Goal: Task Accomplishment & Management: Use online tool/utility

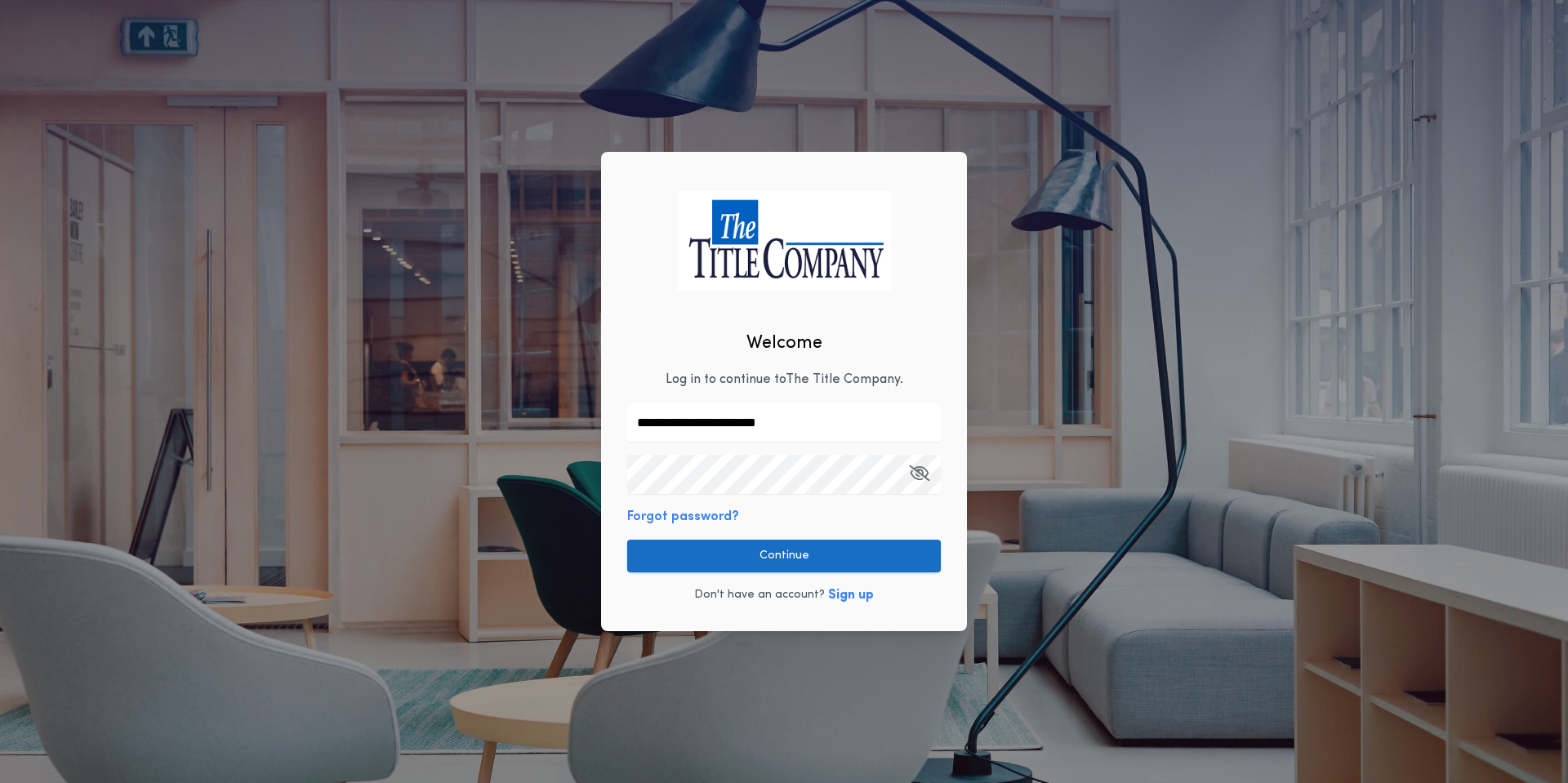
click at [756, 540] on button "Continue" at bounding box center [784, 556] width 313 height 33
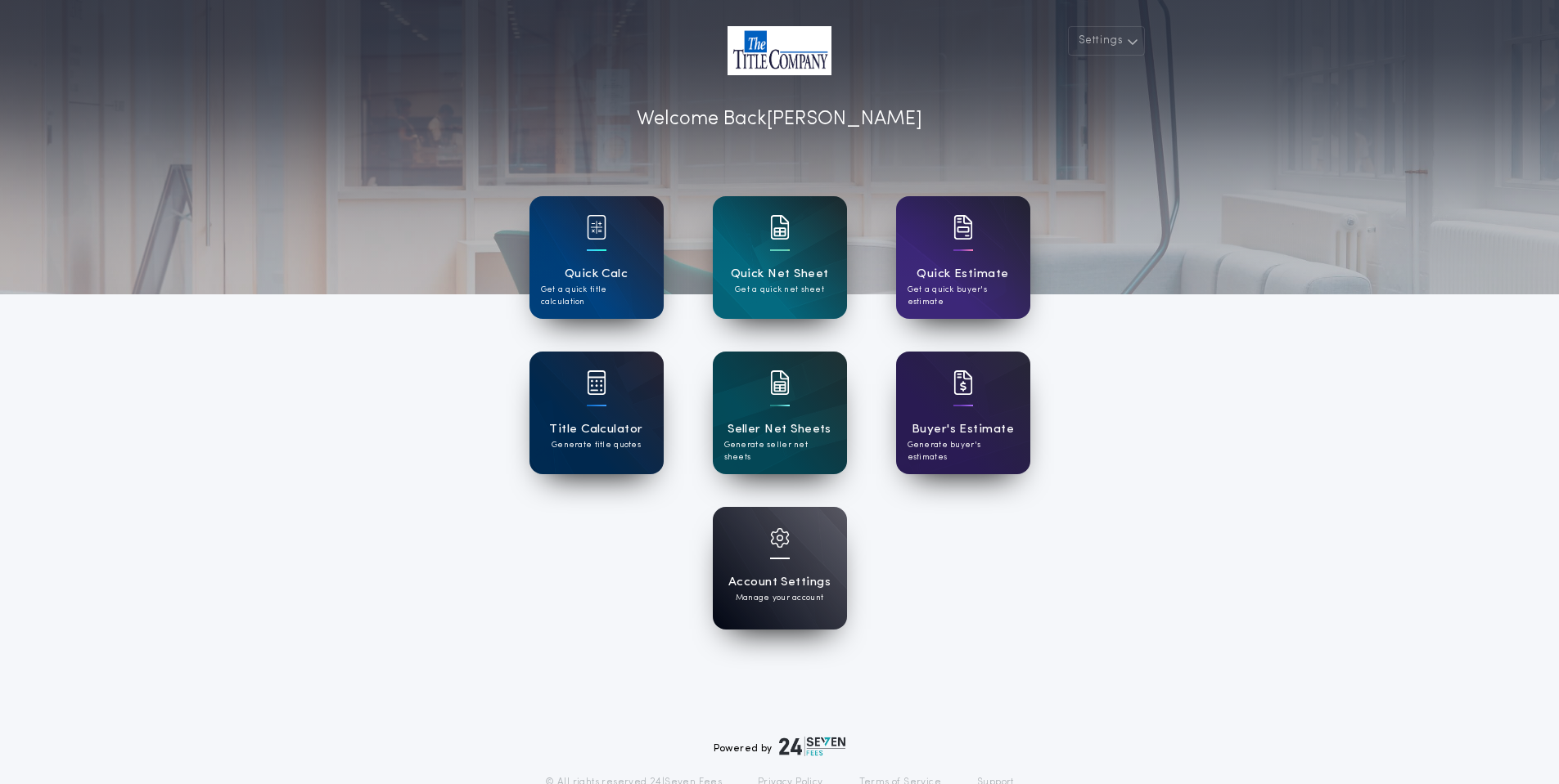
click at [580, 410] on div "Title Calculator Generate title quotes" at bounding box center [596, 413] width 134 height 122
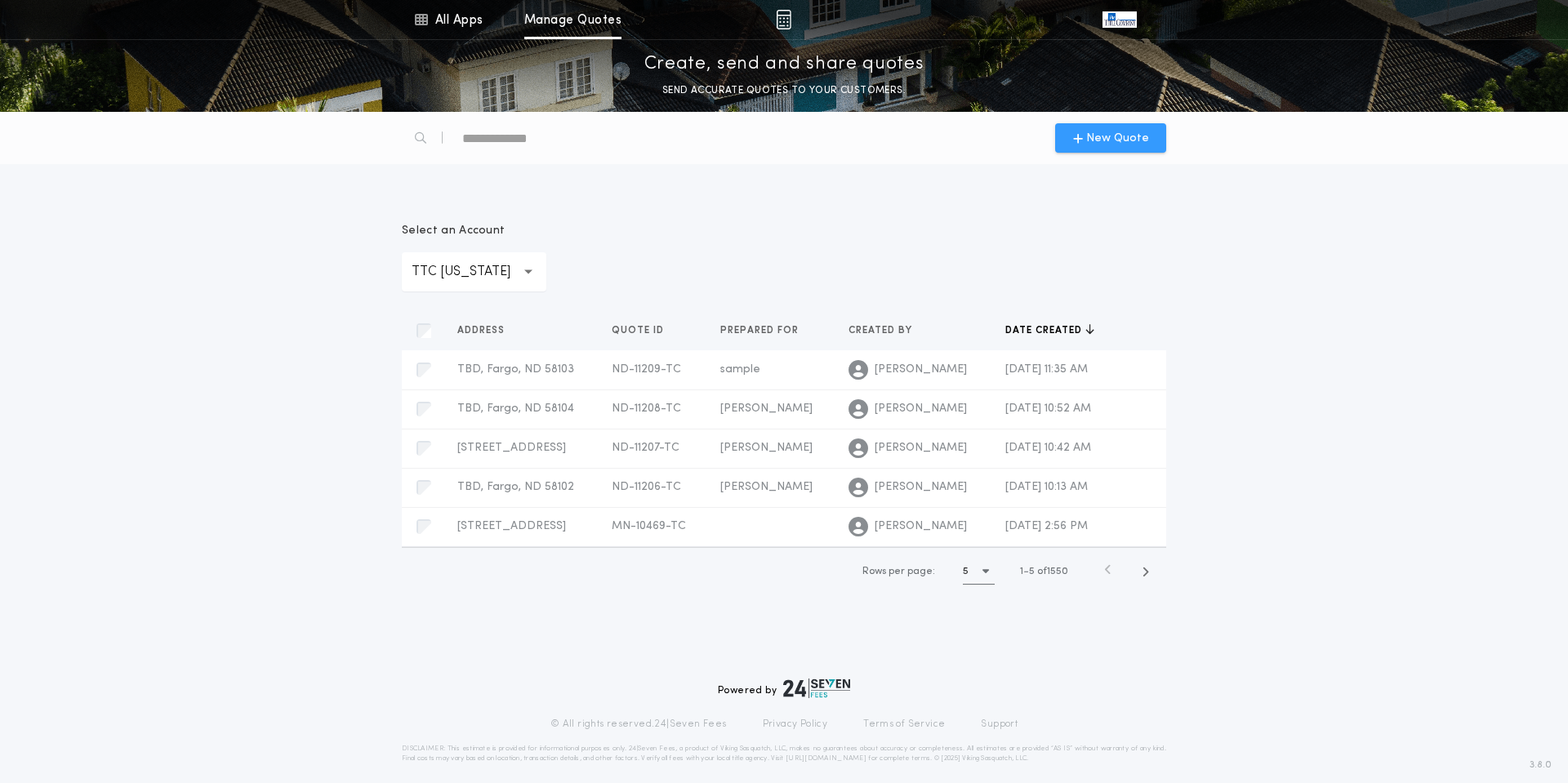
click at [1086, 132] on span "New Quote" at bounding box center [1111, 138] width 76 height 17
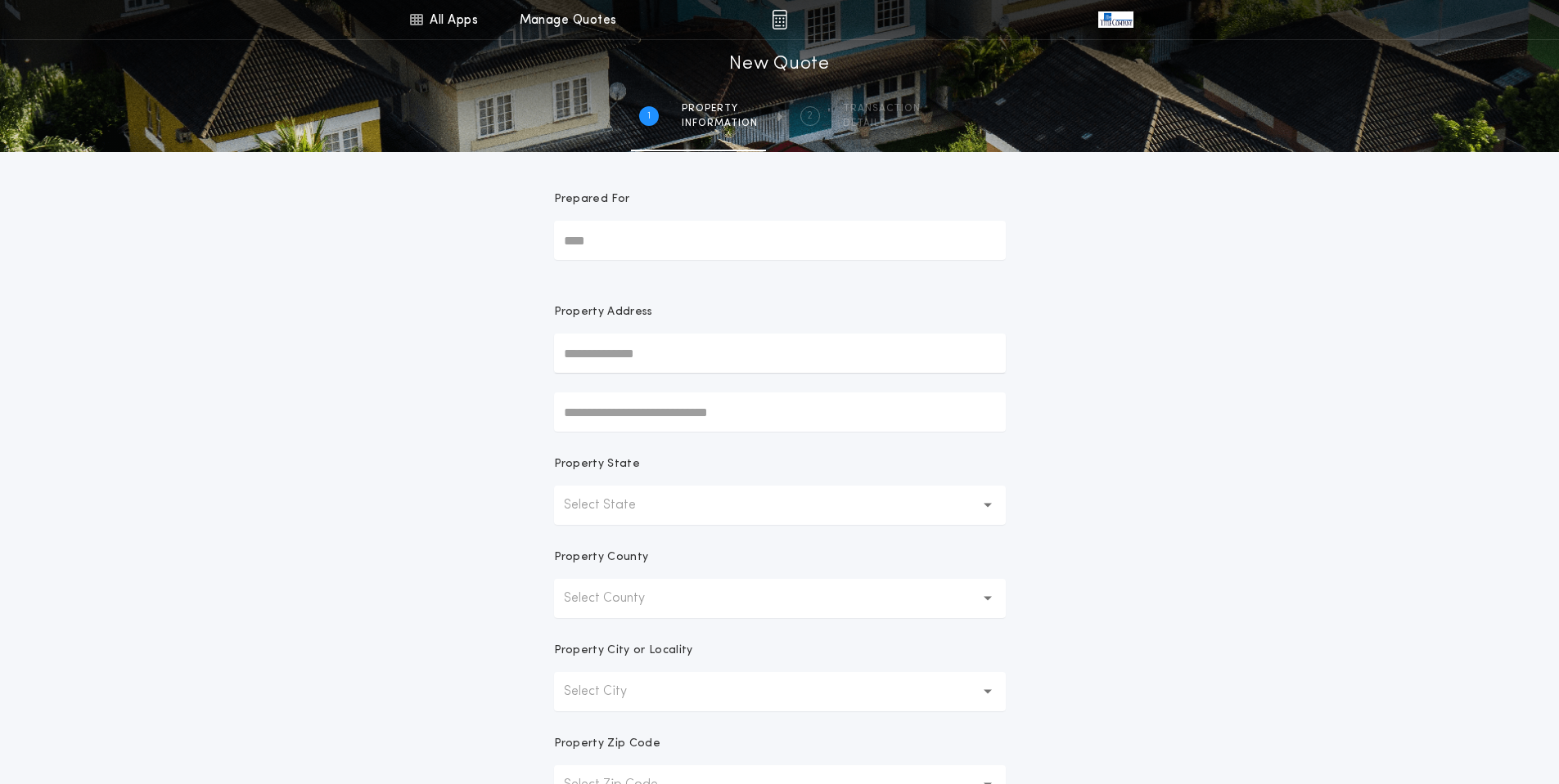
click at [633, 238] on input "Prepared For" at bounding box center [780, 241] width 451 height 39
type input "**********"
click at [718, 384] on button "[STREET_ADDRESS][PERSON_NAME][PERSON_NAME]" at bounding box center [780, 386] width 451 height 25
type input "**********"
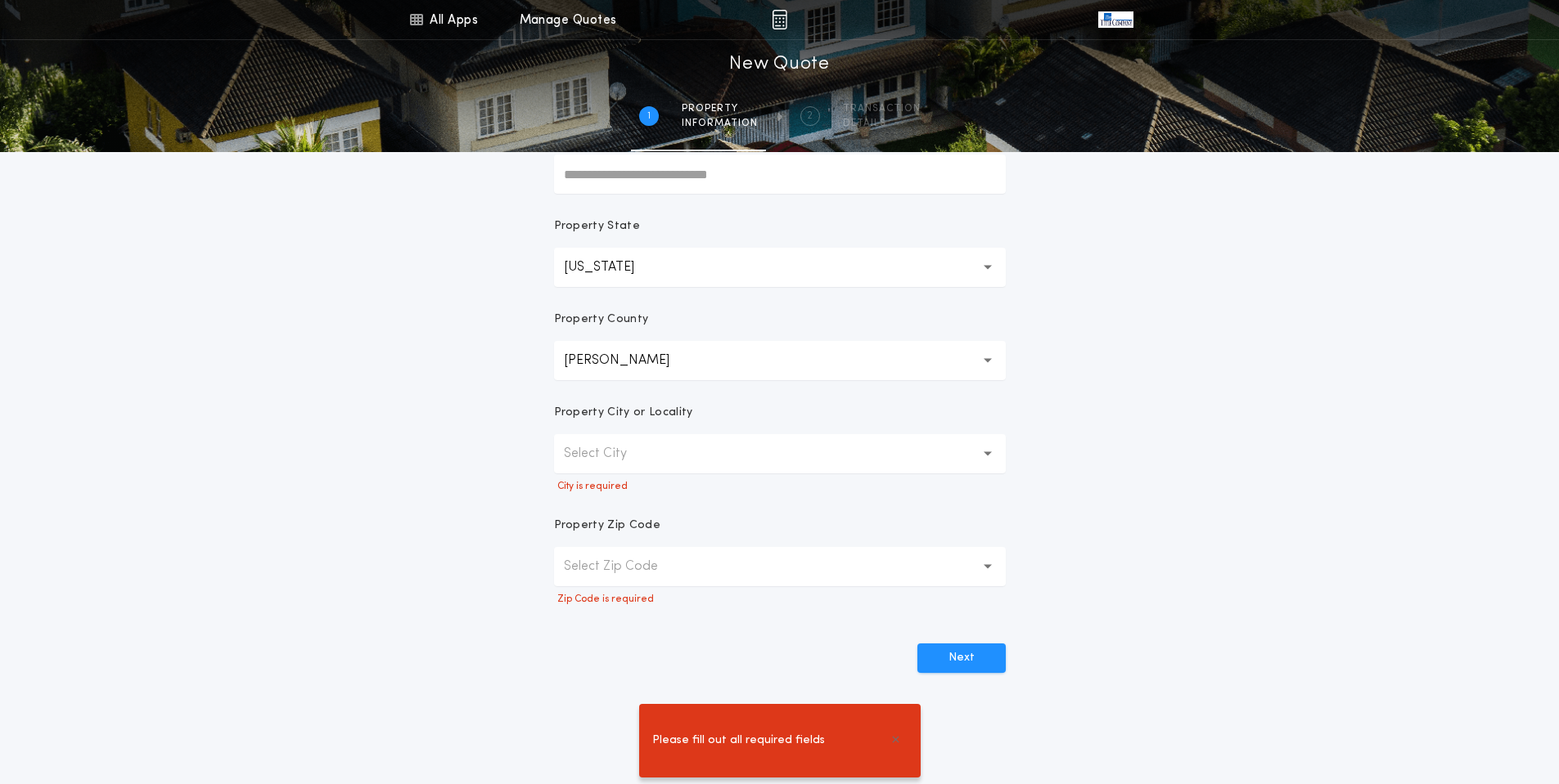
scroll to position [246, 0]
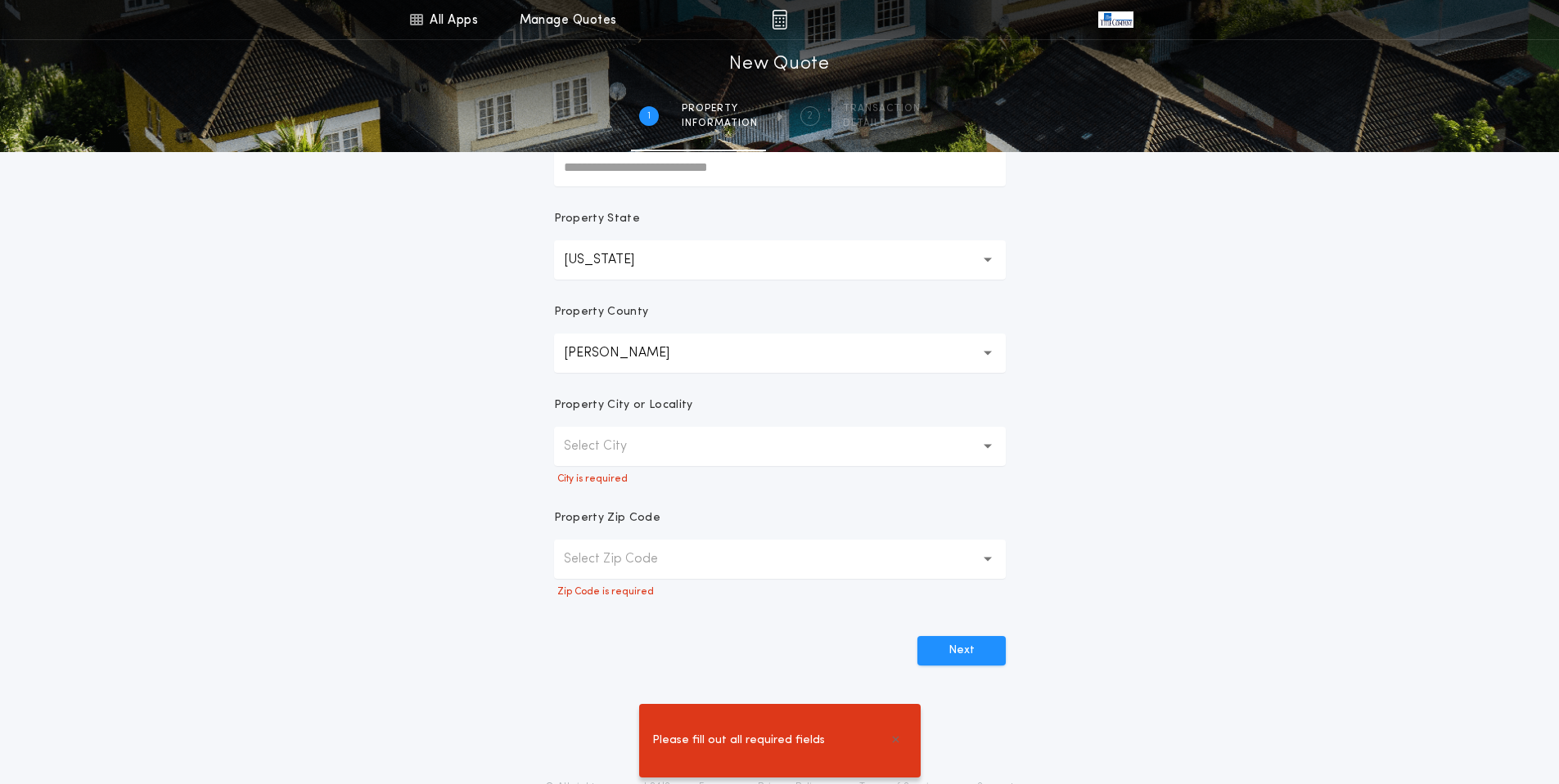
click at [635, 445] on p "Select City" at bounding box center [608, 446] width 89 height 20
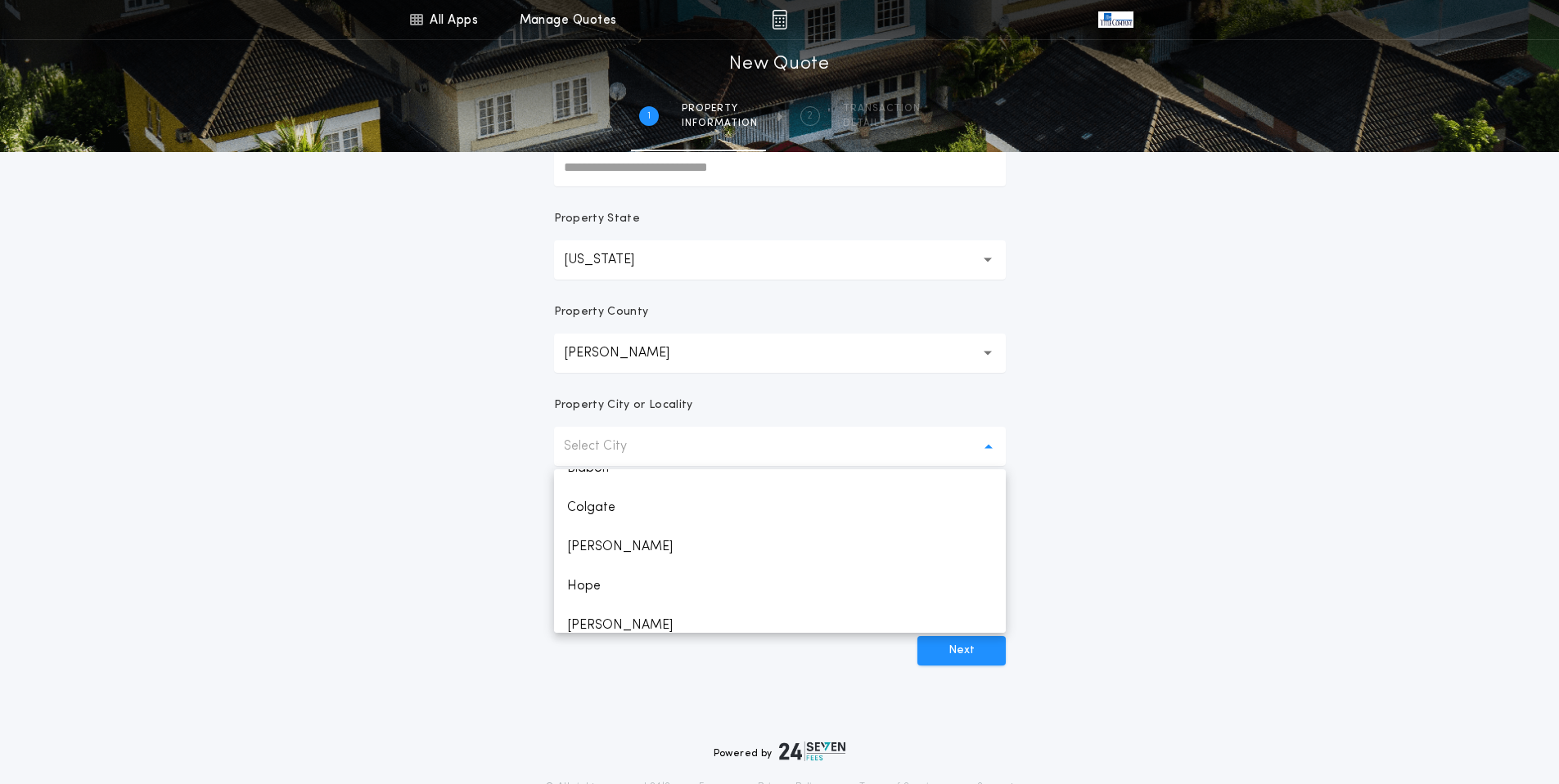
scroll to position [0, 0]
click at [618, 448] on p "Select City" at bounding box center [608, 446] width 89 height 20
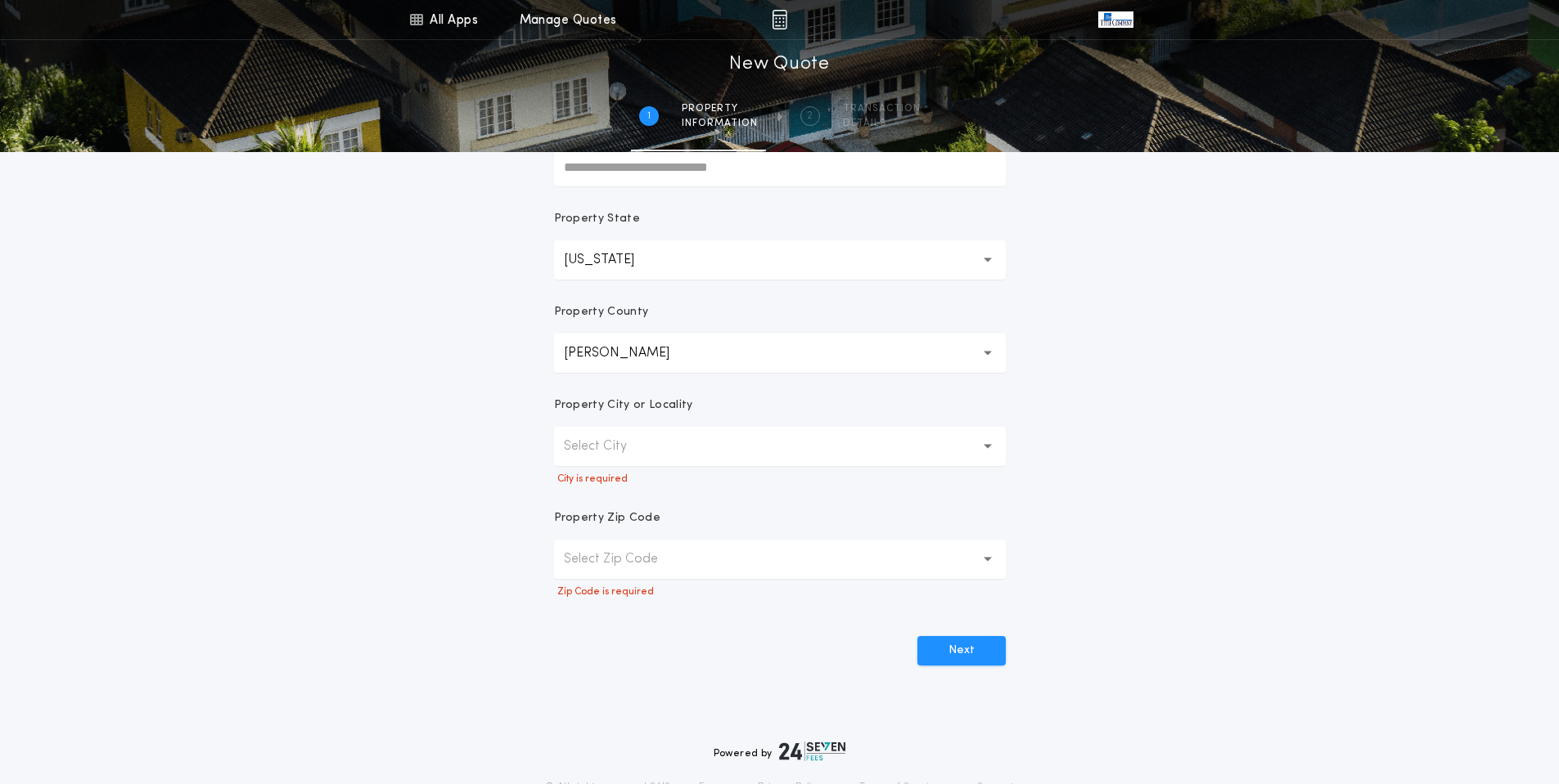
click at [624, 450] on p "Select City" at bounding box center [608, 446] width 89 height 20
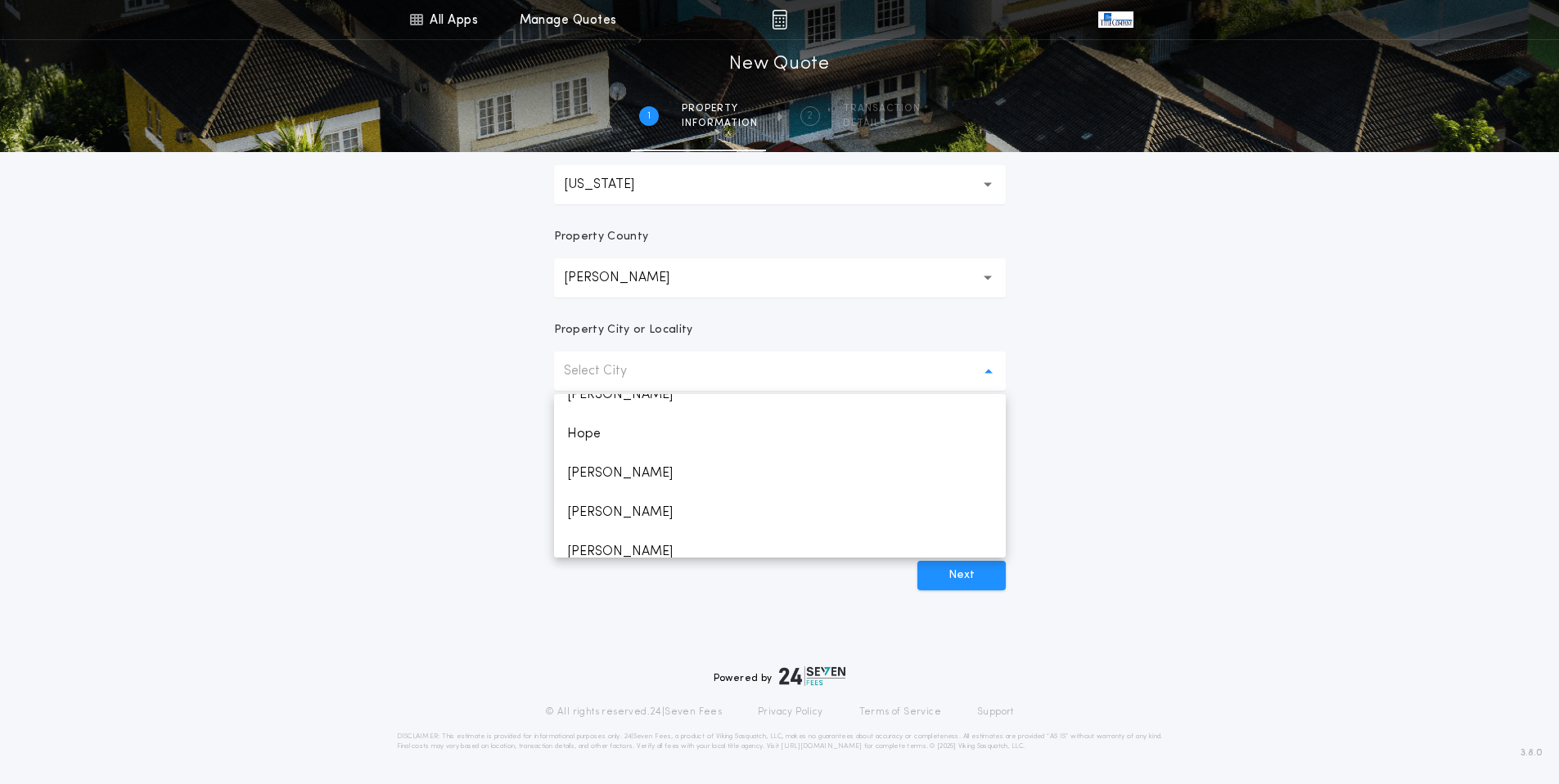
scroll to position [69, 0]
click at [641, 427] on p "[PERSON_NAME]" at bounding box center [780, 424] width 451 height 39
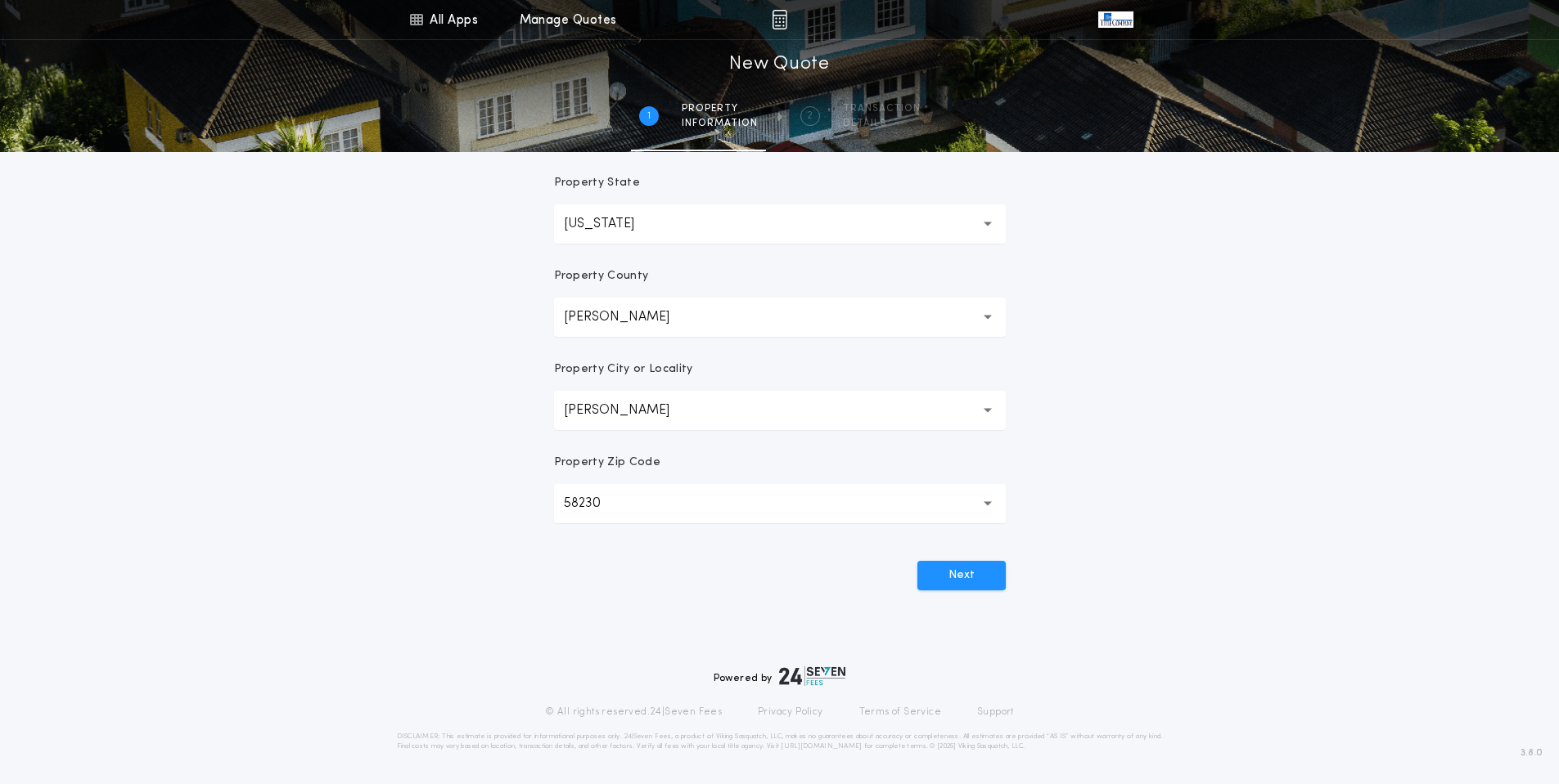
scroll to position [281, 0]
click at [950, 576] on button "Next" at bounding box center [961, 576] width 88 height 30
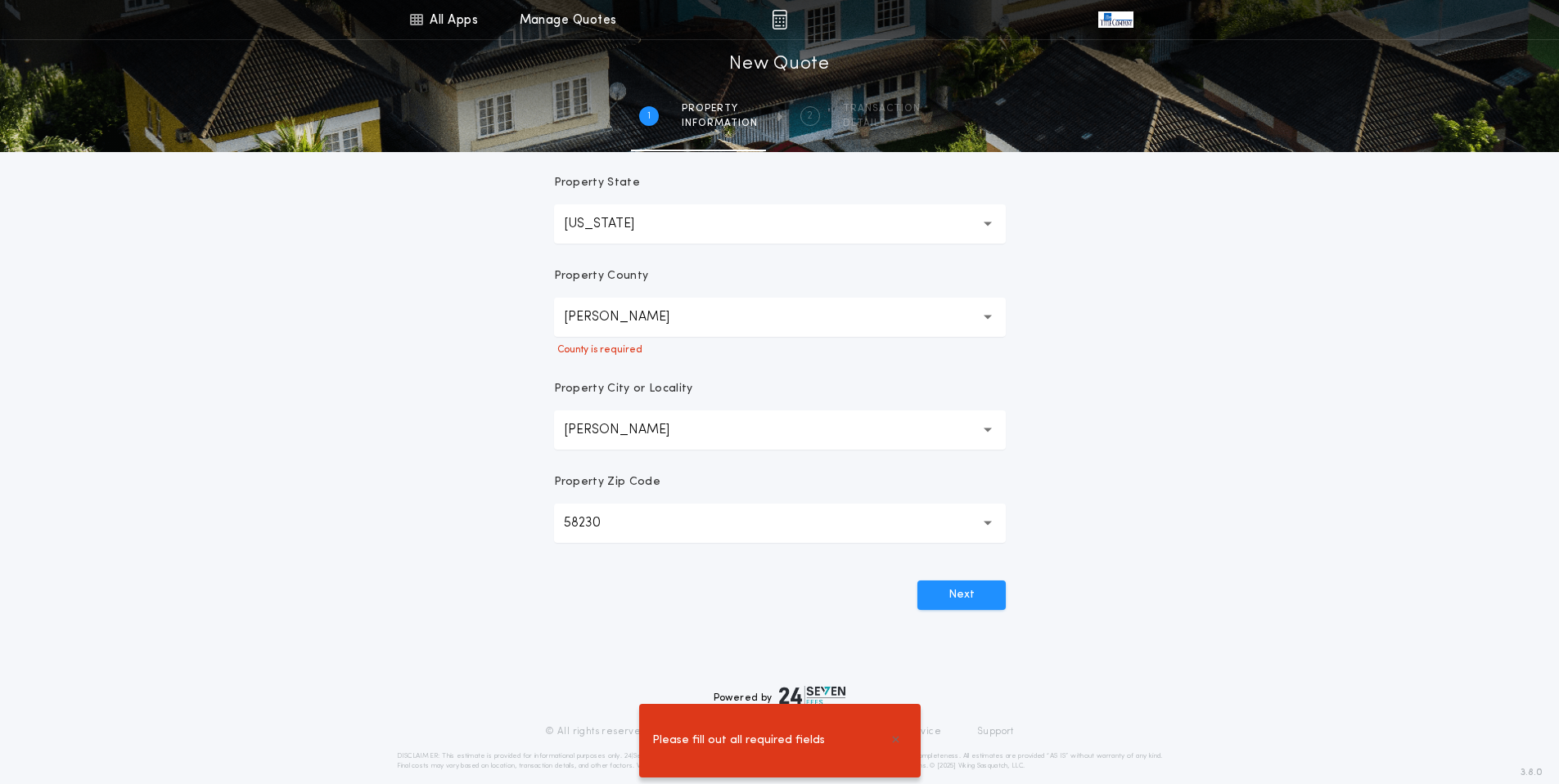
click at [703, 321] on button "[PERSON_NAME]" at bounding box center [780, 317] width 451 height 39
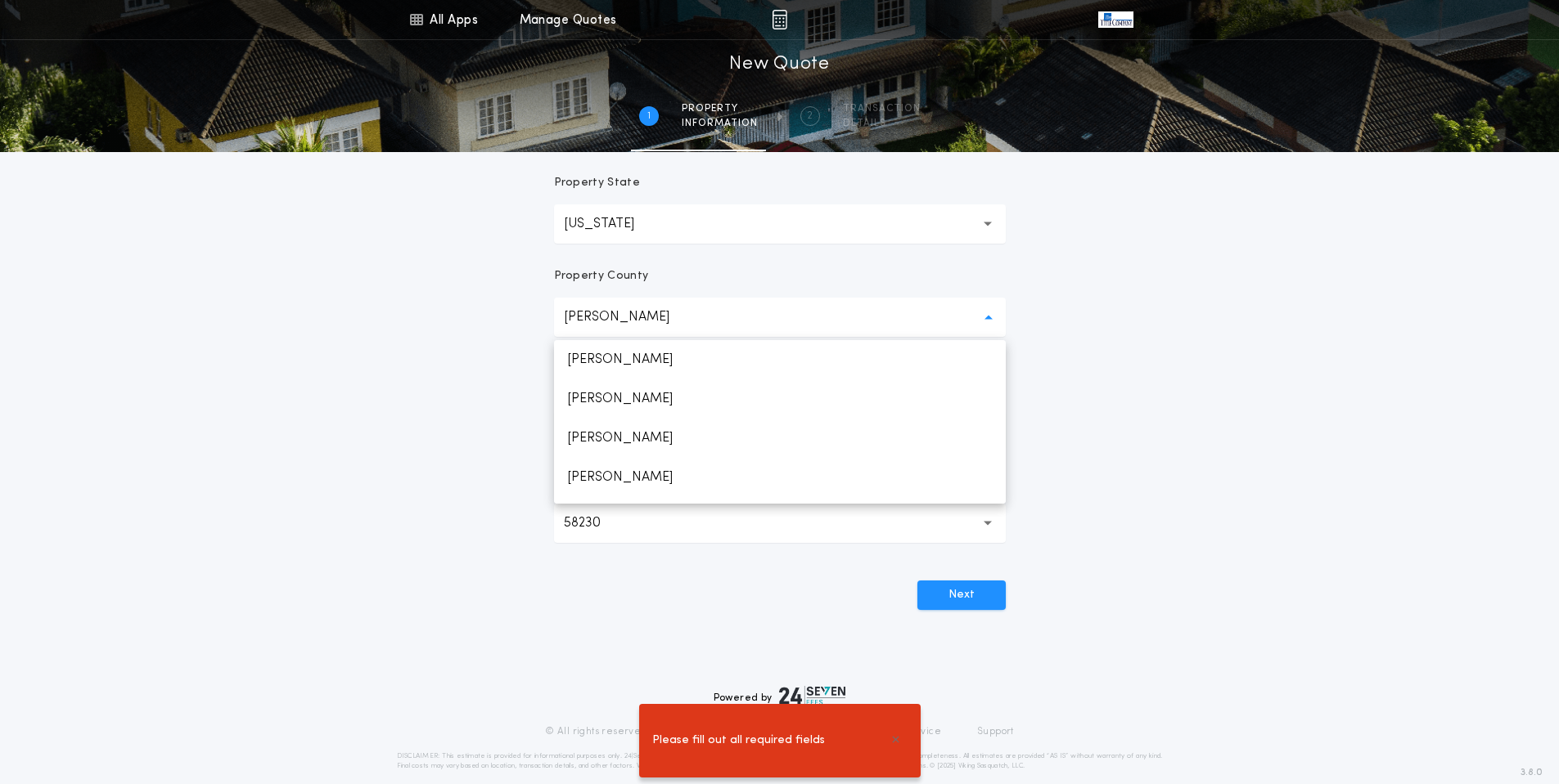
scroll to position [1642, 0]
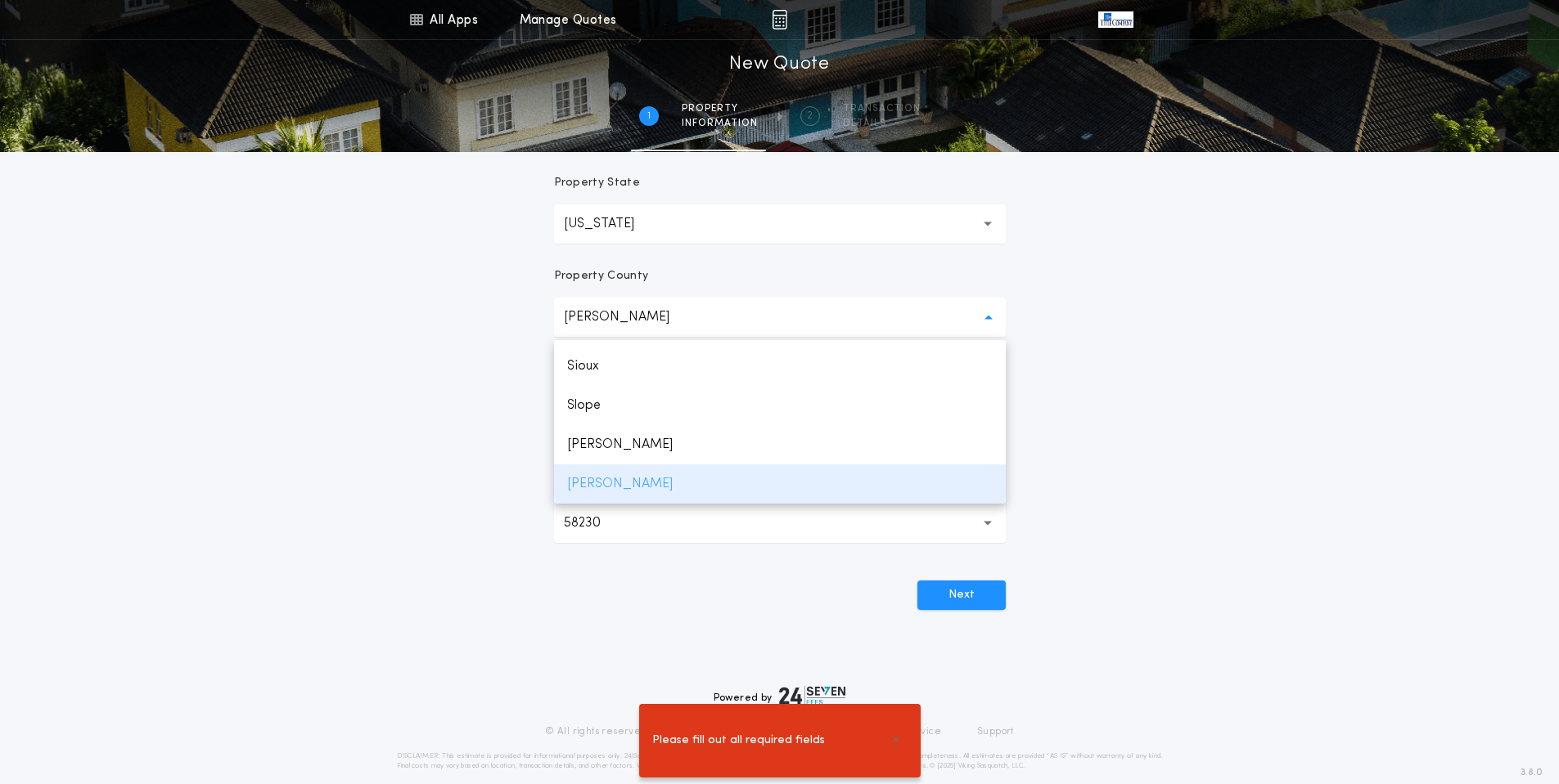
click at [642, 481] on p "[PERSON_NAME]" at bounding box center [780, 484] width 451 height 39
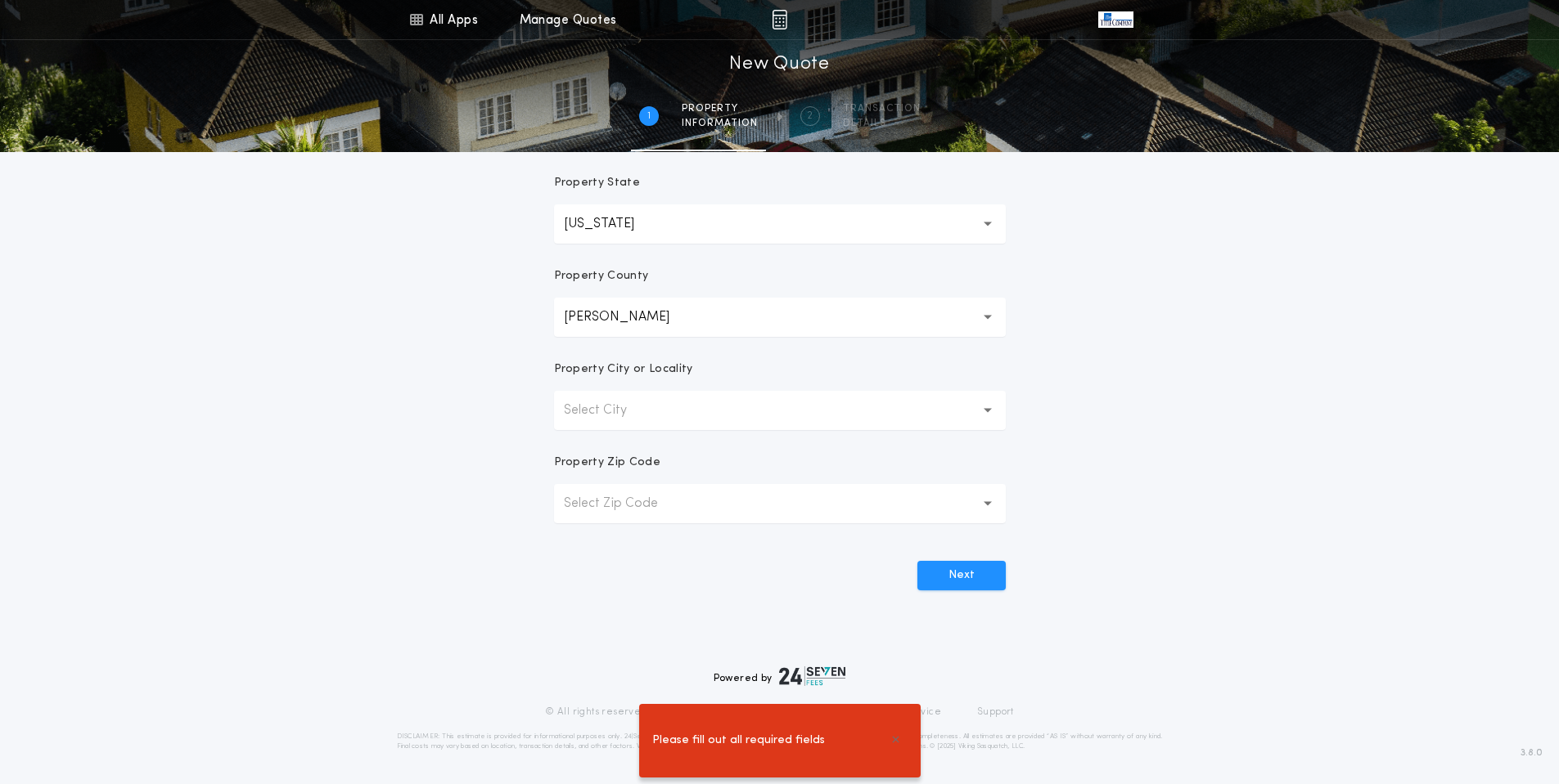
click at [650, 418] on p "Select City" at bounding box center [608, 411] width 89 height 20
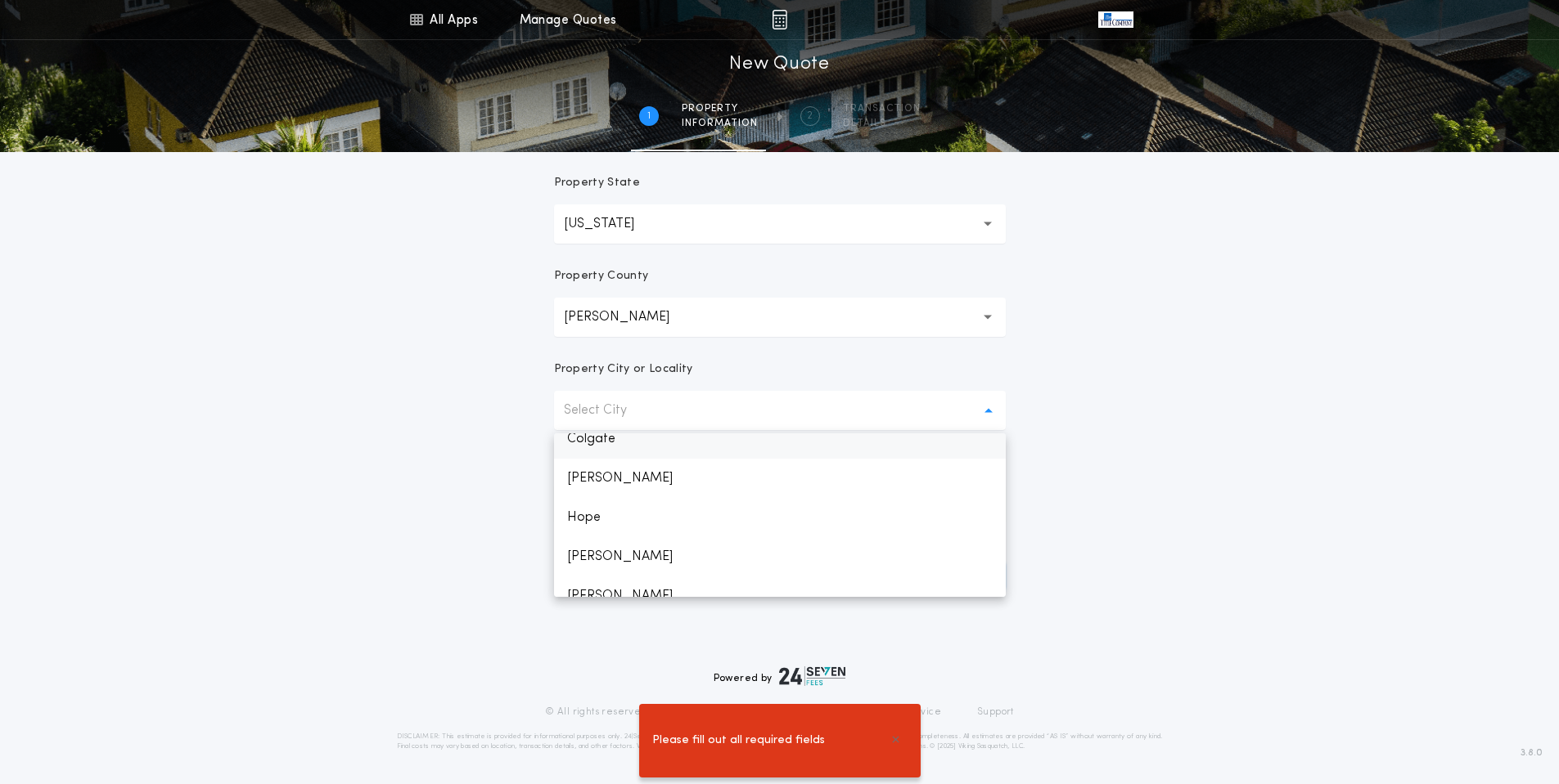
scroll to position [82, 0]
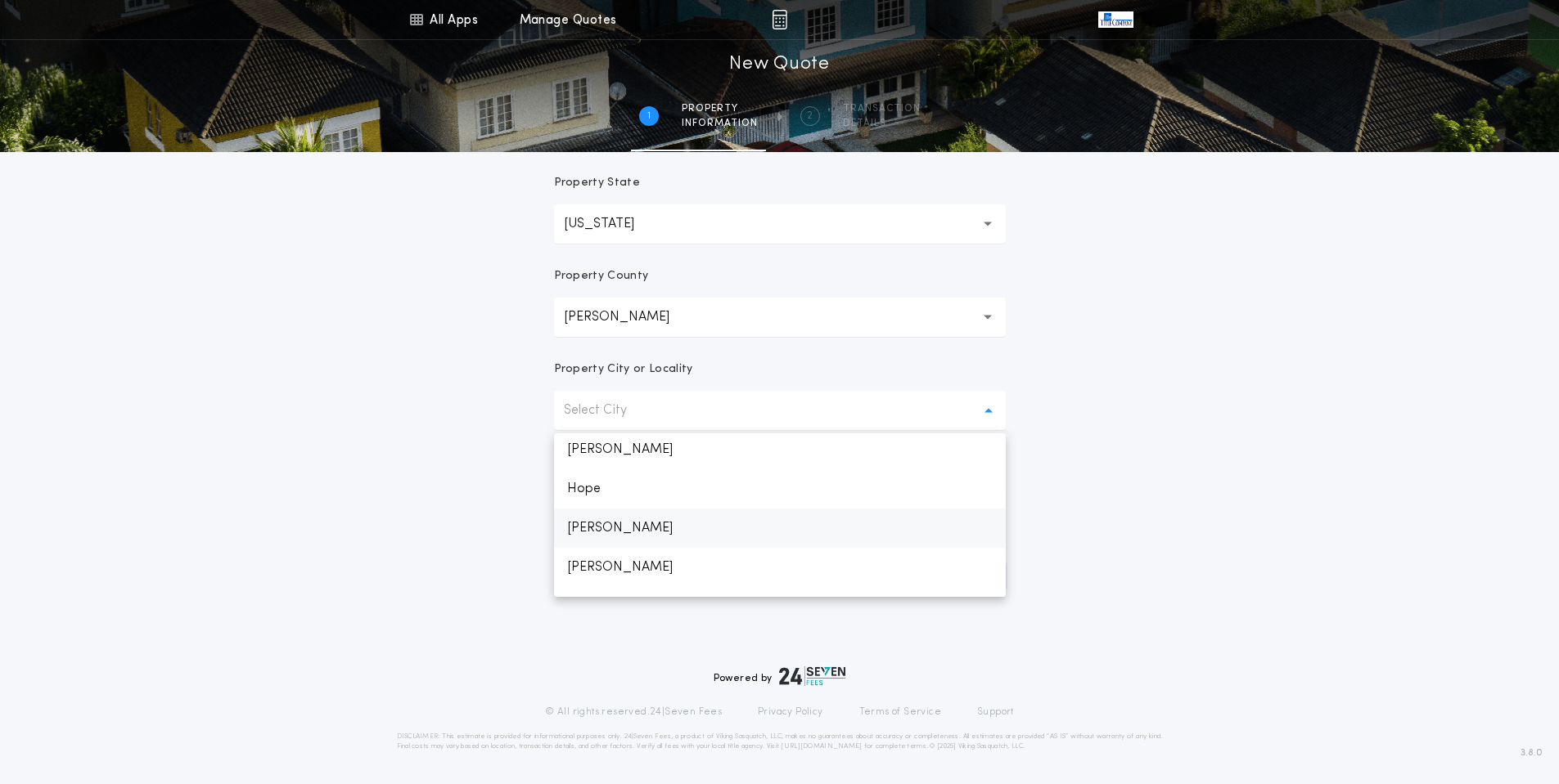
click at [639, 526] on p "[PERSON_NAME]" at bounding box center [780, 528] width 451 height 39
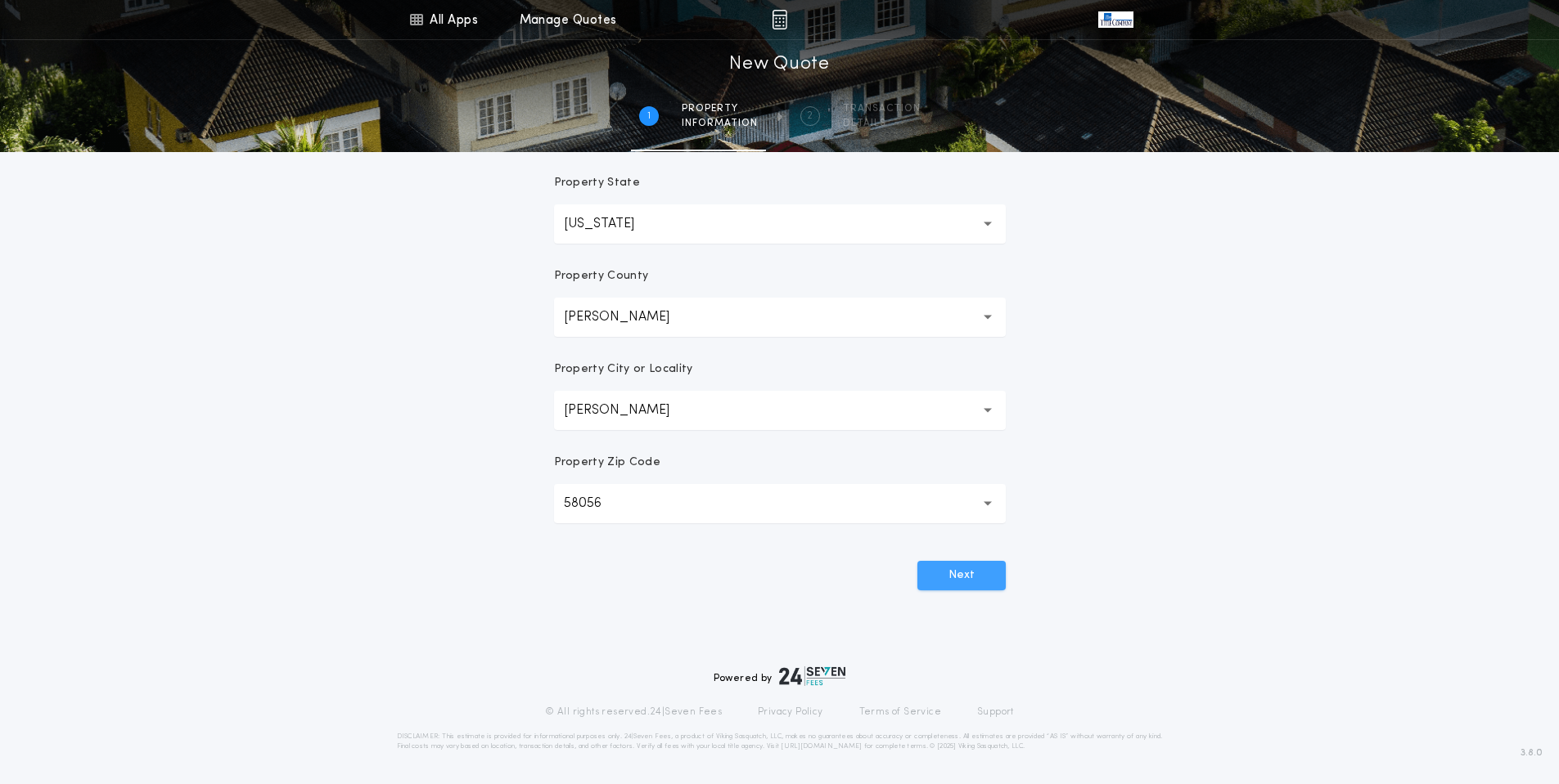
click at [941, 569] on button "Next" at bounding box center [961, 576] width 88 height 30
click at [790, 413] on button "Luverne *******" at bounding box center [780, 411] width 451 height 39
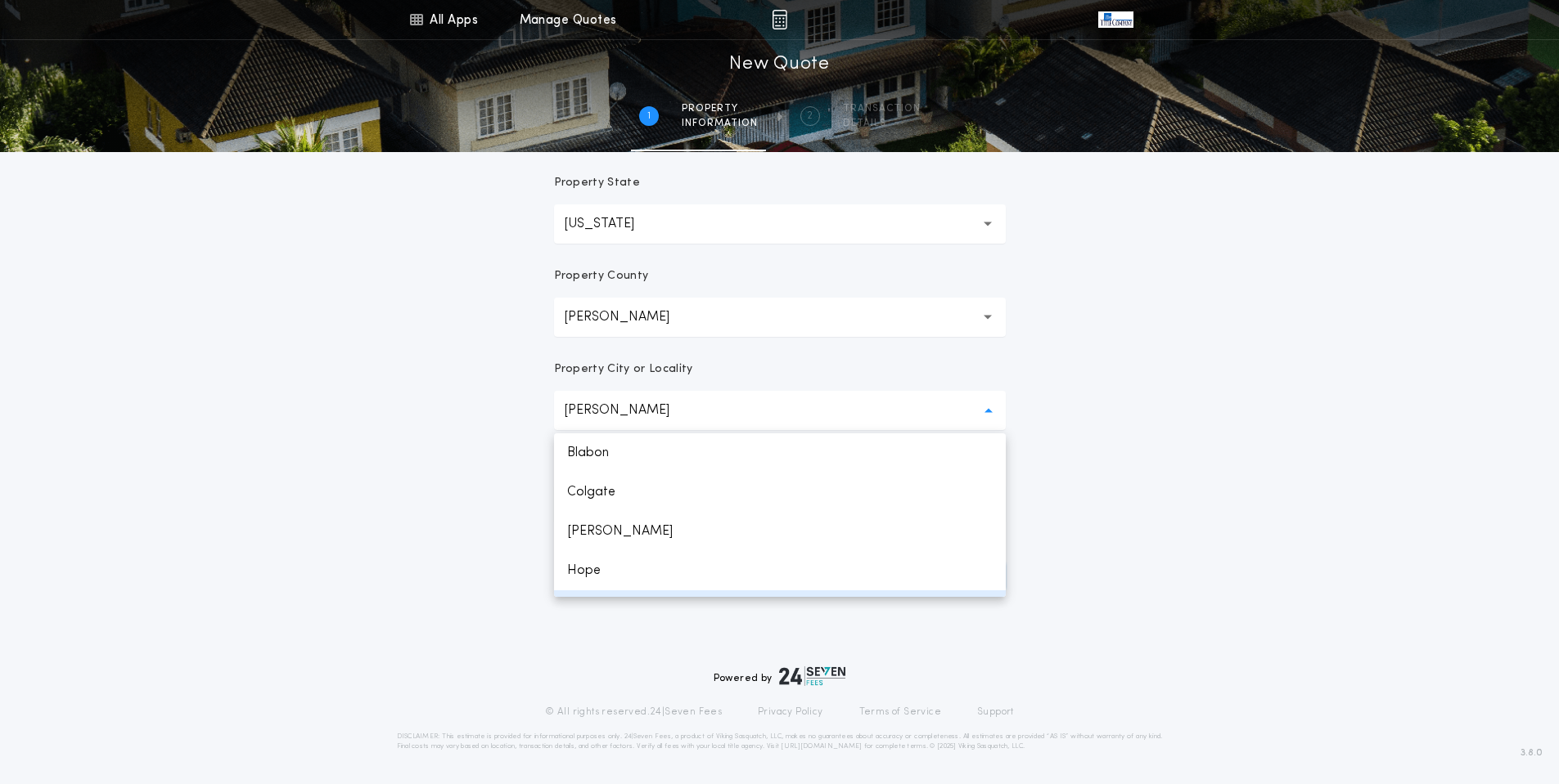
scroll to position [33, 0]
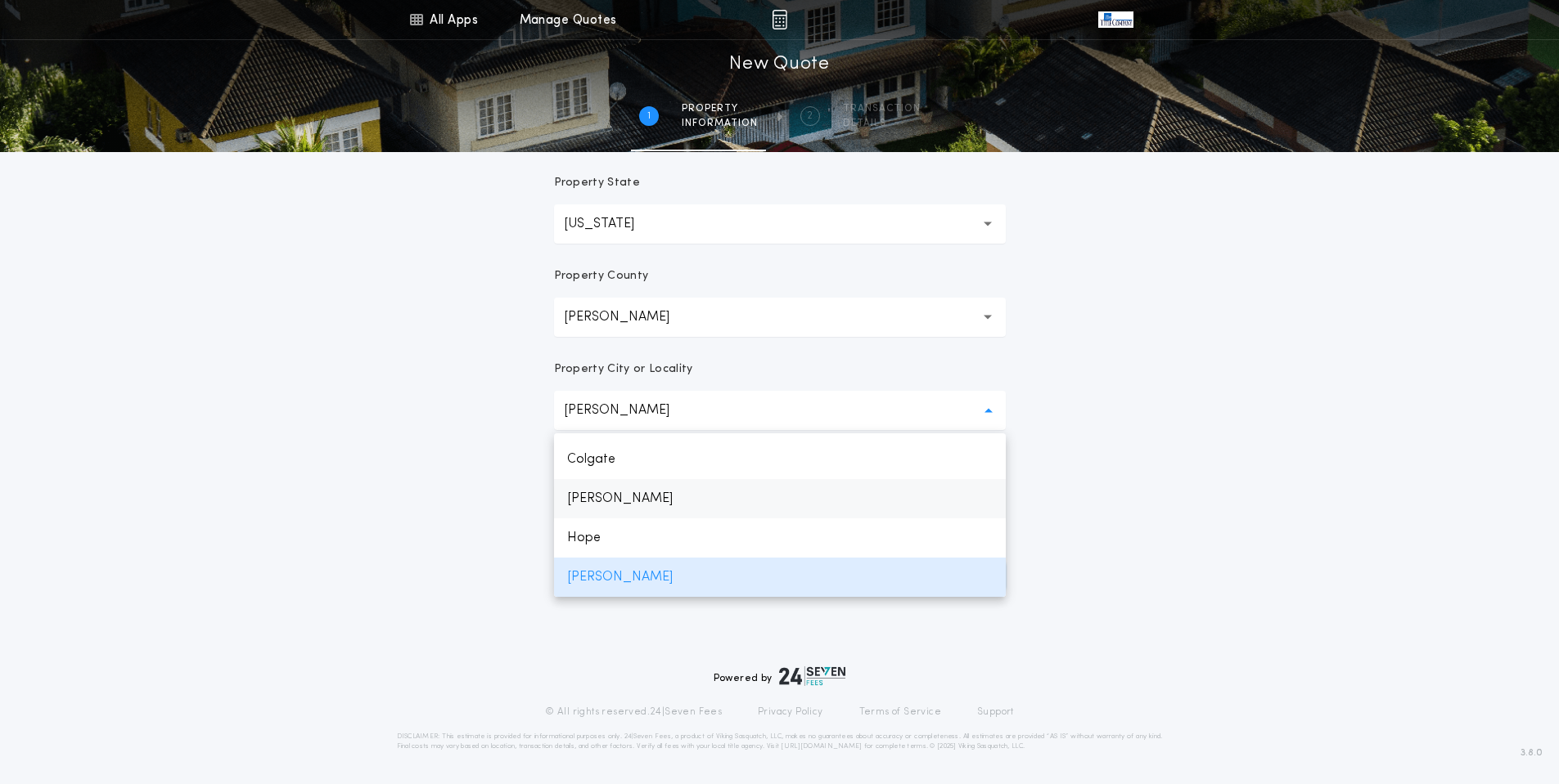
click at [632, 491] on p "[PERSON_NAME]" at bounding box center [780, 499] width 451 height 39
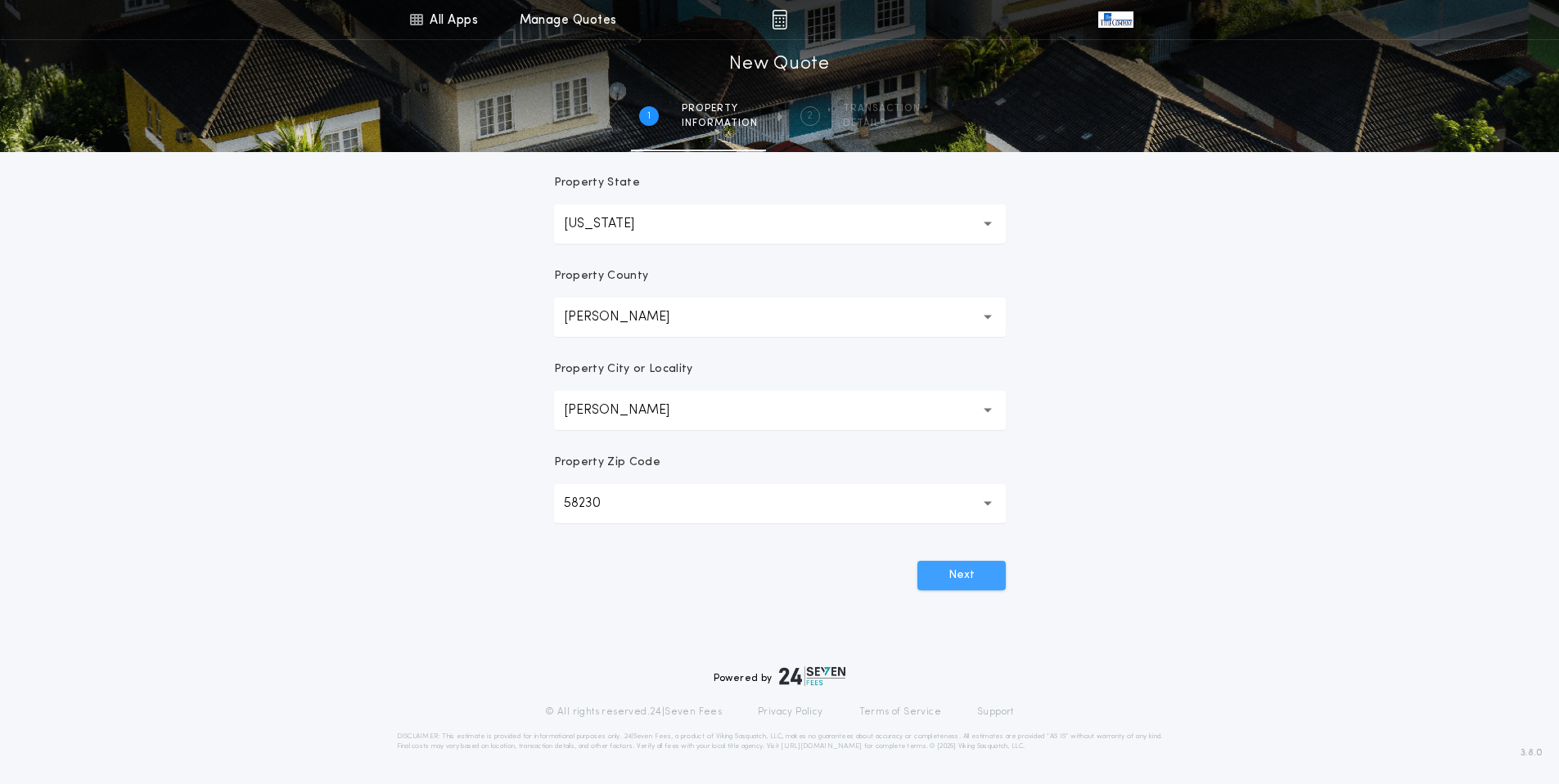
click at [983, 580] on button "Next" at bounding box center [961, 576] width 88 height 30
click at [973, 570] on button "Next" at bounding box center [961, 576] width 88 height 30
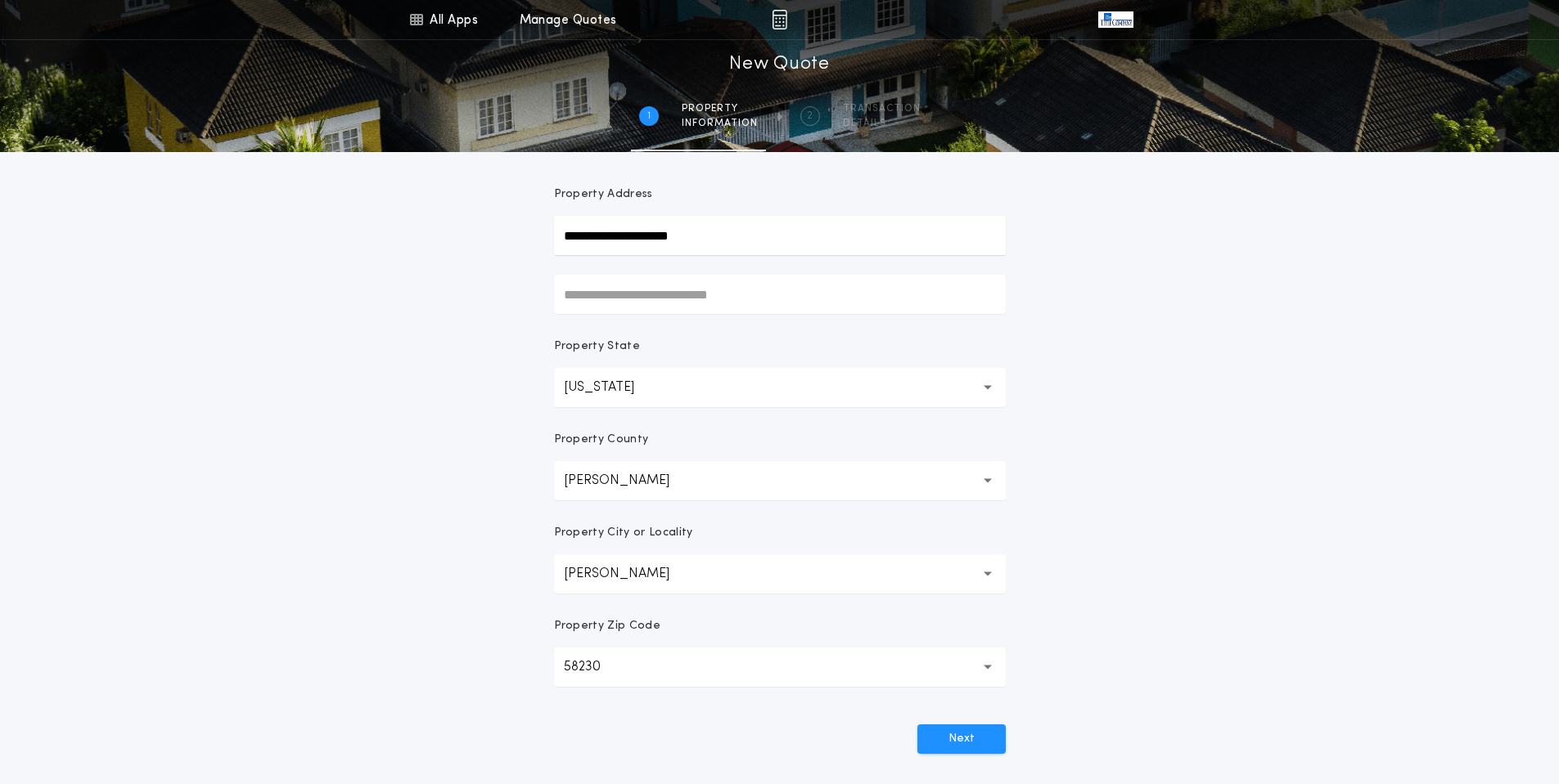
scroll to position [0, 0]
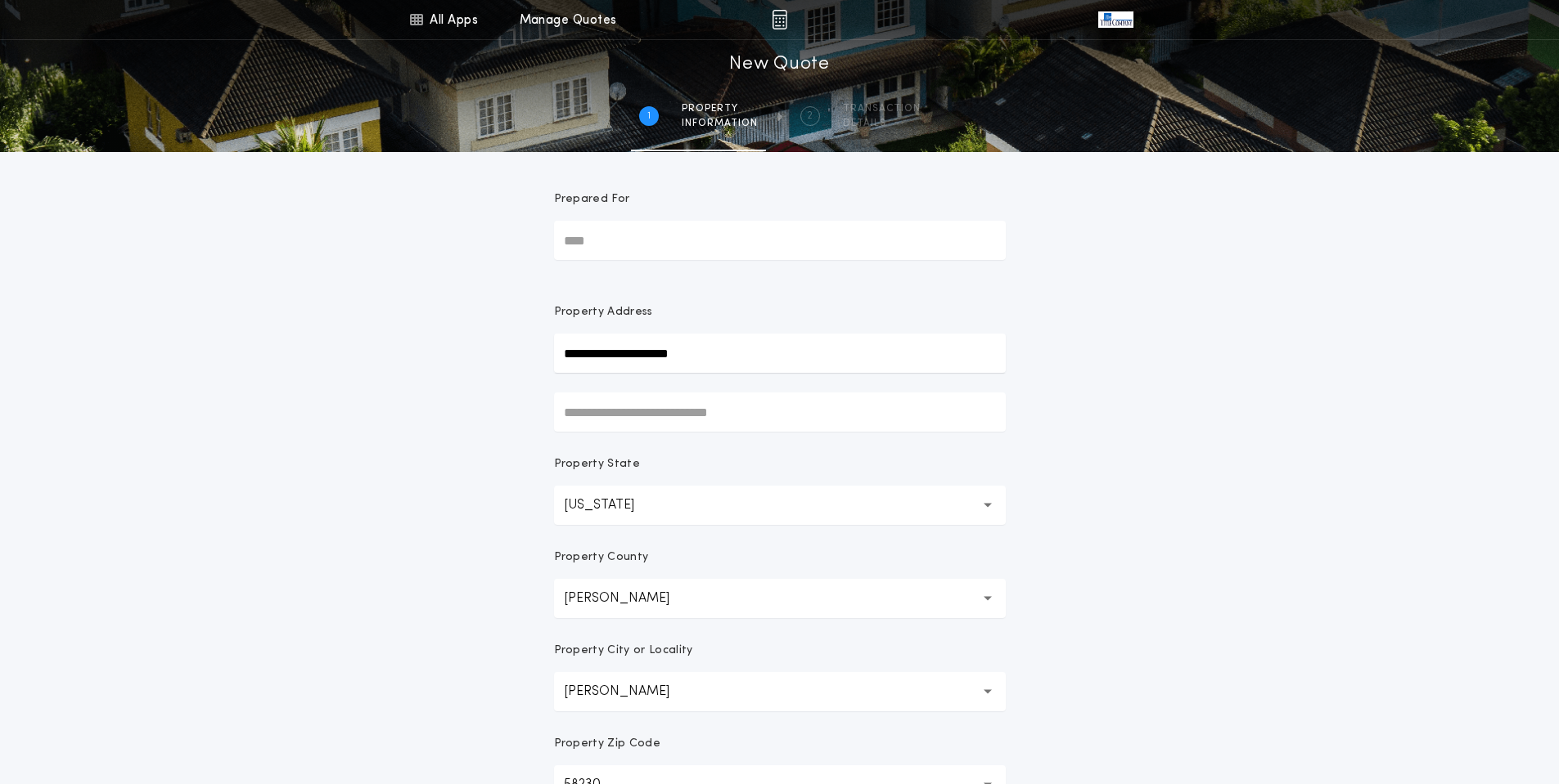
click at [695, 234] on input "Prepared For" at bounding box center [780, 241] width 451 height 39
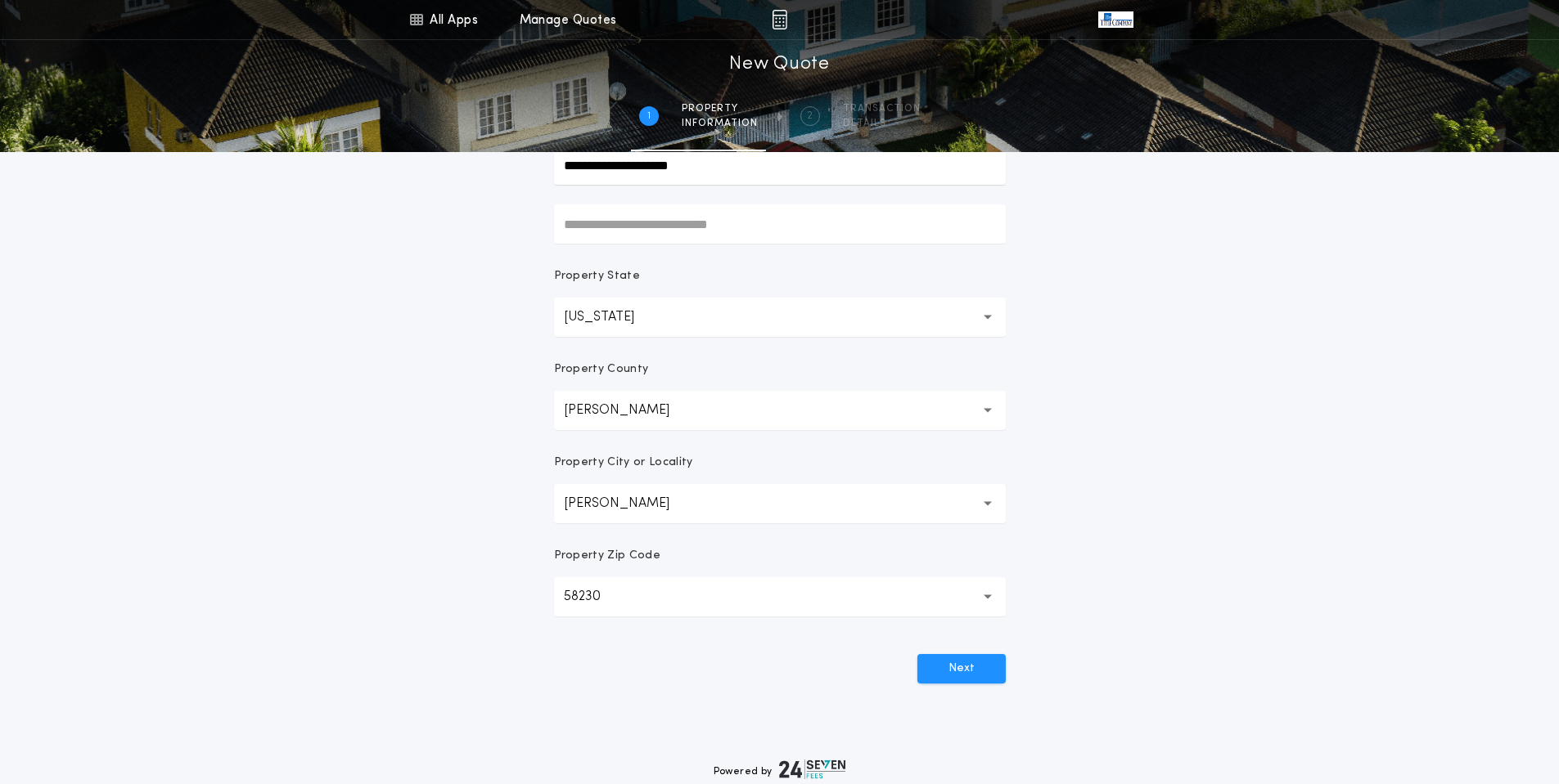
scroll to position [281, 0]
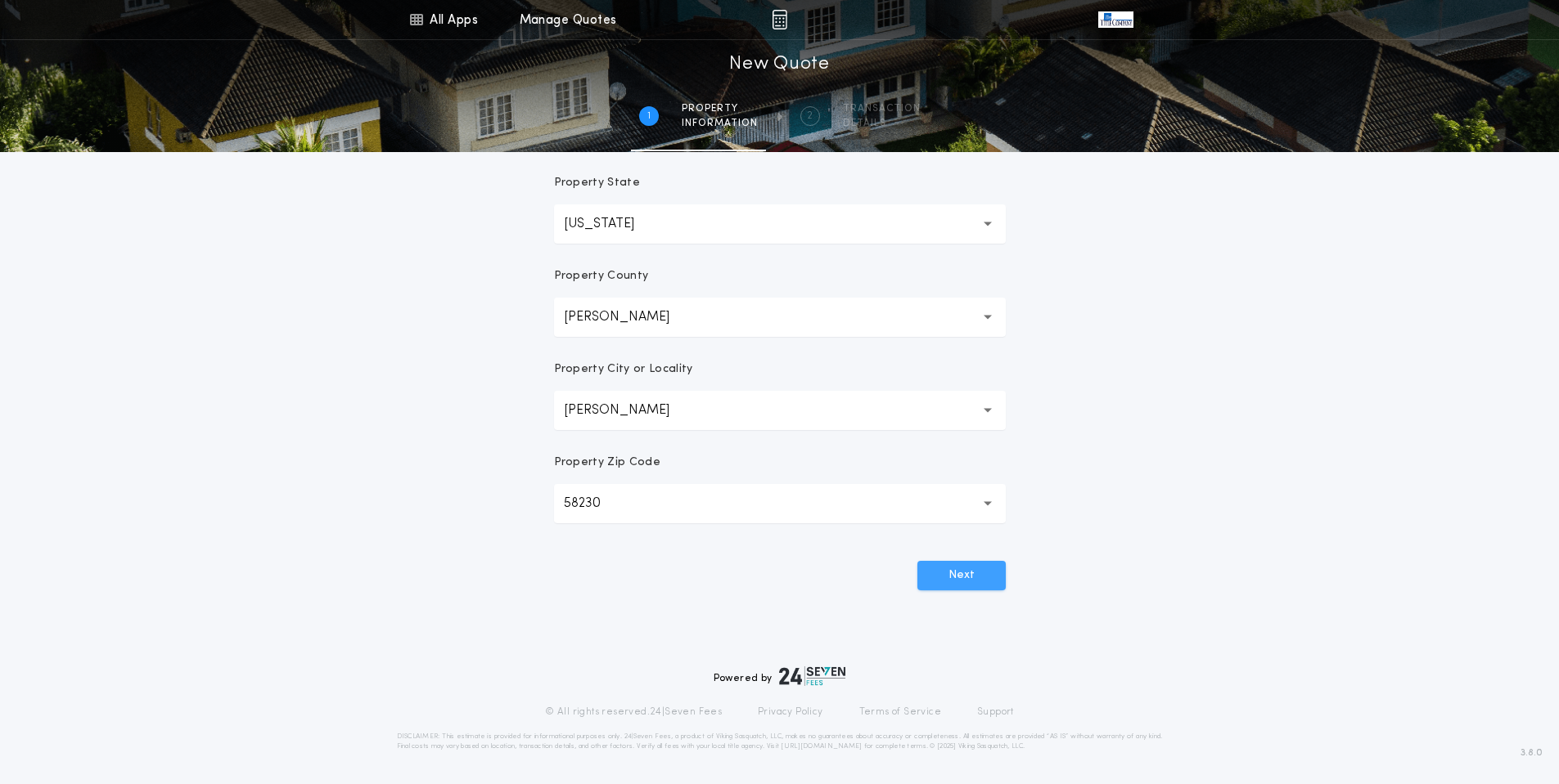
type input "**********"
click at [962, 575] on button "Next" at bounding box center [961, 576] width 88 height 30
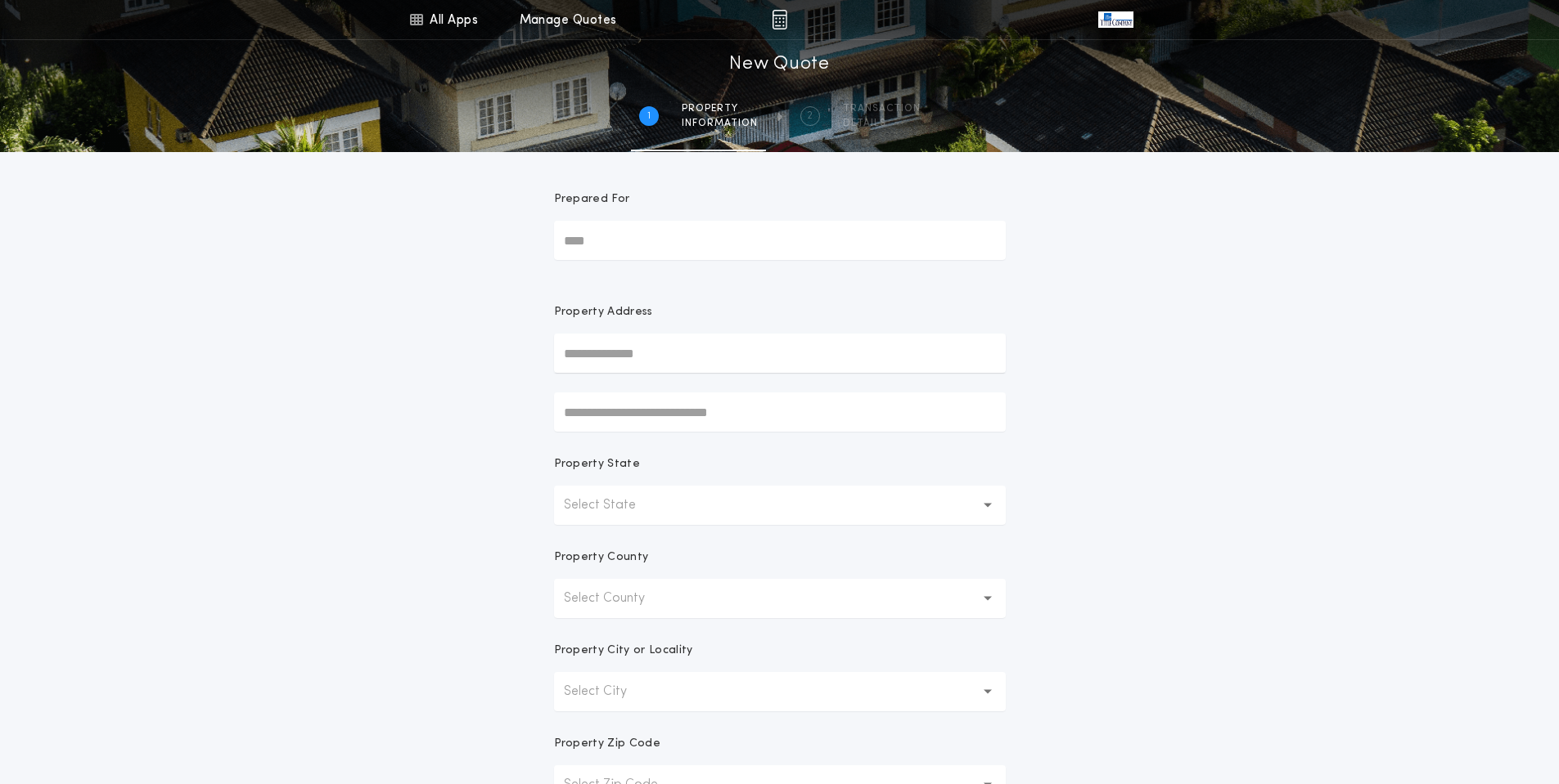
click at [666, 241] on input "Prepared For" at bounding box center [780, 241] width 451 height 39
type input "**********"
click at [668, 385] on button "[STREET_ADDRESS][PERSON_NAME][PERSON_NAME]" at bounding box center [780, 386] width 451 height 25
type input "**********"
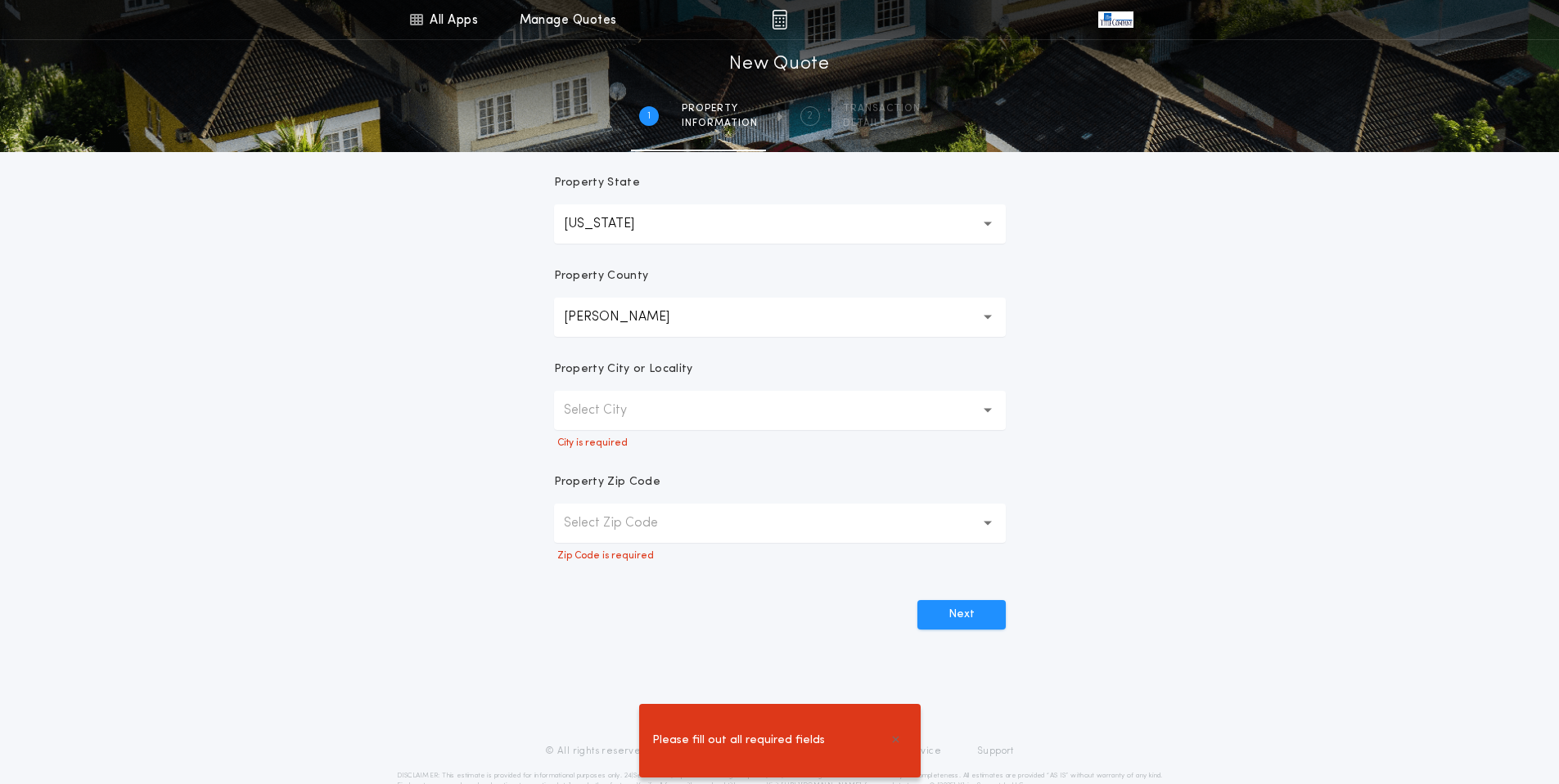
scroll to position [321, 0]
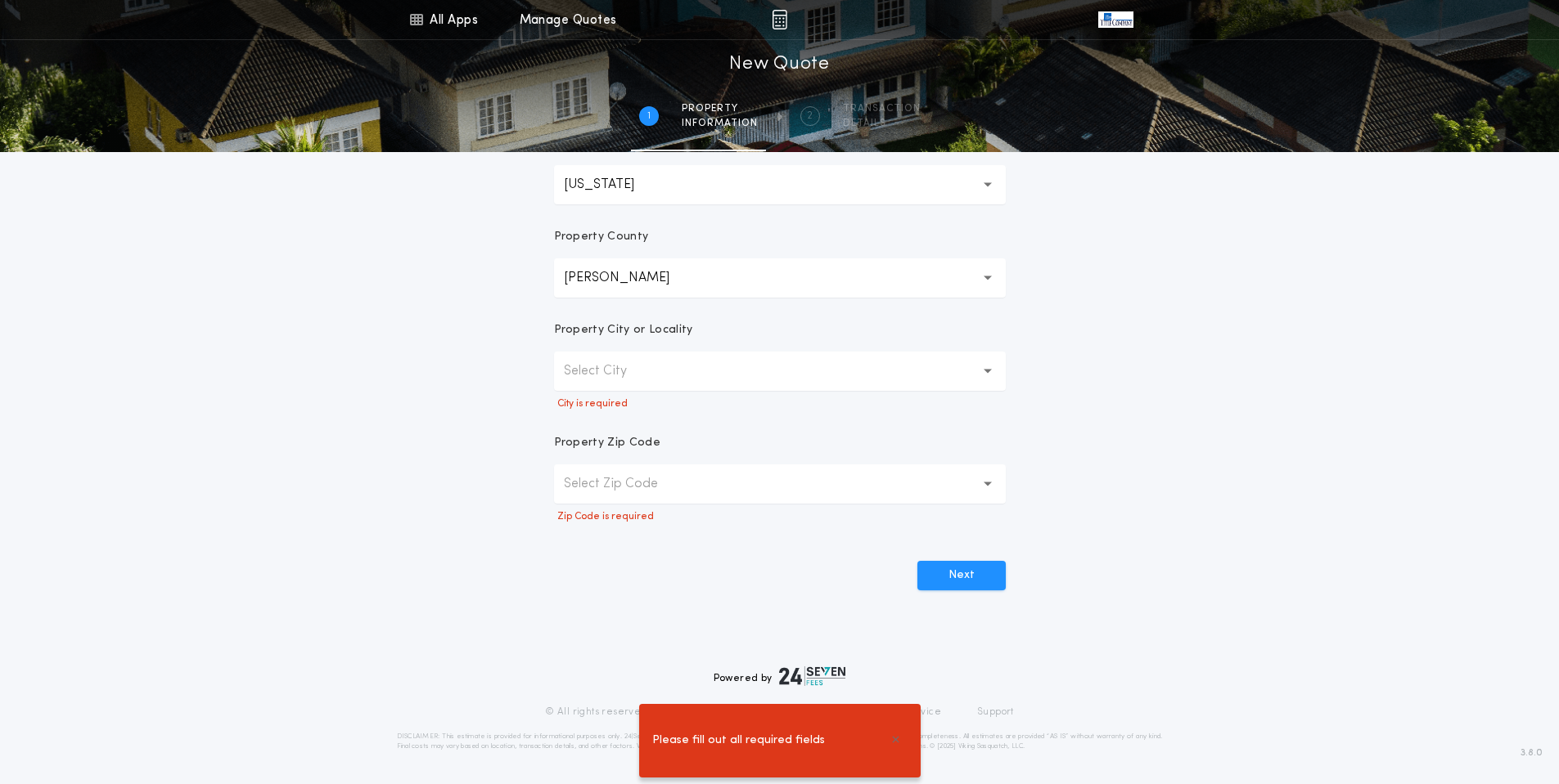
click at [673, 368] on button "Select City" at bounding box center [780, 371] width 451 height 39
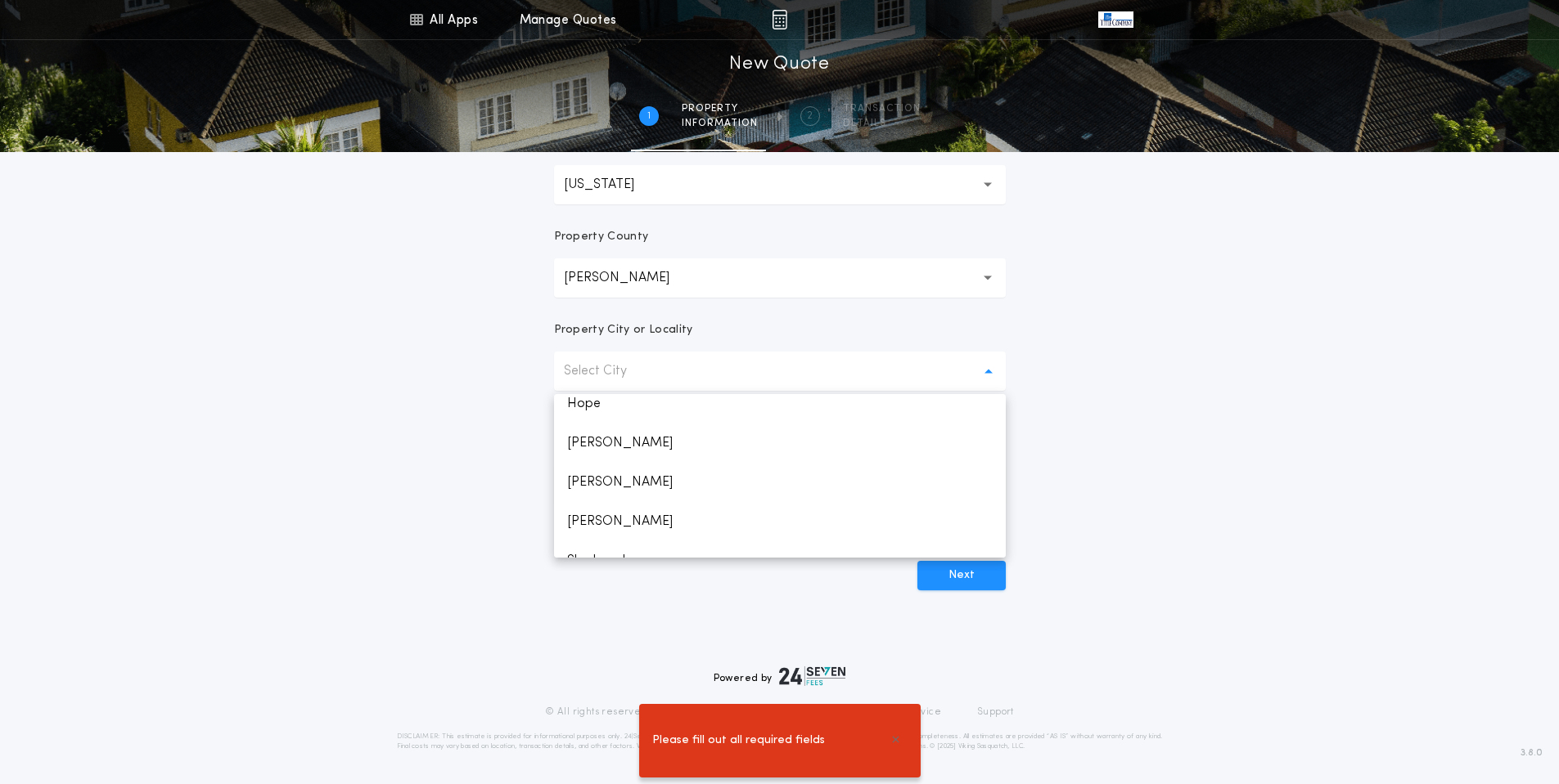
scroll to position [150, 0]
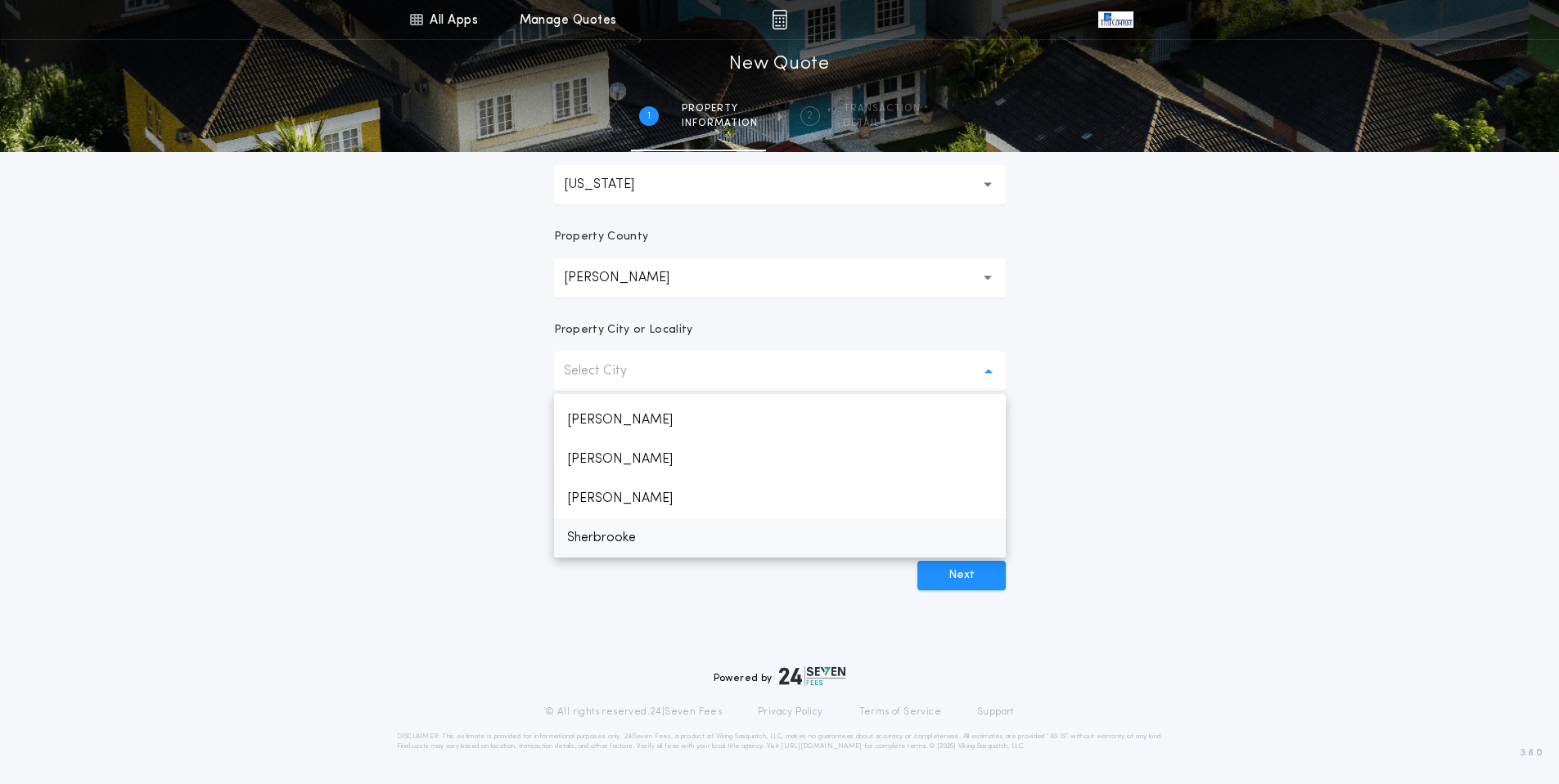
click at [633, 530] on p "Sherbrooke" at bounding box center [780, 538] width 451 height 39
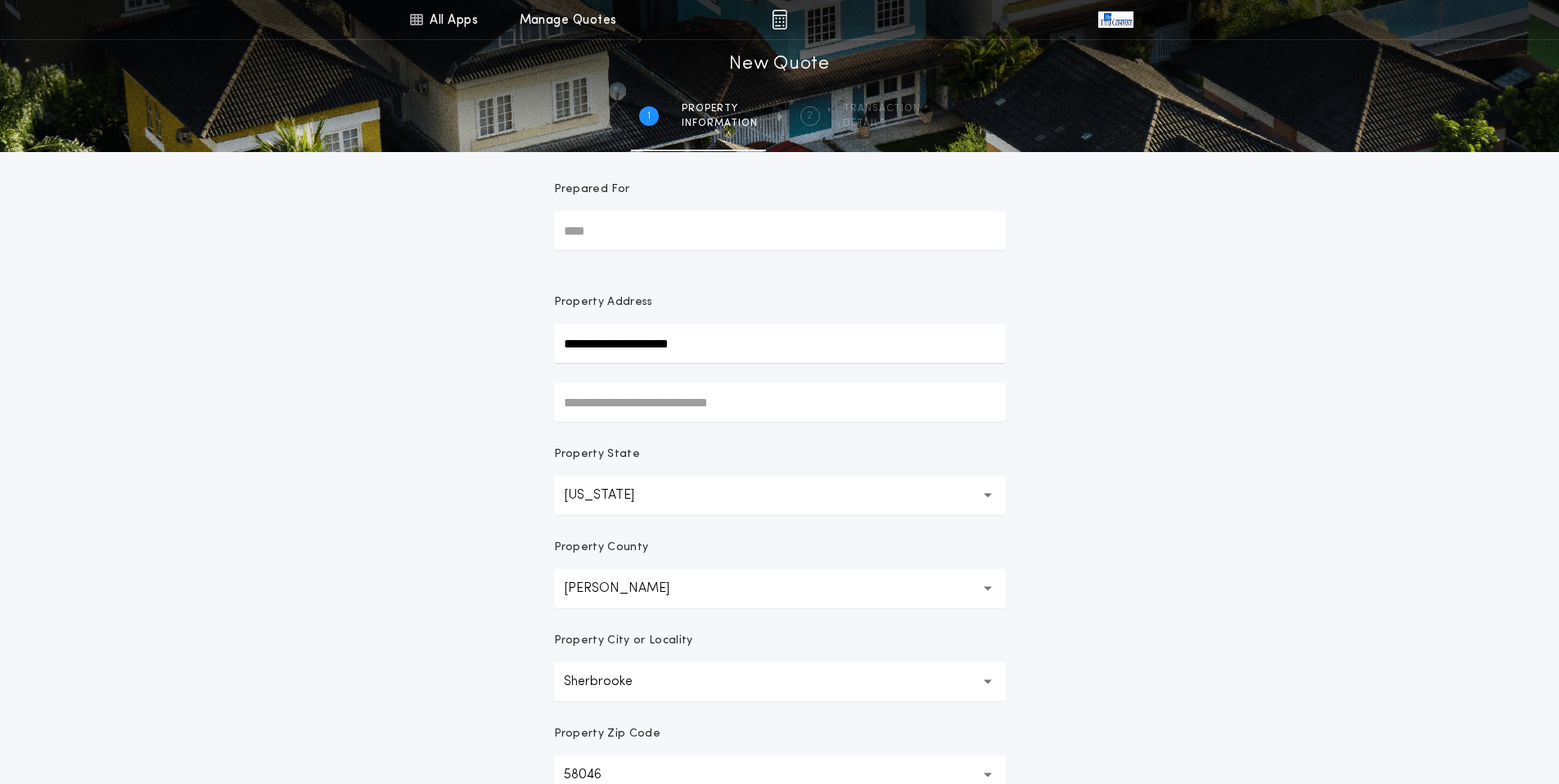
scroll to position [0, 0]
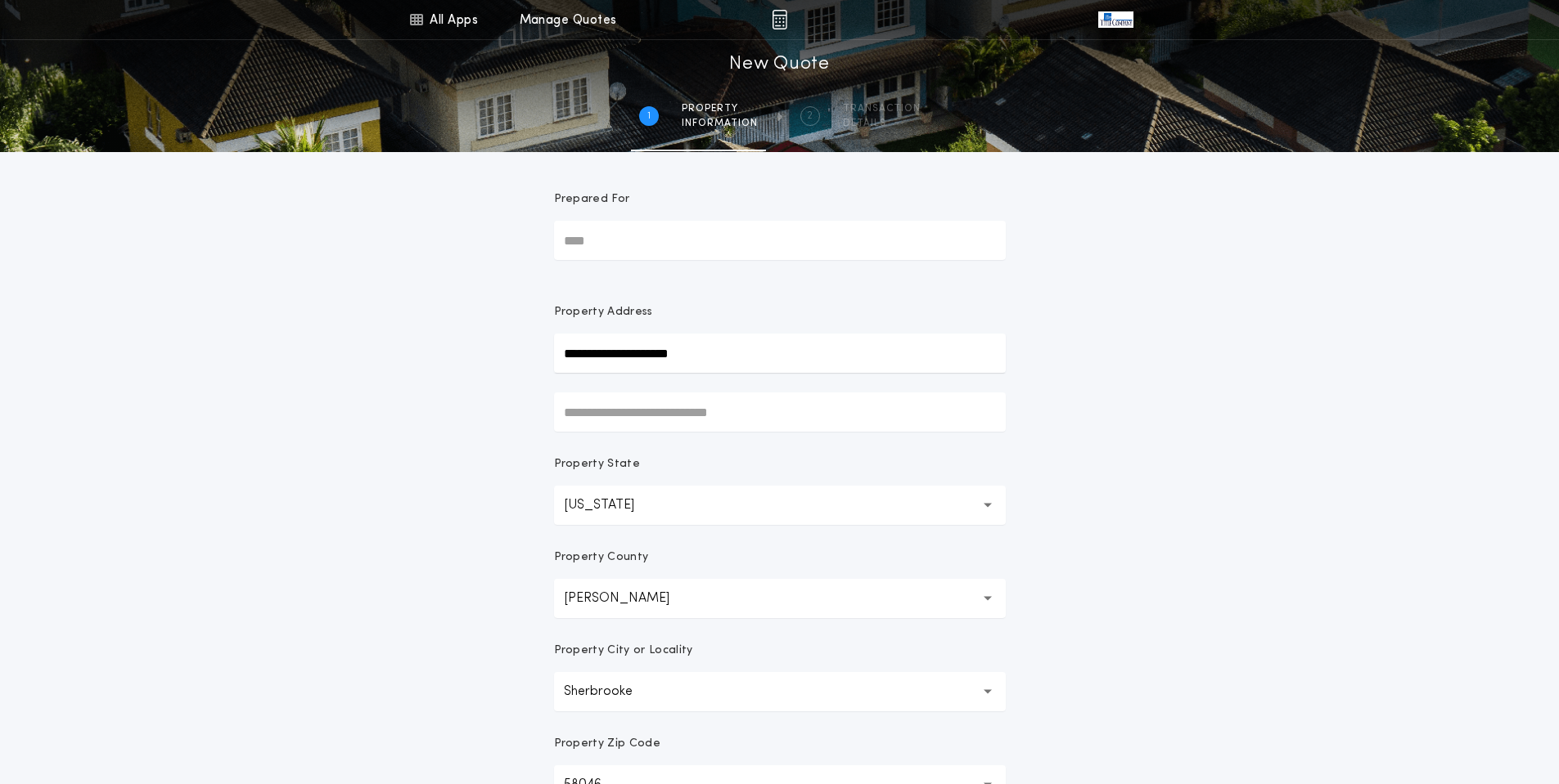
click at [621, 247] on input "Prepared For" at bounding box center [780, 241] width 451 height 39
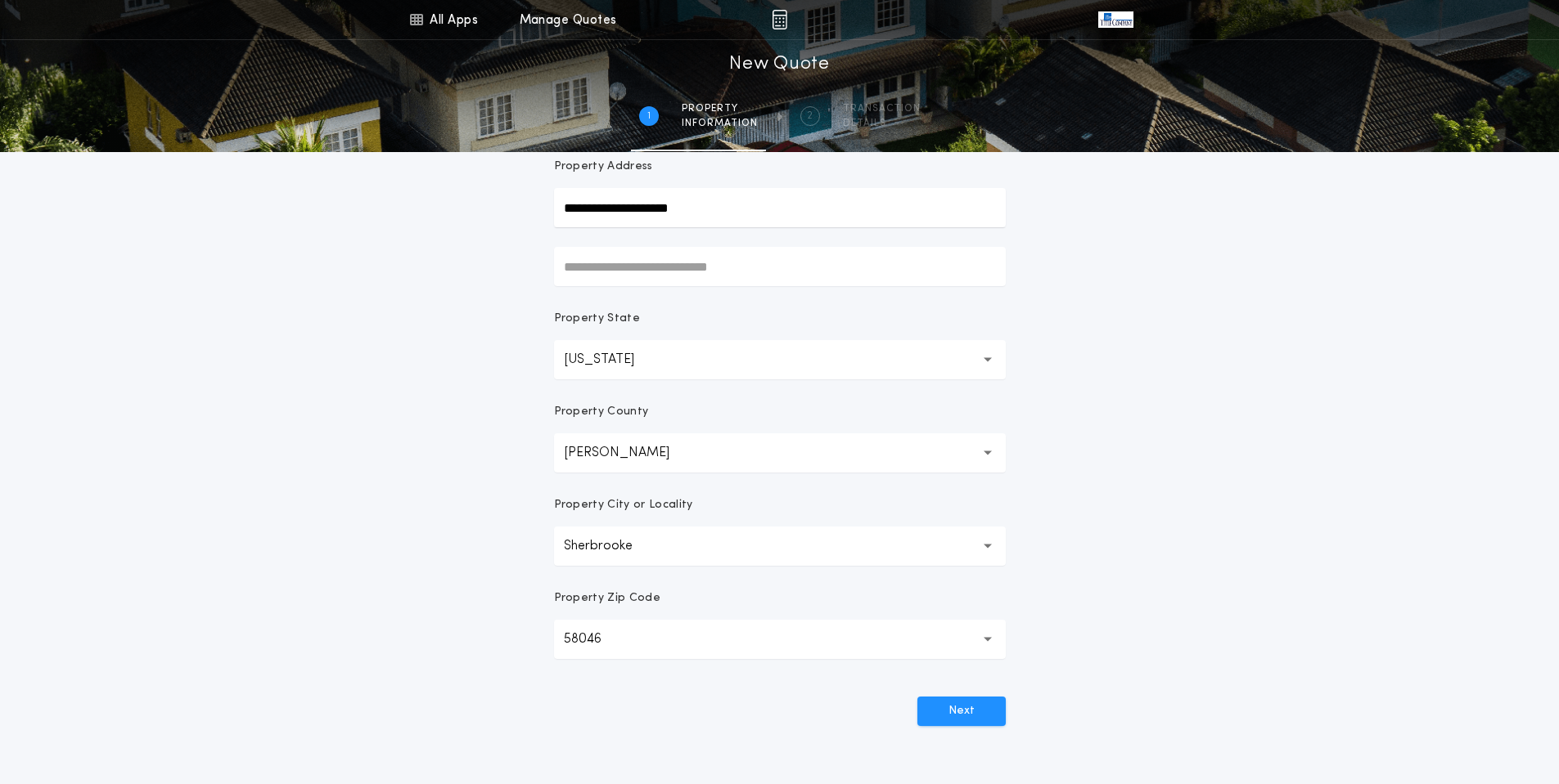
scroll to position [281, 0]
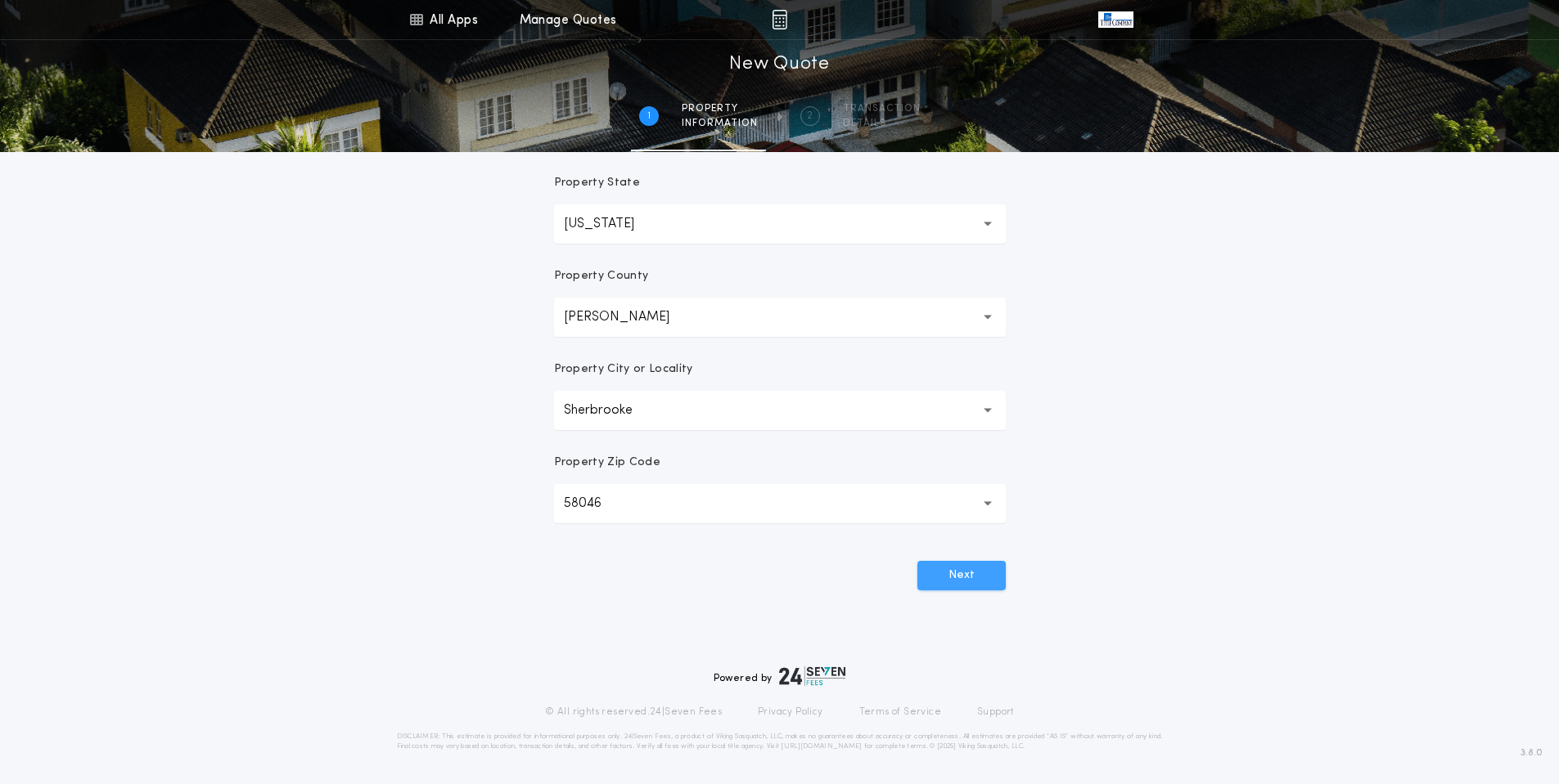
type input "**********"
click at [950, 571] on button "Next" at bounding box center [961, 576] width 88 height 30
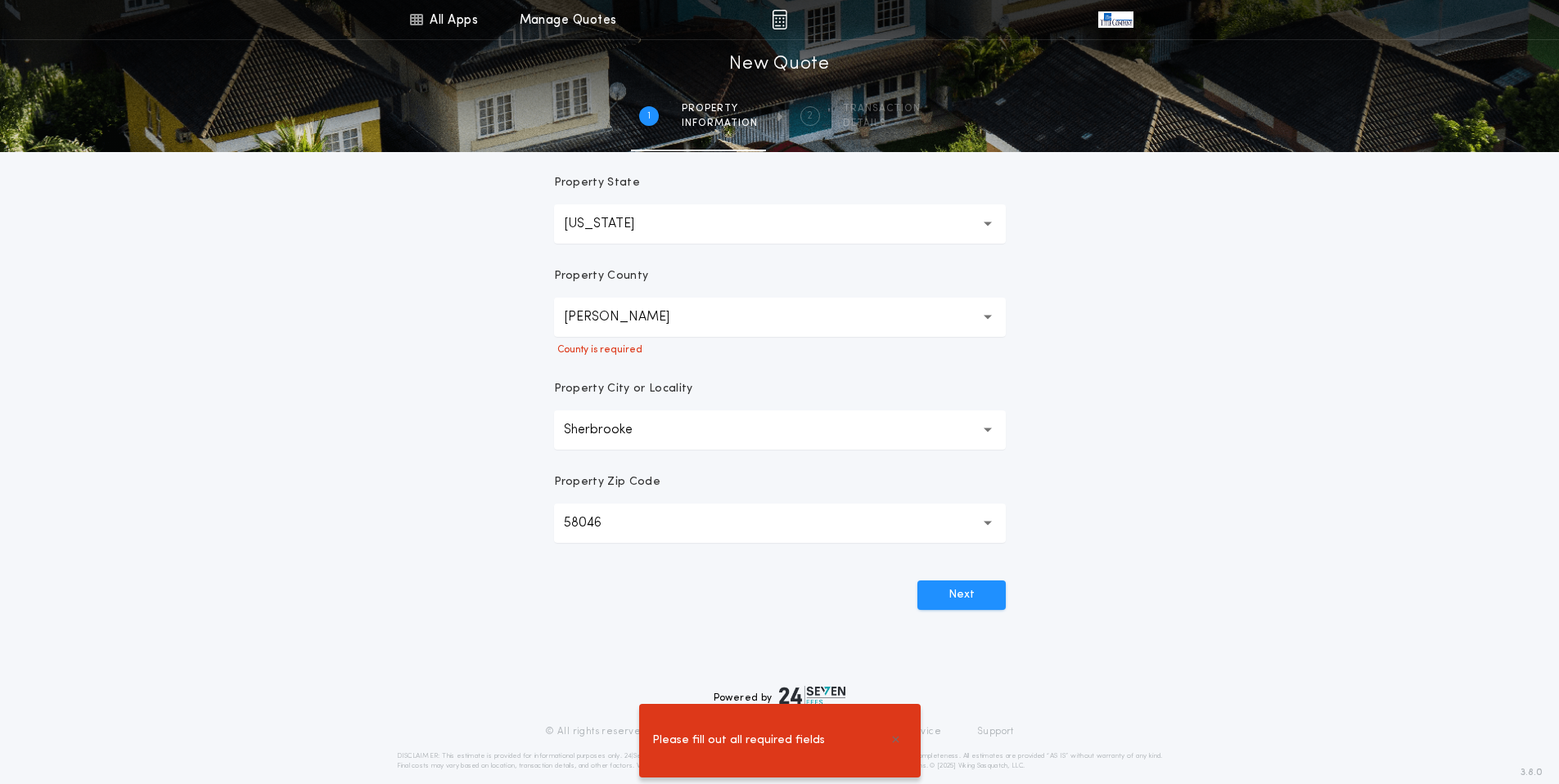
click at [627, 320] on button "[PERSON_NAME]" at bounding box center [780, 317] width 451 height 39
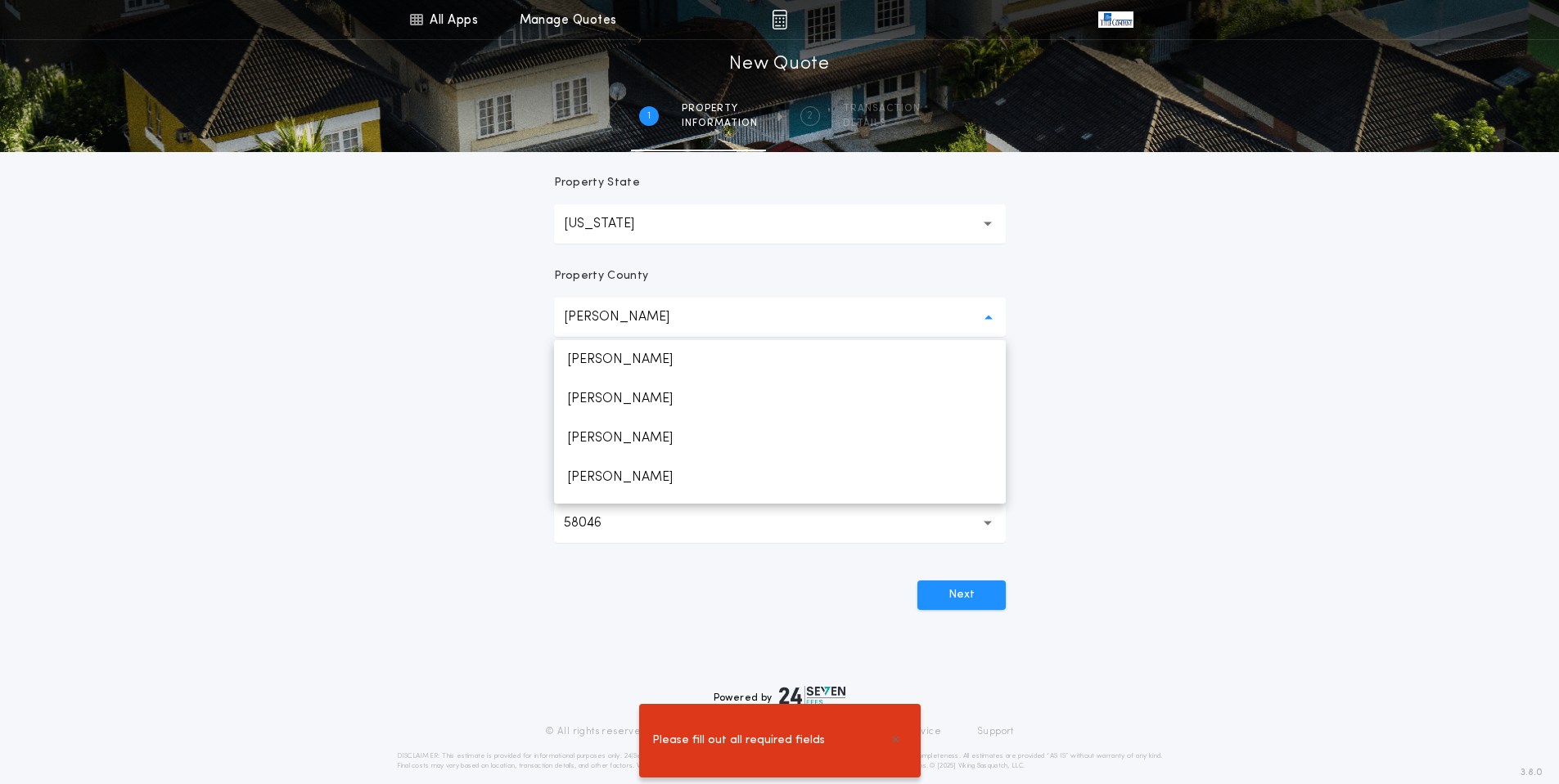
scroll to position [1642, 0]
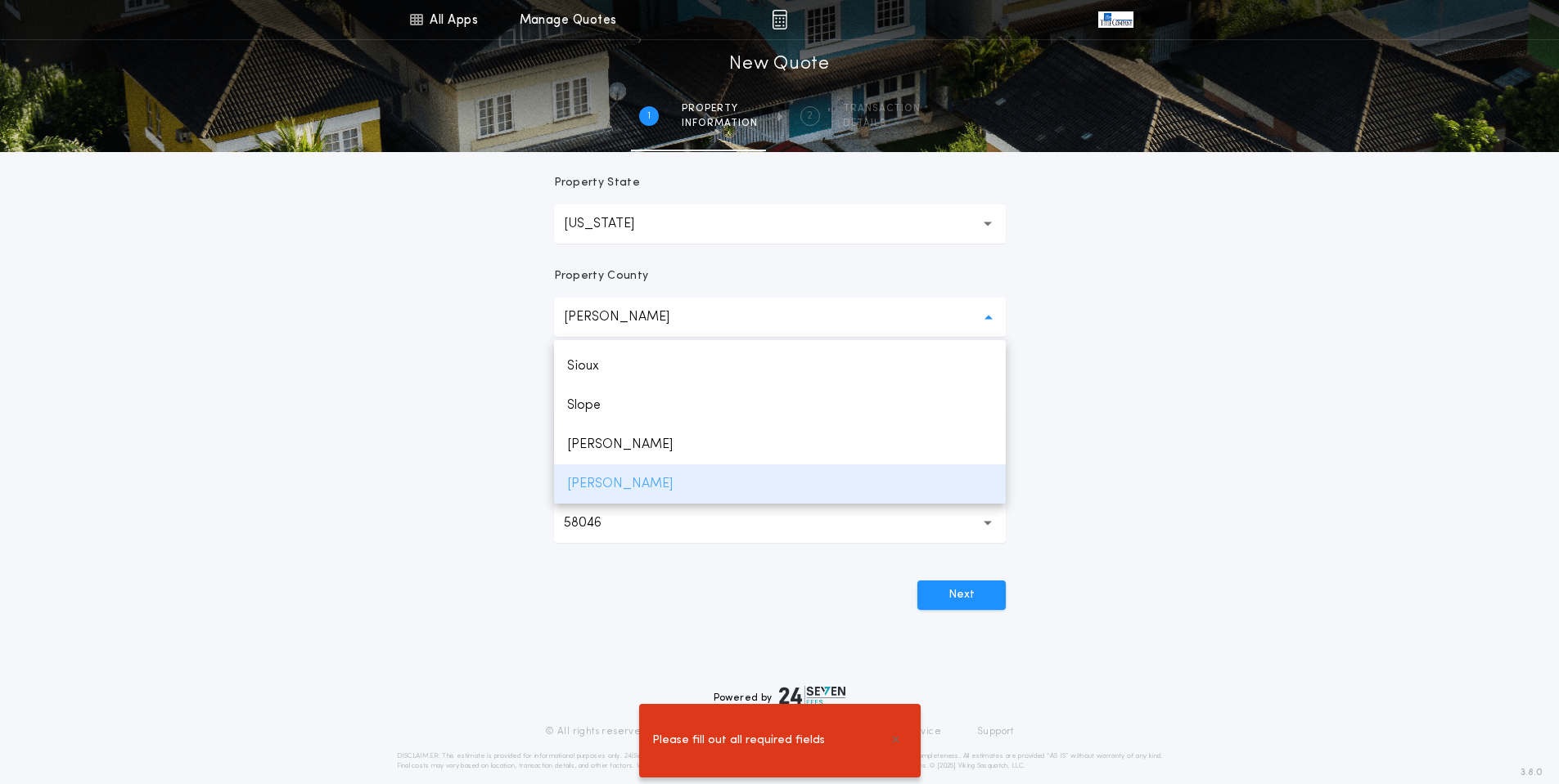
click at [602, 479] on p "[PERSON_NAME]" at bounding box center [780, 484] width 451 height 39
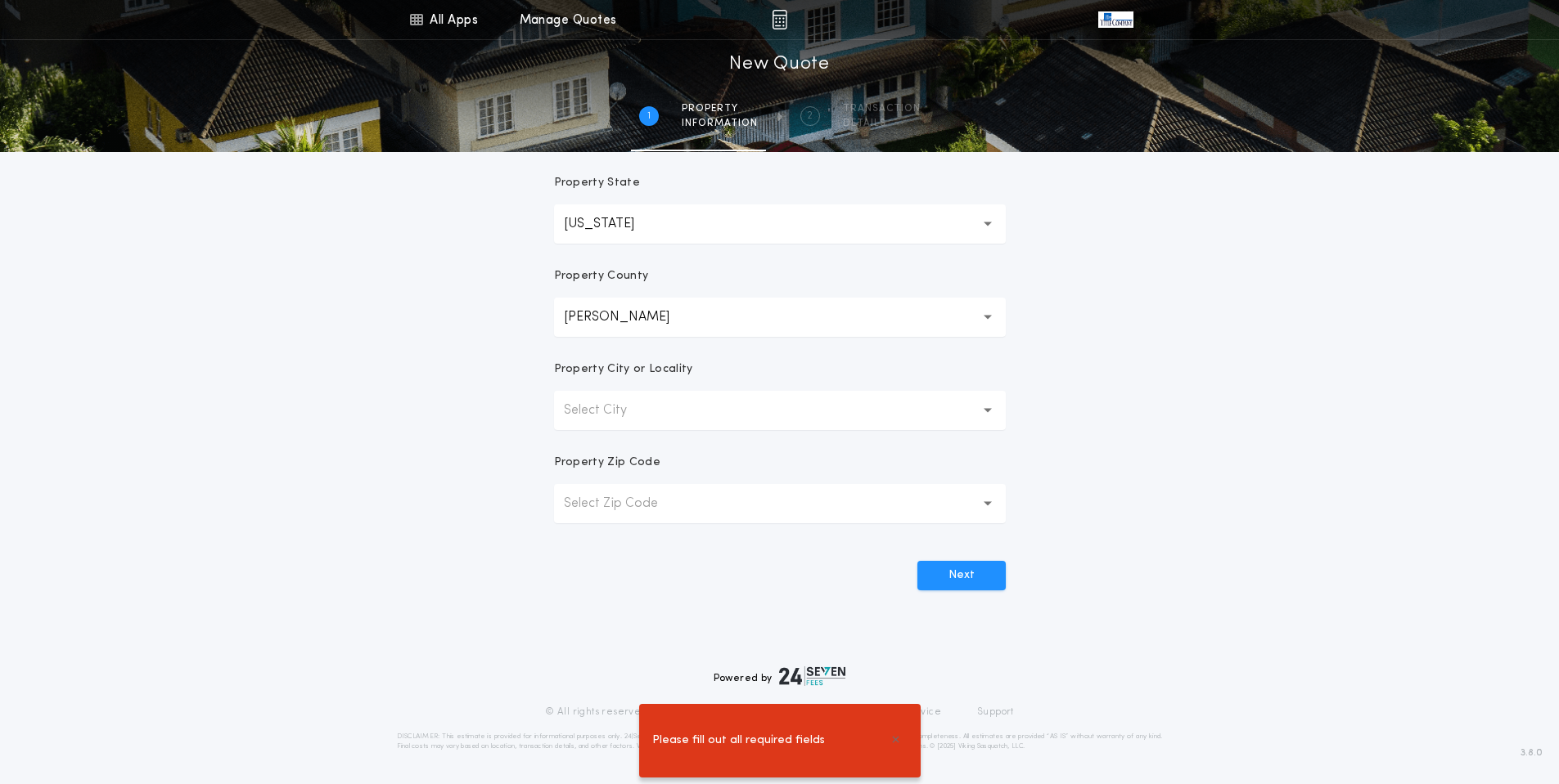
click at [628, 408] on p "Select City" at bounding box center [608, 411] width 89 height 20
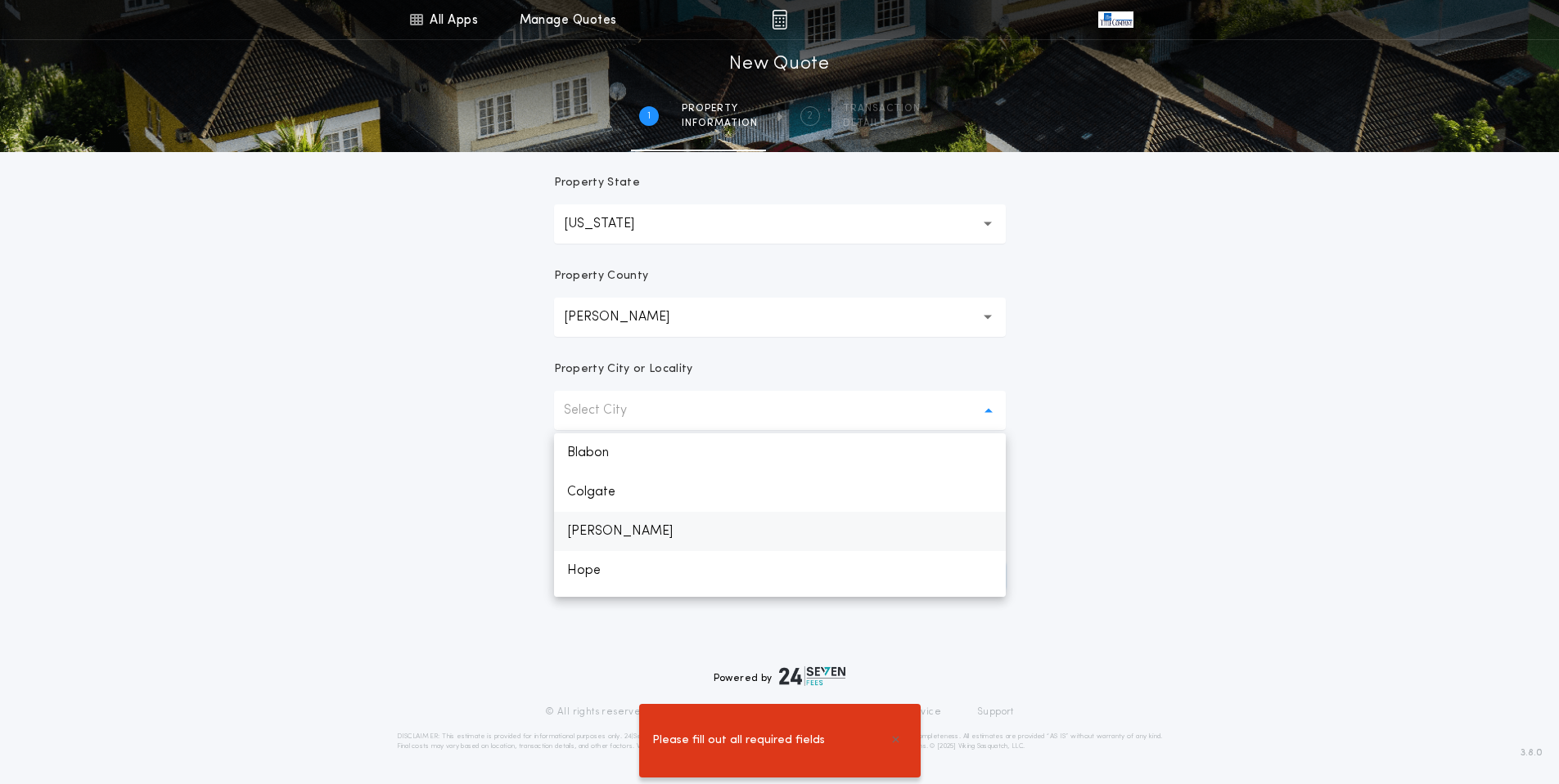
click at [600, 532] on p "[PERSON_NAME]" at bounding box center [780, 532] width 451 height 39
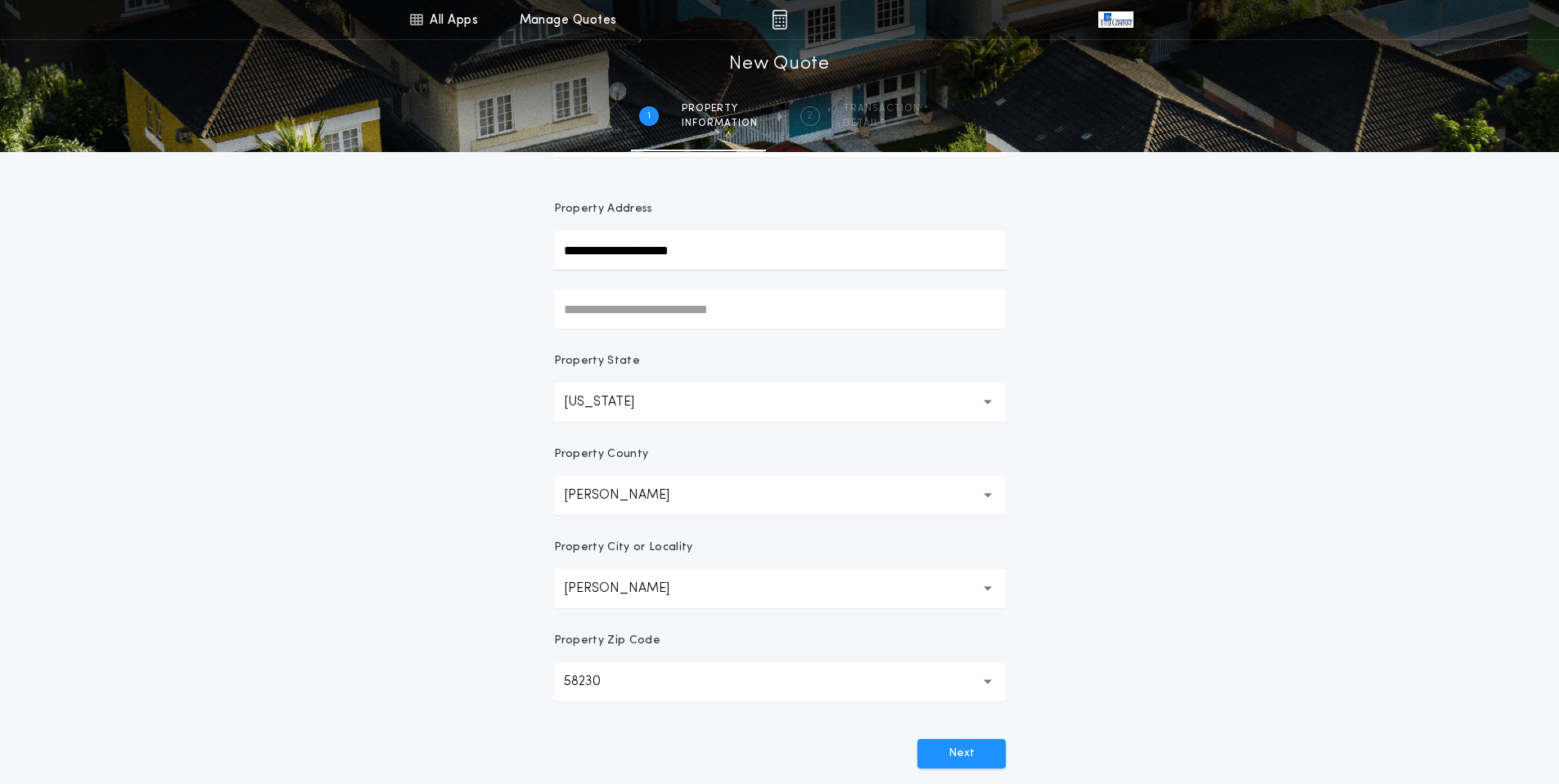
scroll to position [164, 0]
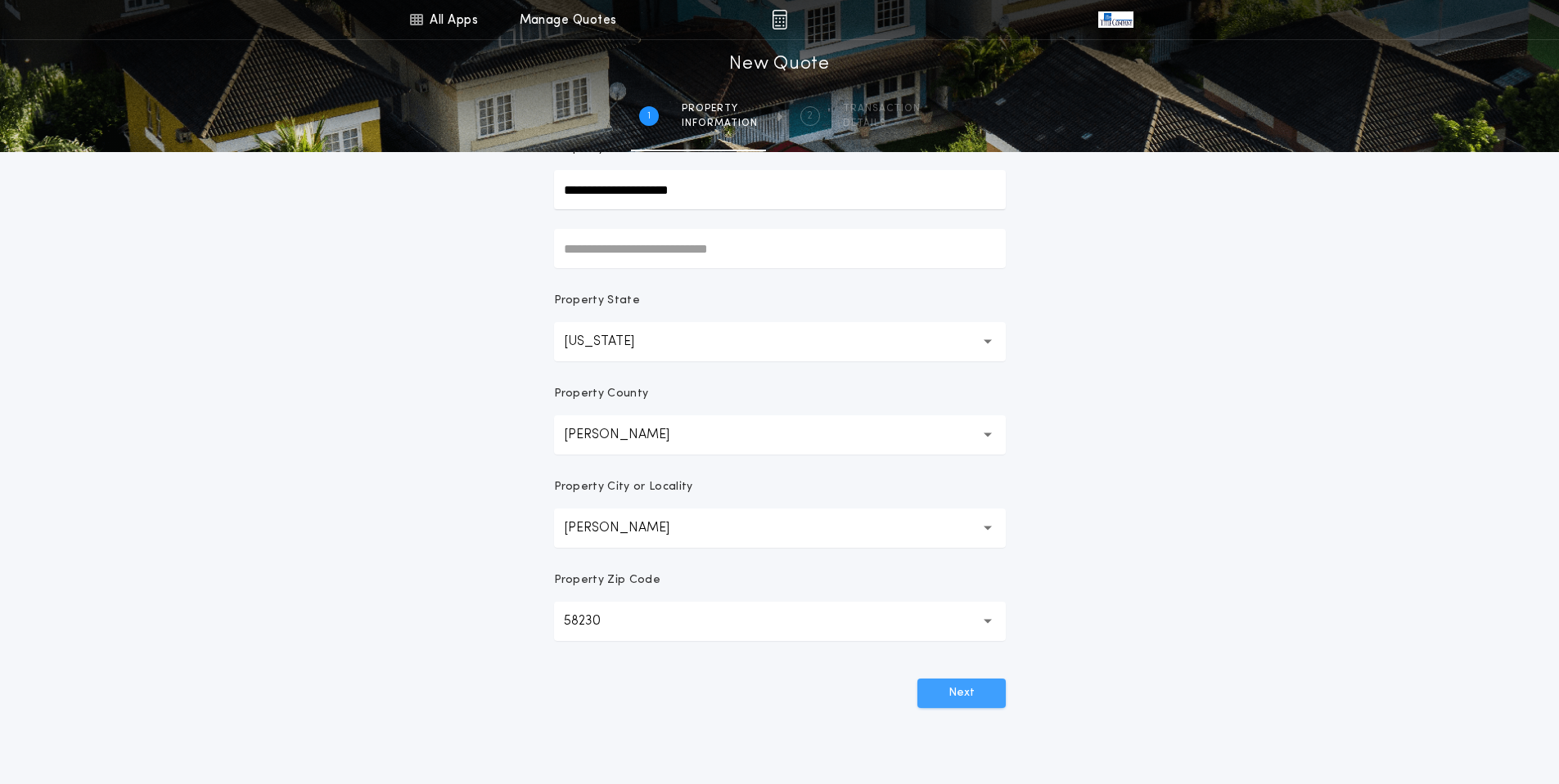
click at [942, 694] on button "Next" at bounding box center [961, 694] width 88 height 30
click at [941, 694] on button "Next" at bounding box center [961, 694] width 88 height 30
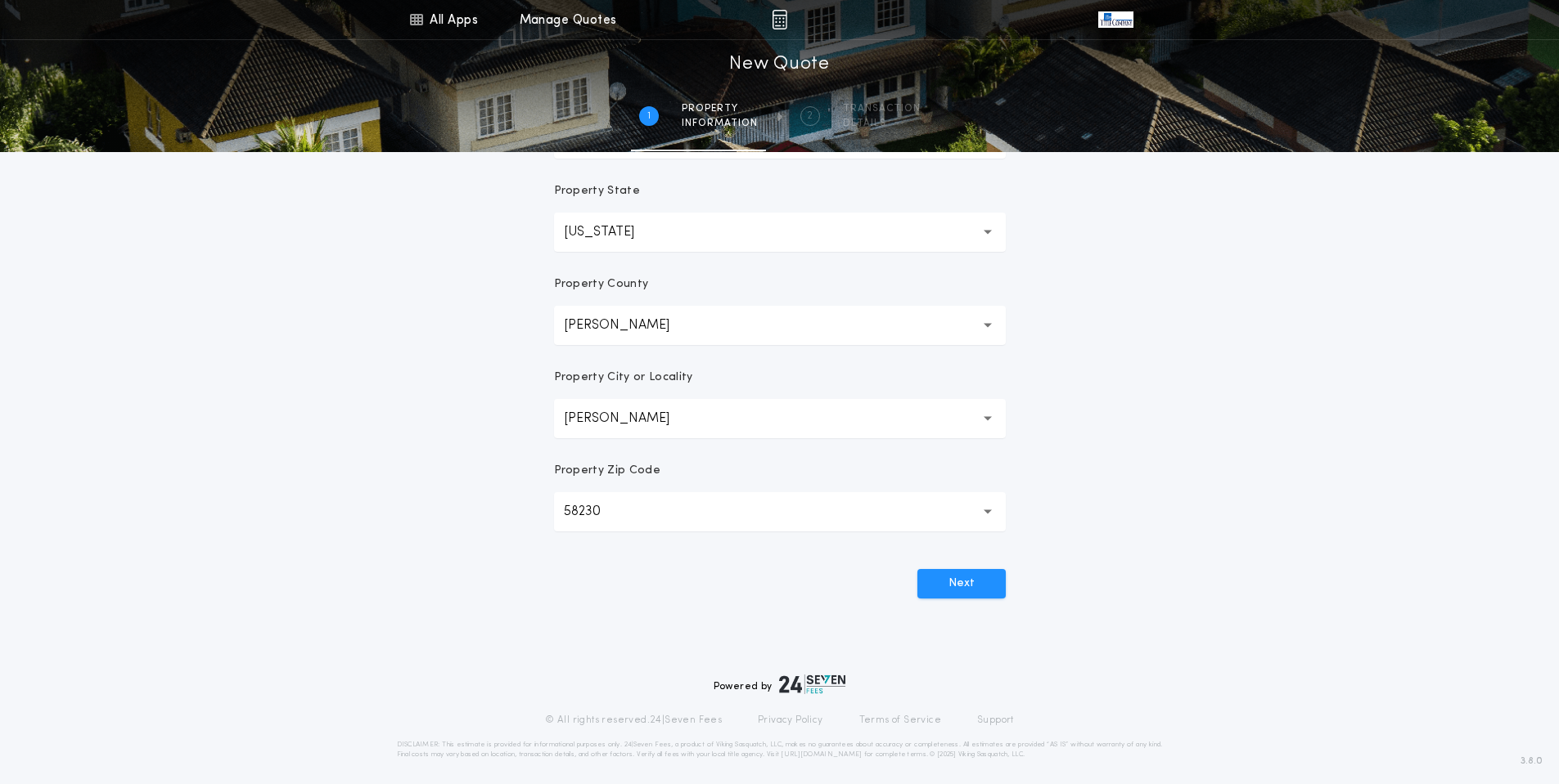
scroll to position [281, 0]
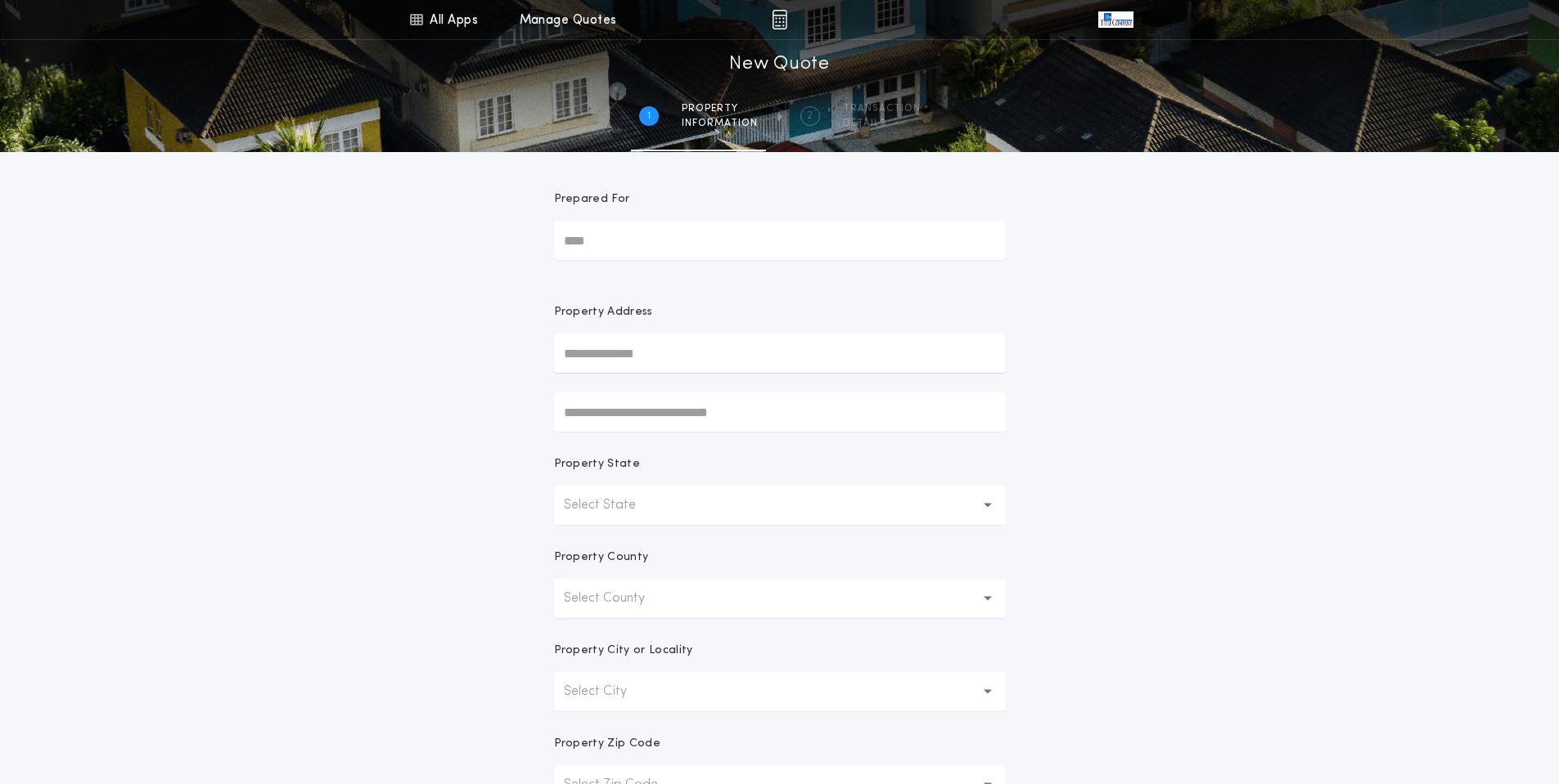
click at [673, 235] on input "Prepared For" at bounding box center [780, 241] width 451 height 39
type input "**********"
click at [642, 362] on input "text" at bounding box center [780, 353] width 451 height 39
click at [648, 358] on input "text" at bounding box center [780, 353] width 451 height 39
click at [644, 384] on button "[STREET_ADDRESS][PERSON_NAME][PERSON_NAME]" at bounding box center [780, 386] width 451 height 25
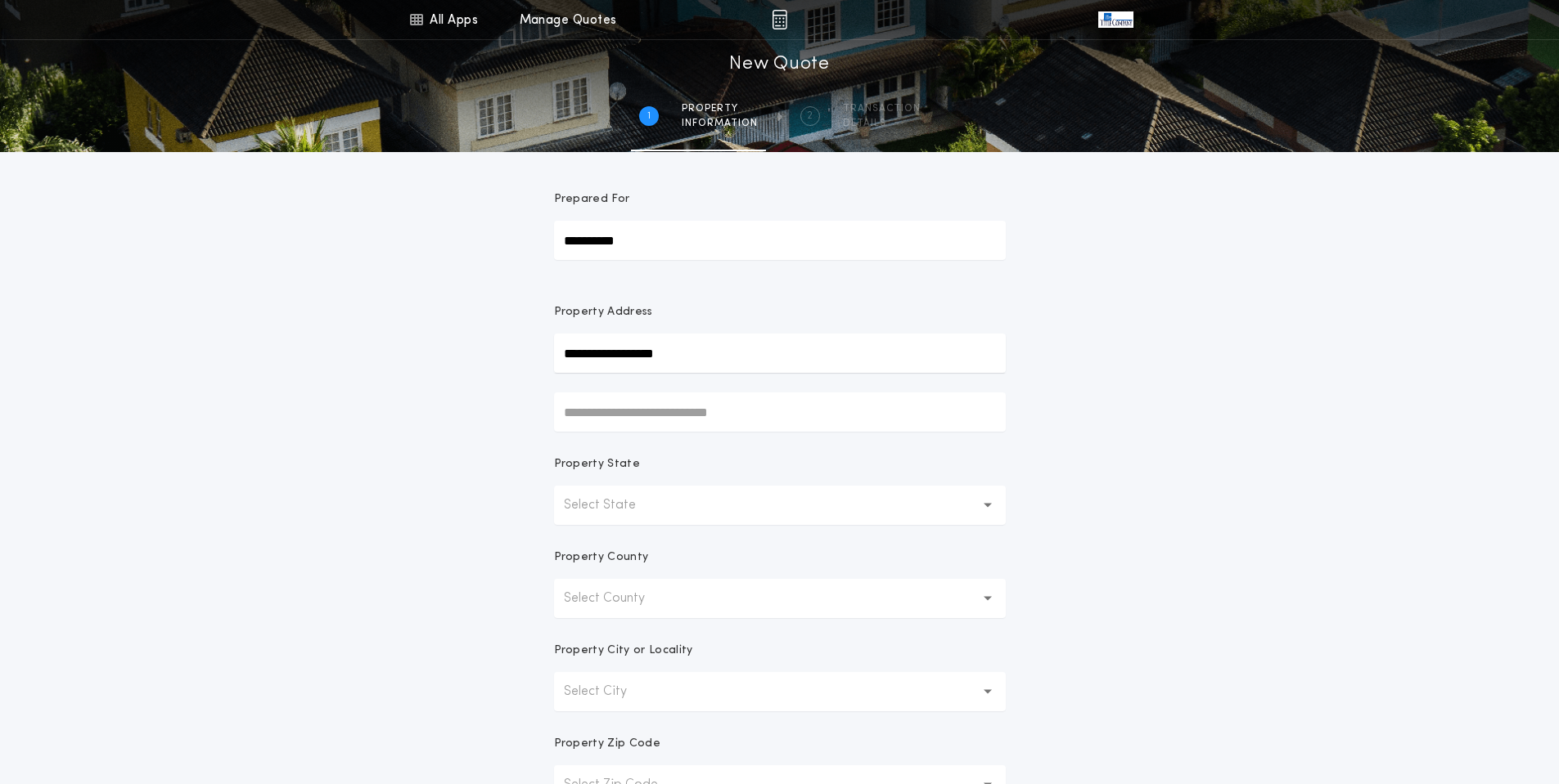
type input "**********"
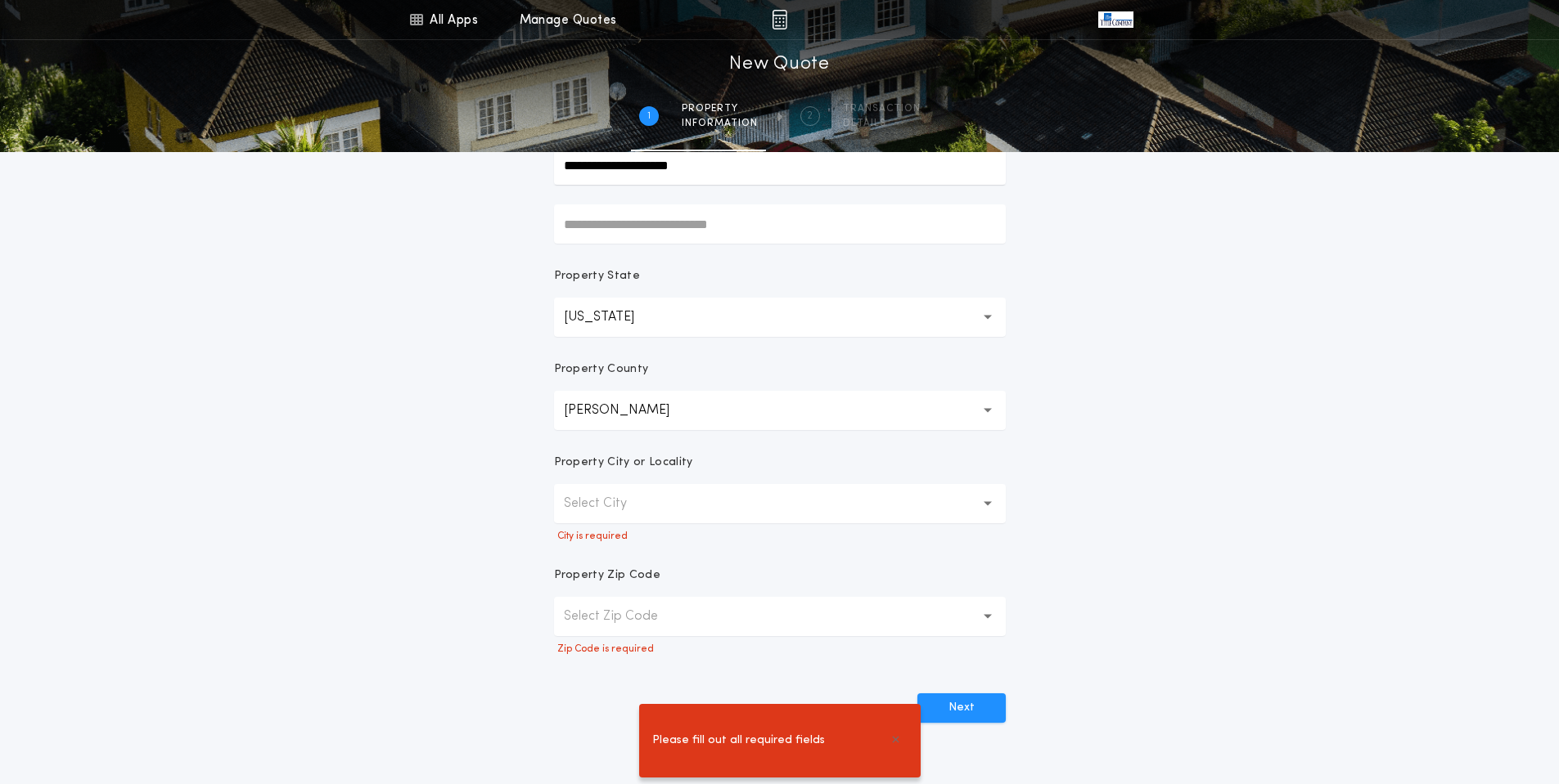
scroll to position [246, 0]
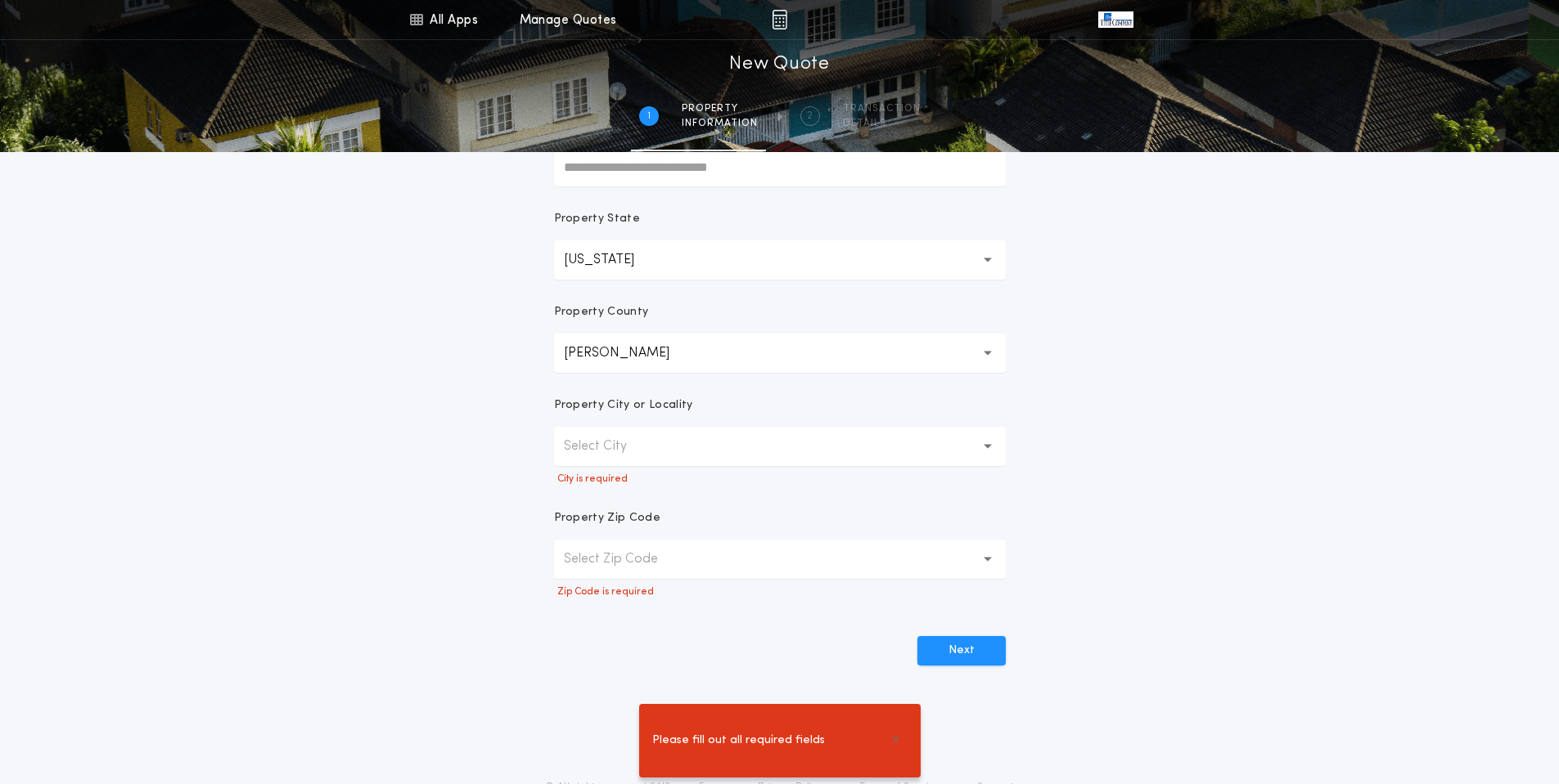
click at [697, 427] on button "Select City" at bounding box center [780, 446] width 451 height 39
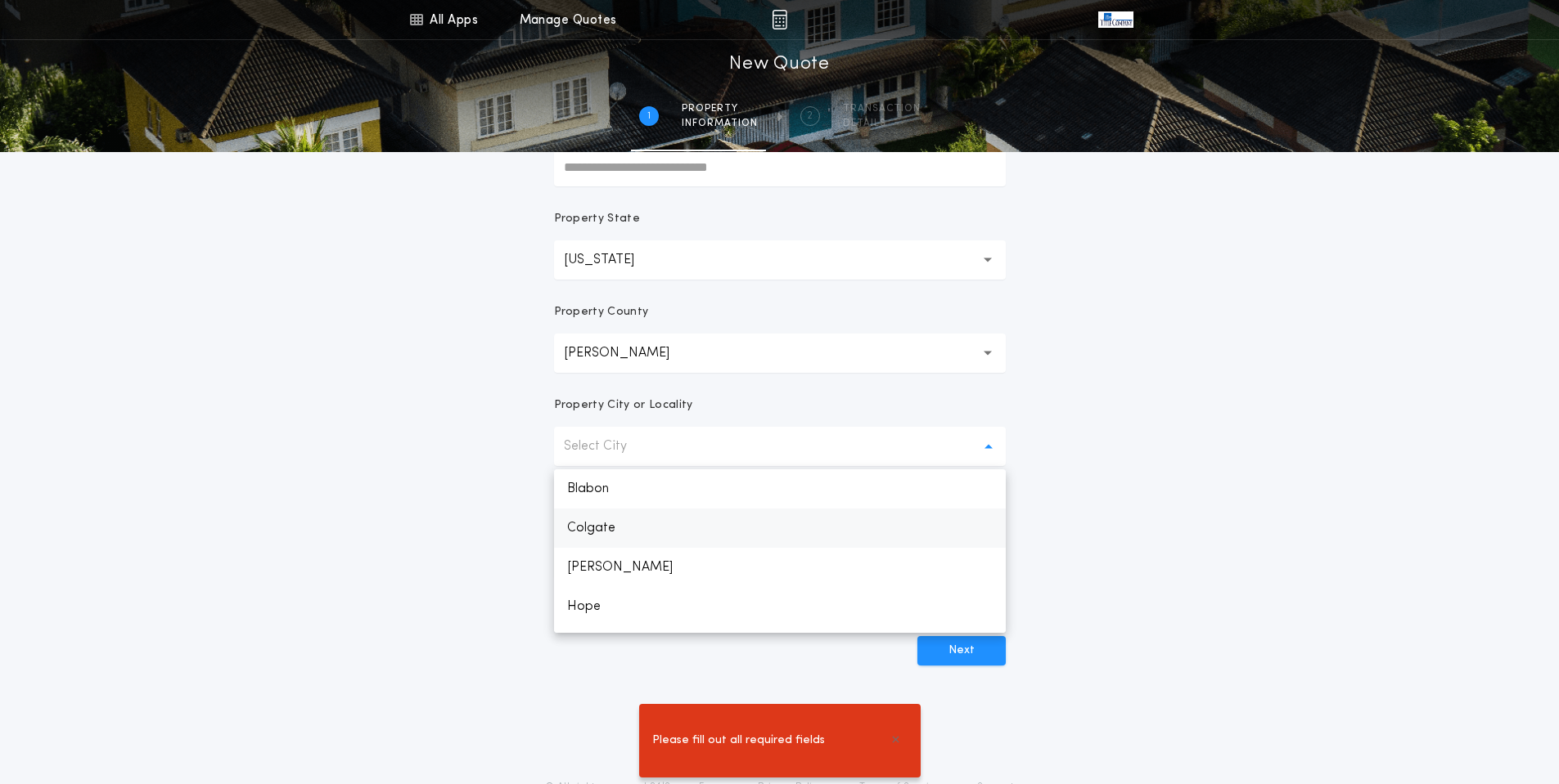
click at [675, 521] on p "Colgate" at bounding box center [780, 528] width 451 height 39
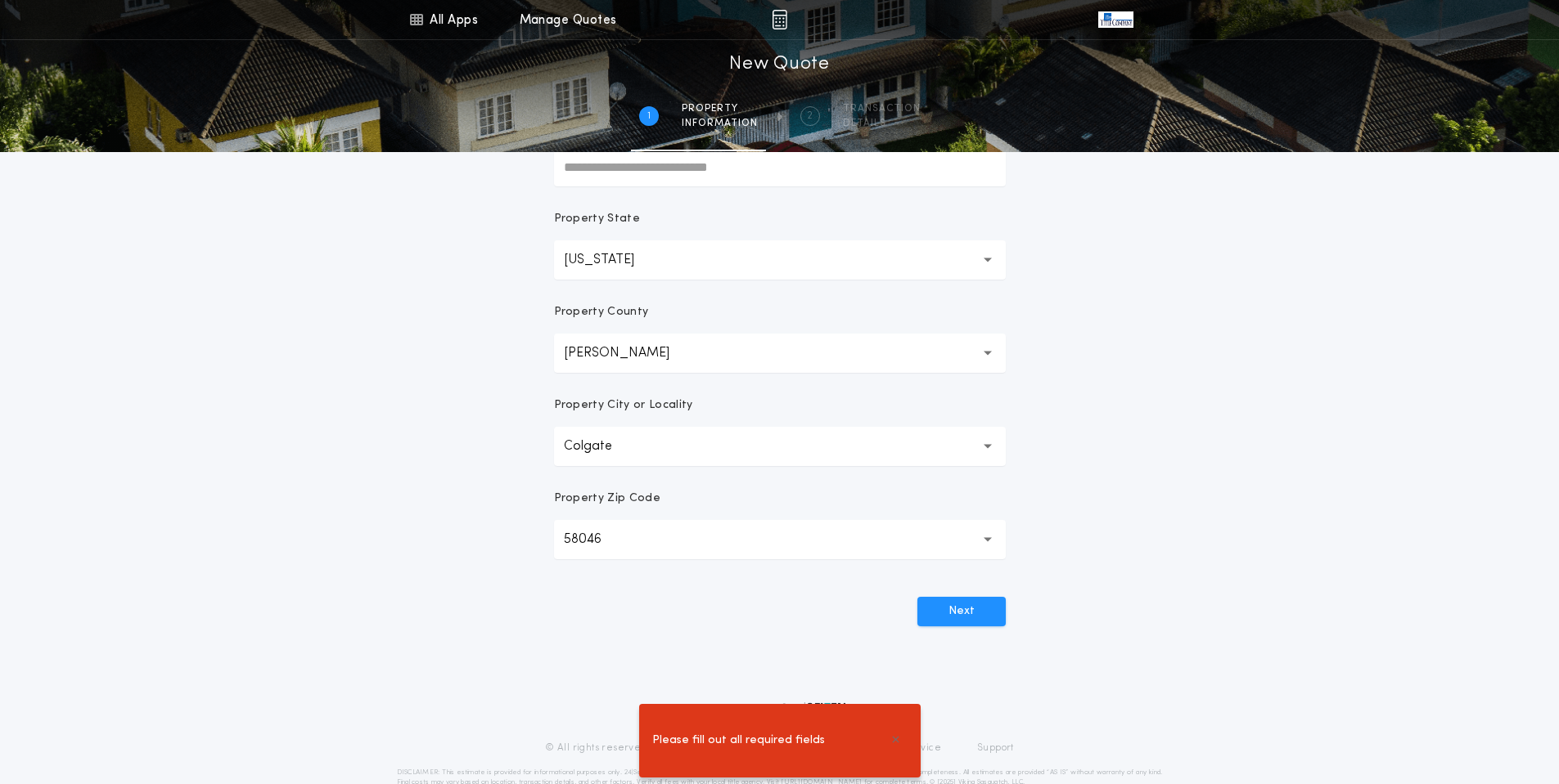
click at [969, 596] on div "Next" at bounding box center [780, 606] width 451 height 43
click at [960, 607] on button "Next" at bounding box center [961, 611] width 88 height 30
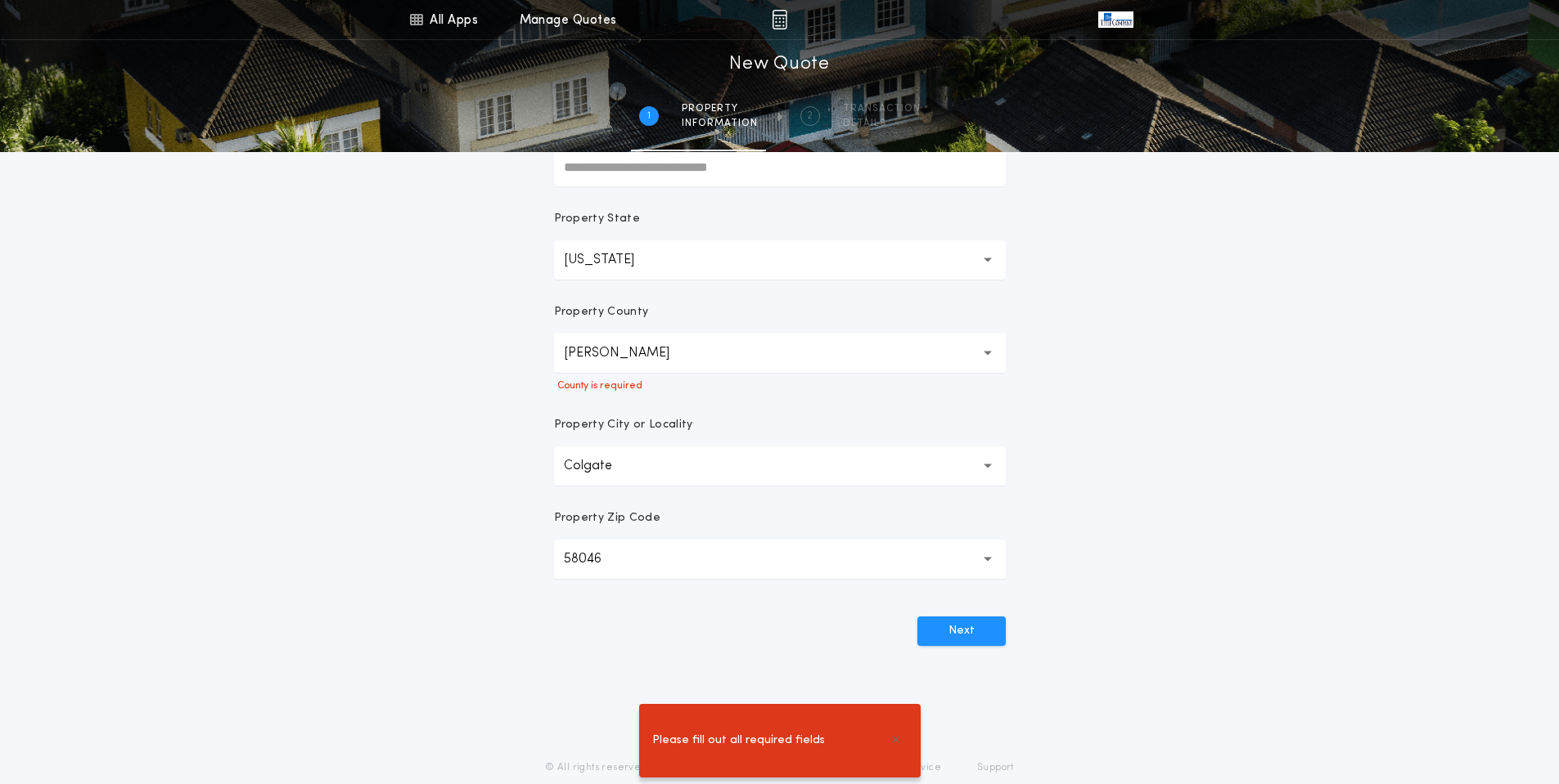
click at [715, 358] on button "[PERSON_NAME]" at bounding box center [780, 353] width 451 height 39
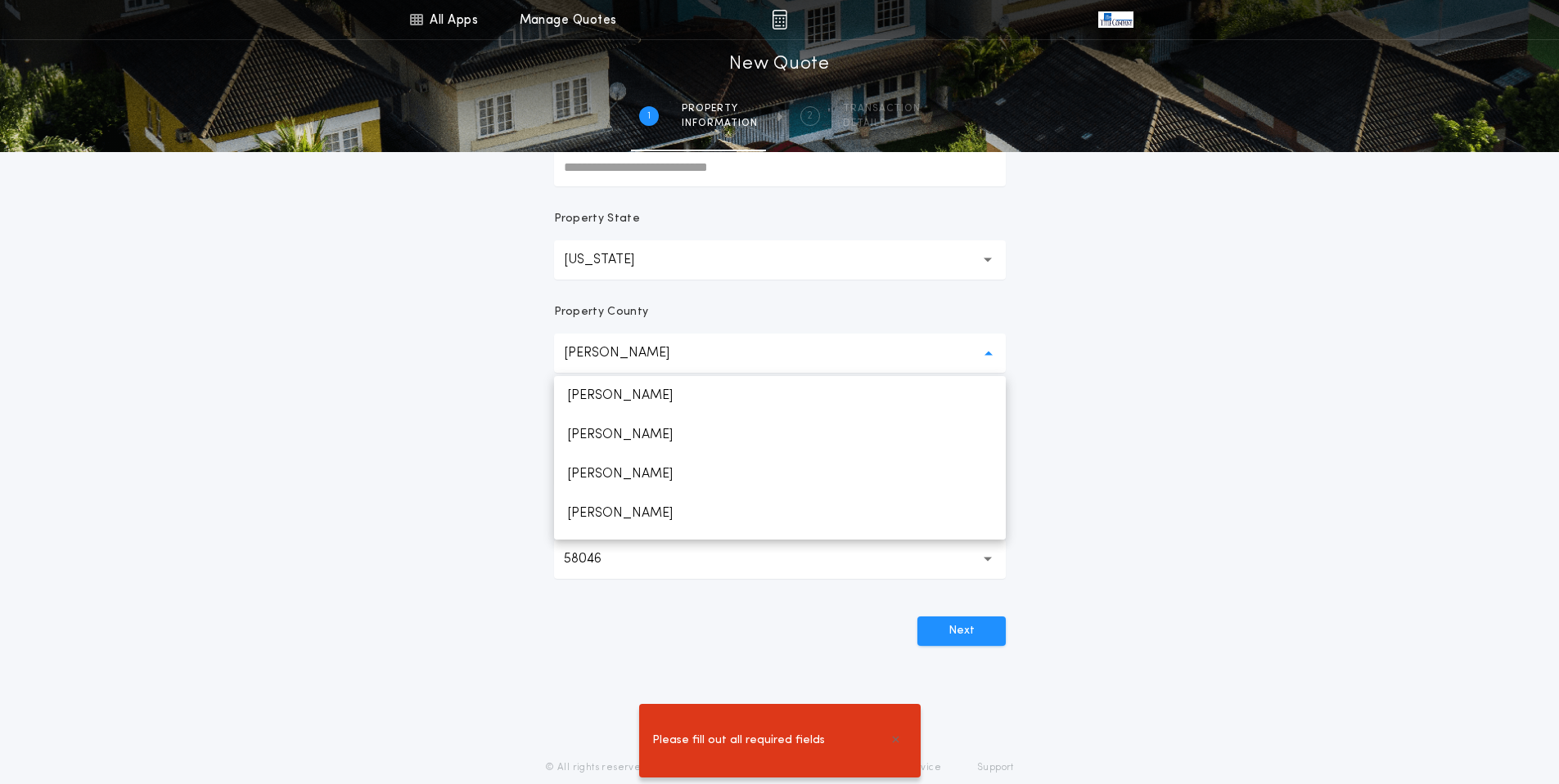
scroll to position [1642, 0]
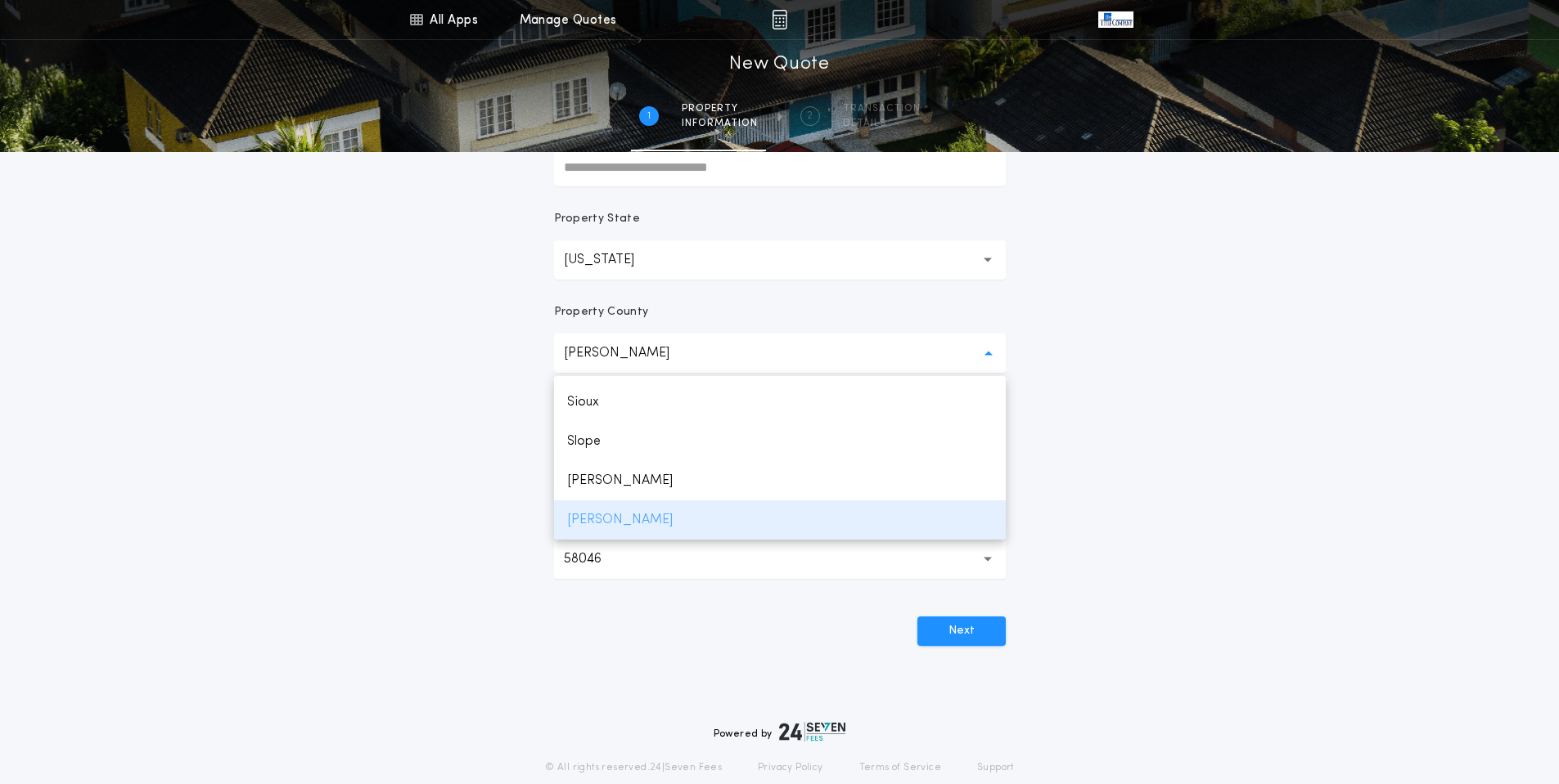
click at [632, 513] on p "[PERSON_NAME]" at bounding box center [780, 520] width 451 height 39
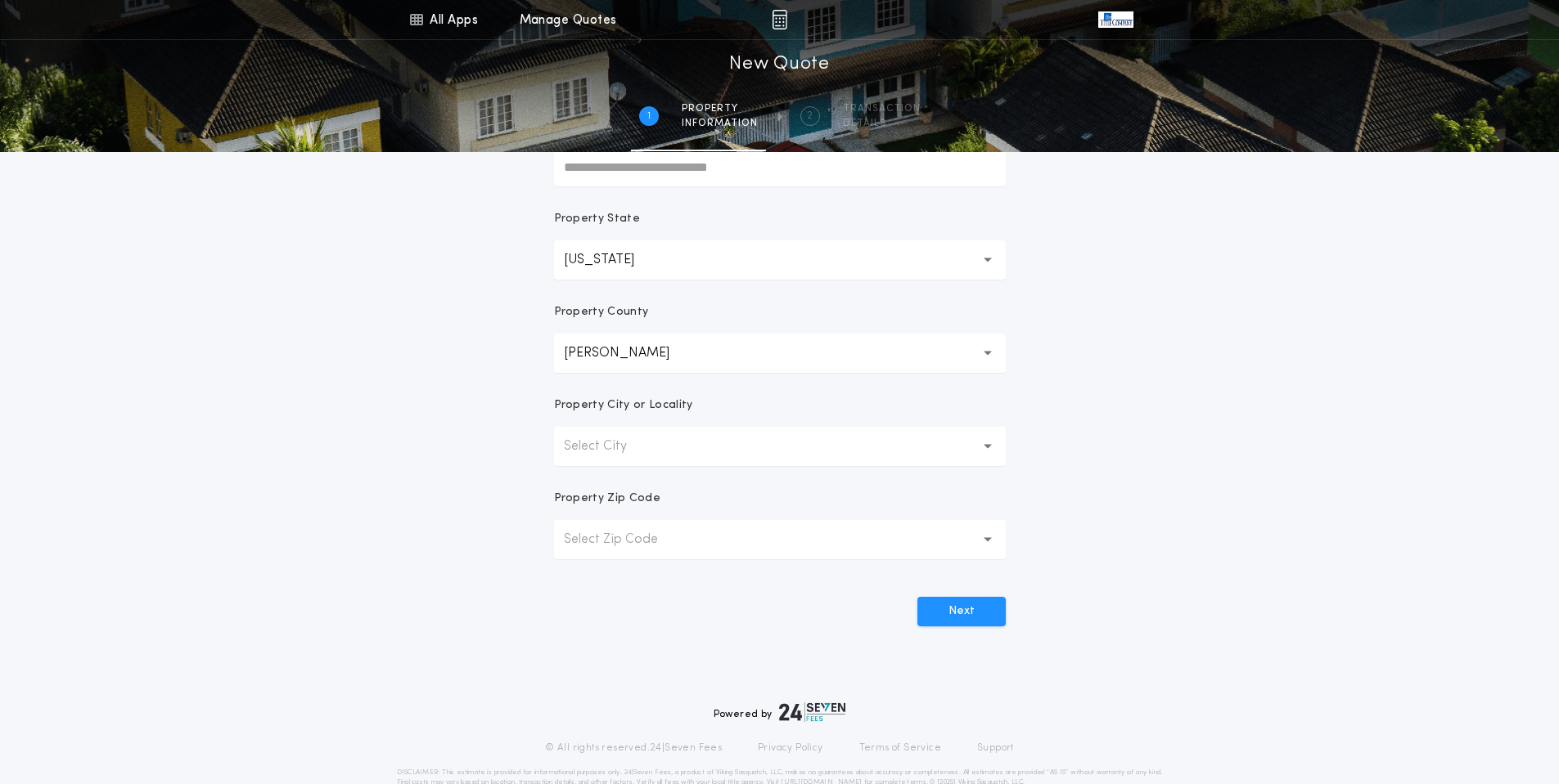
click at [661, 442] on button "Select City" at bounding box center [780, 446] width 451 height 39
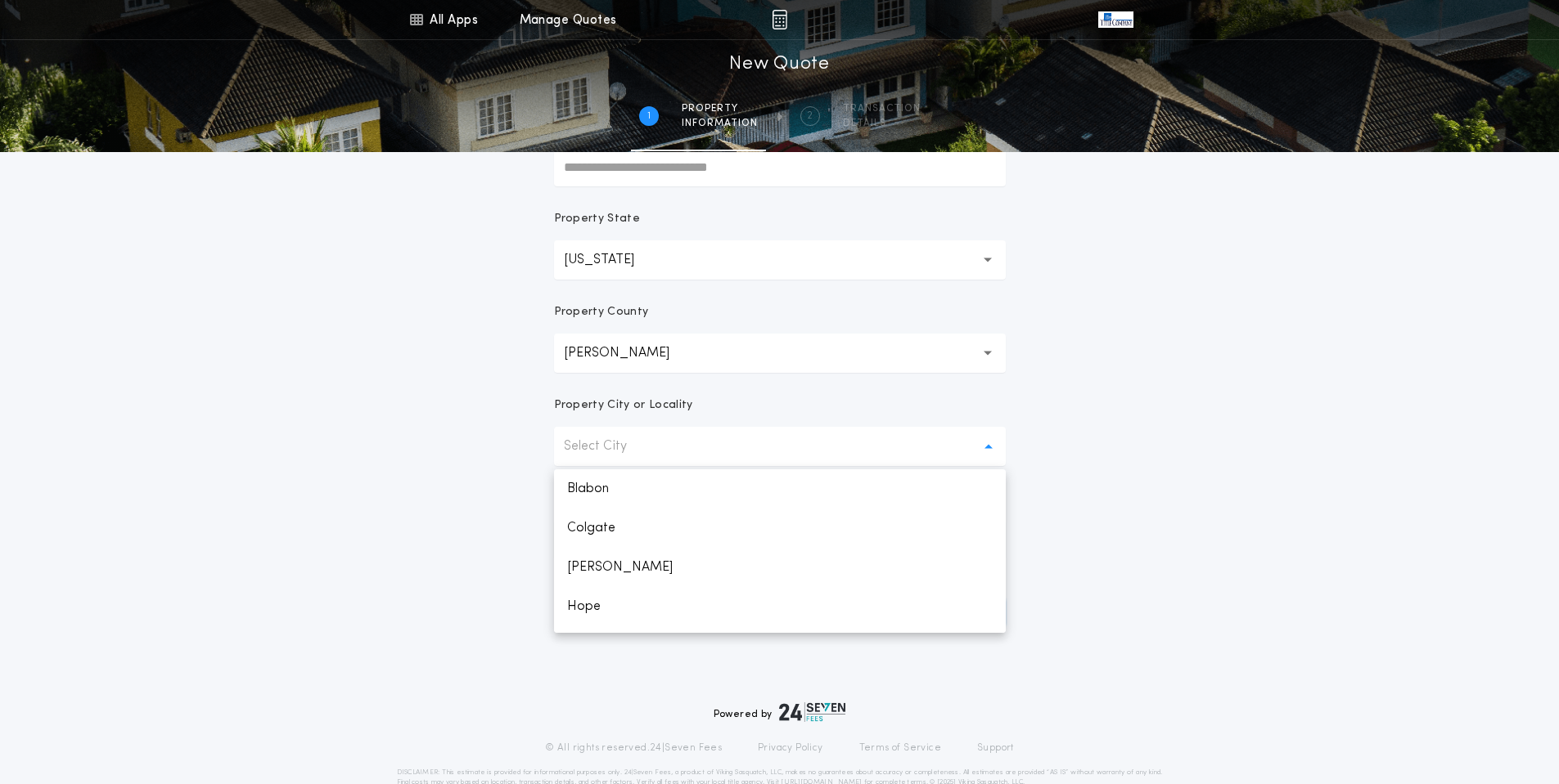
click at [1288, 389] on div "**********" at bounding box center [780, 221] width 1559 height 934
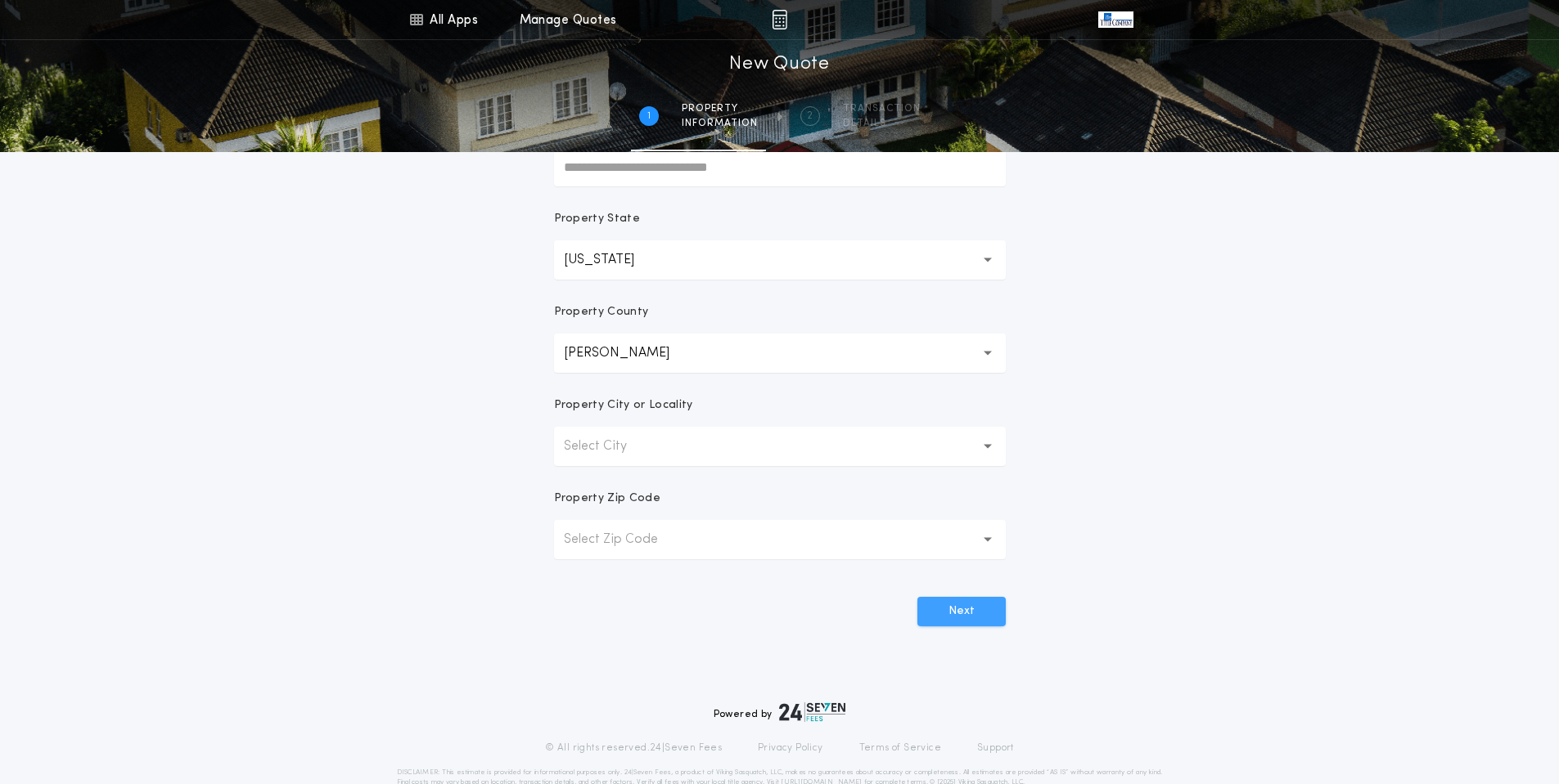
click at [974, 612] on button "Next" at bounding box center [961, 611] width 88 height 30
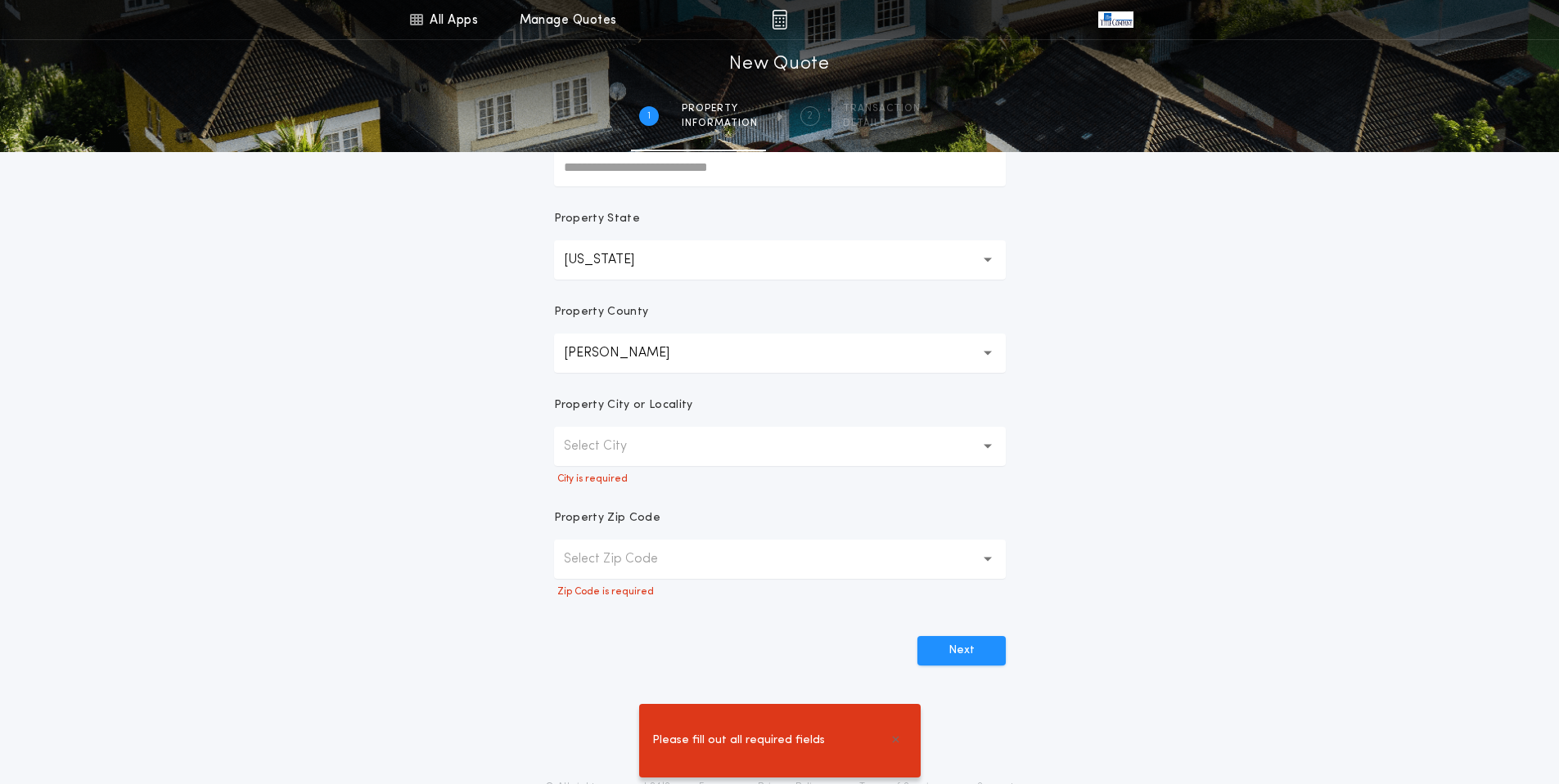
click at [636, 458] on button "Select City" at bounding box center [780, 446] width 451 height 39
click at [641, 444] on p "Select City" at bounding box center [608, 446] width 89 height 20
click at [641, 446] on p "Select City" at bounding box center [608, 446] width 89 height 20
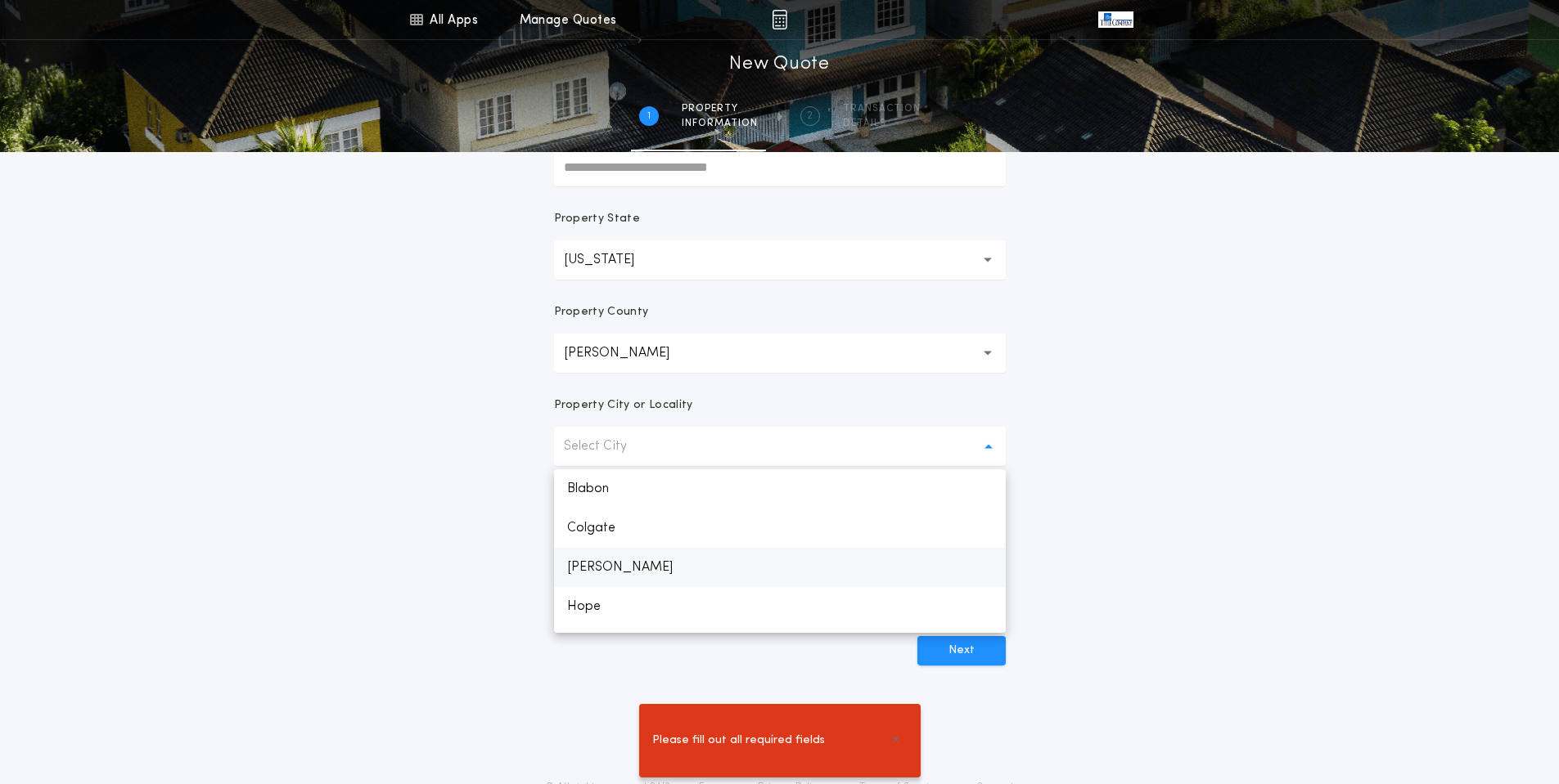
click at [626, 570] on p "[PERSON_NAME]" at bounding box center [780, 568] width 451 height 39
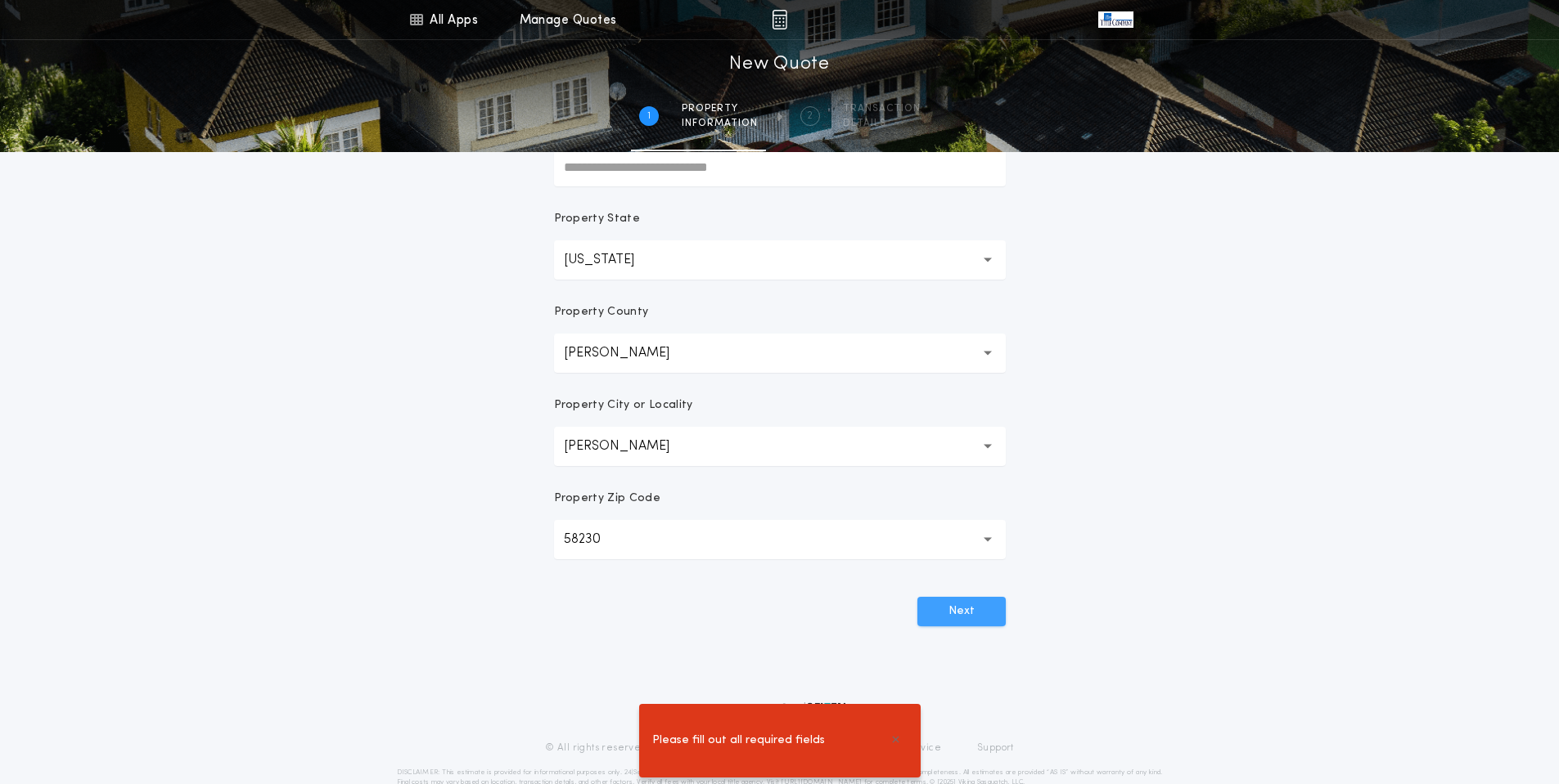
click at [959, 614] on button "Next" at bounding box center [961, 611] width 88 height 30
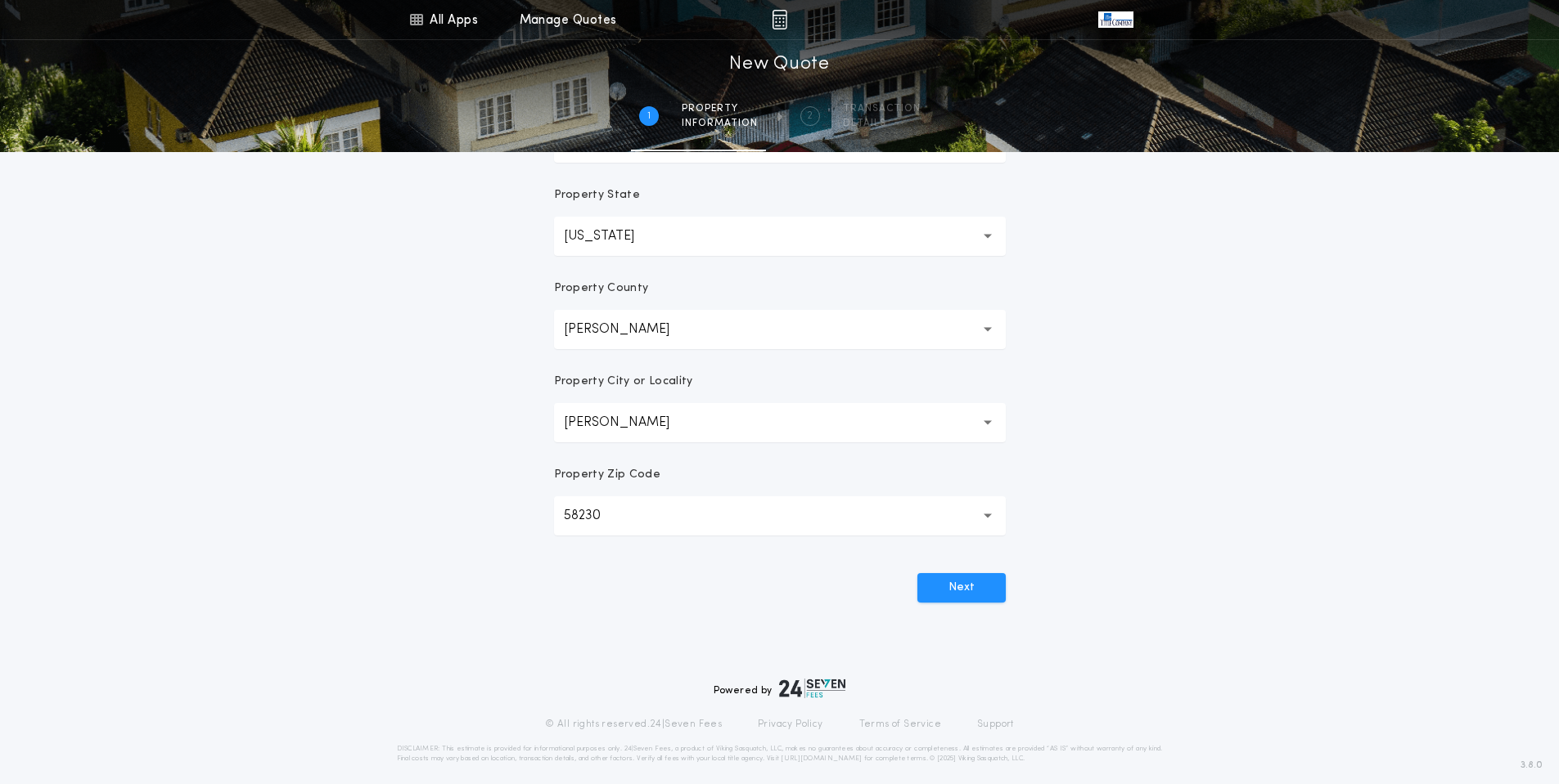
scroll to position [281, 0]
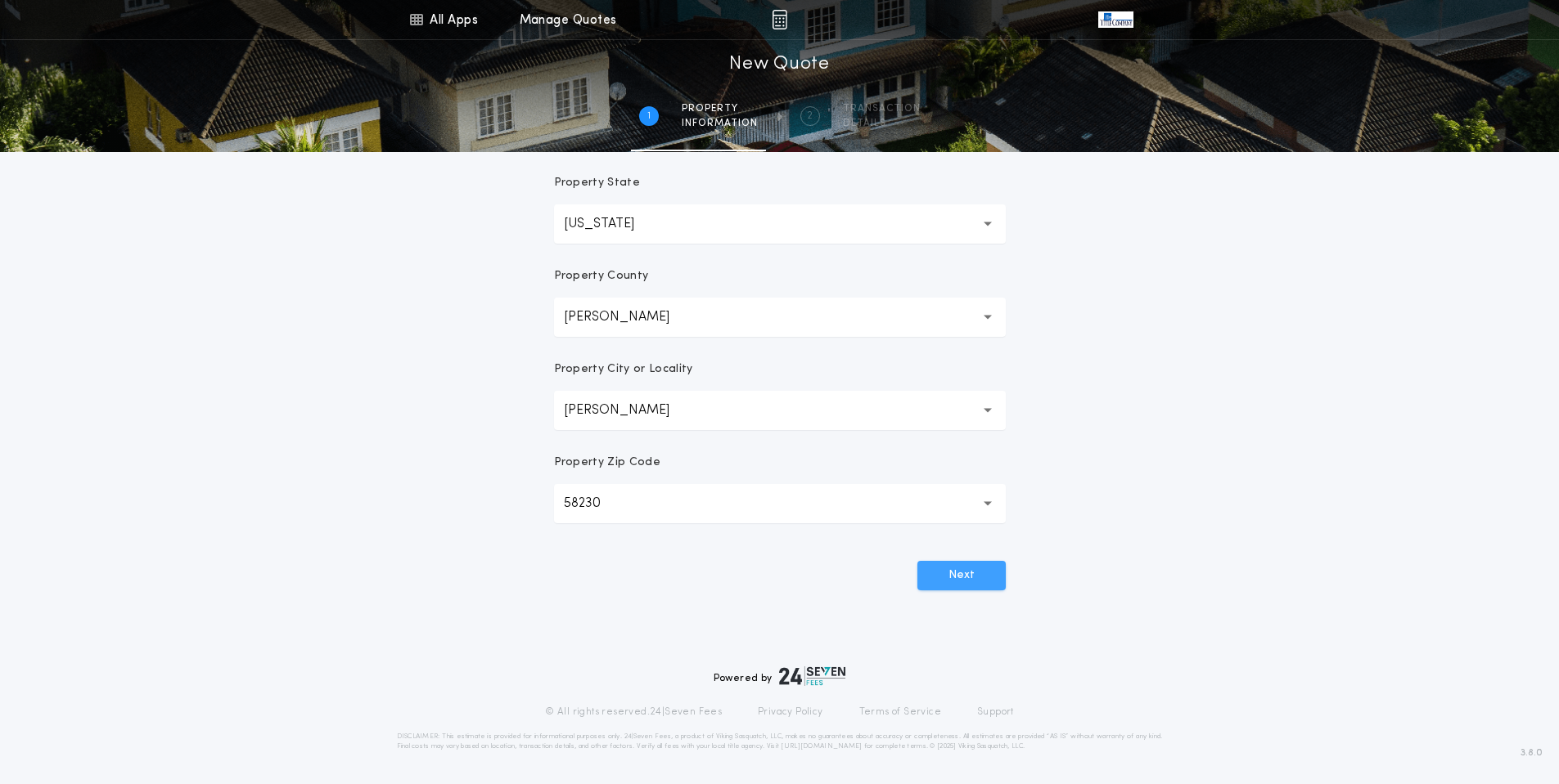
click at [969, 568] on button "Next" at bounding box center [961, 576] width 88 height 30
click at [968, 568] on button "Next" at bounding box center [961, 576] width 88 height 30
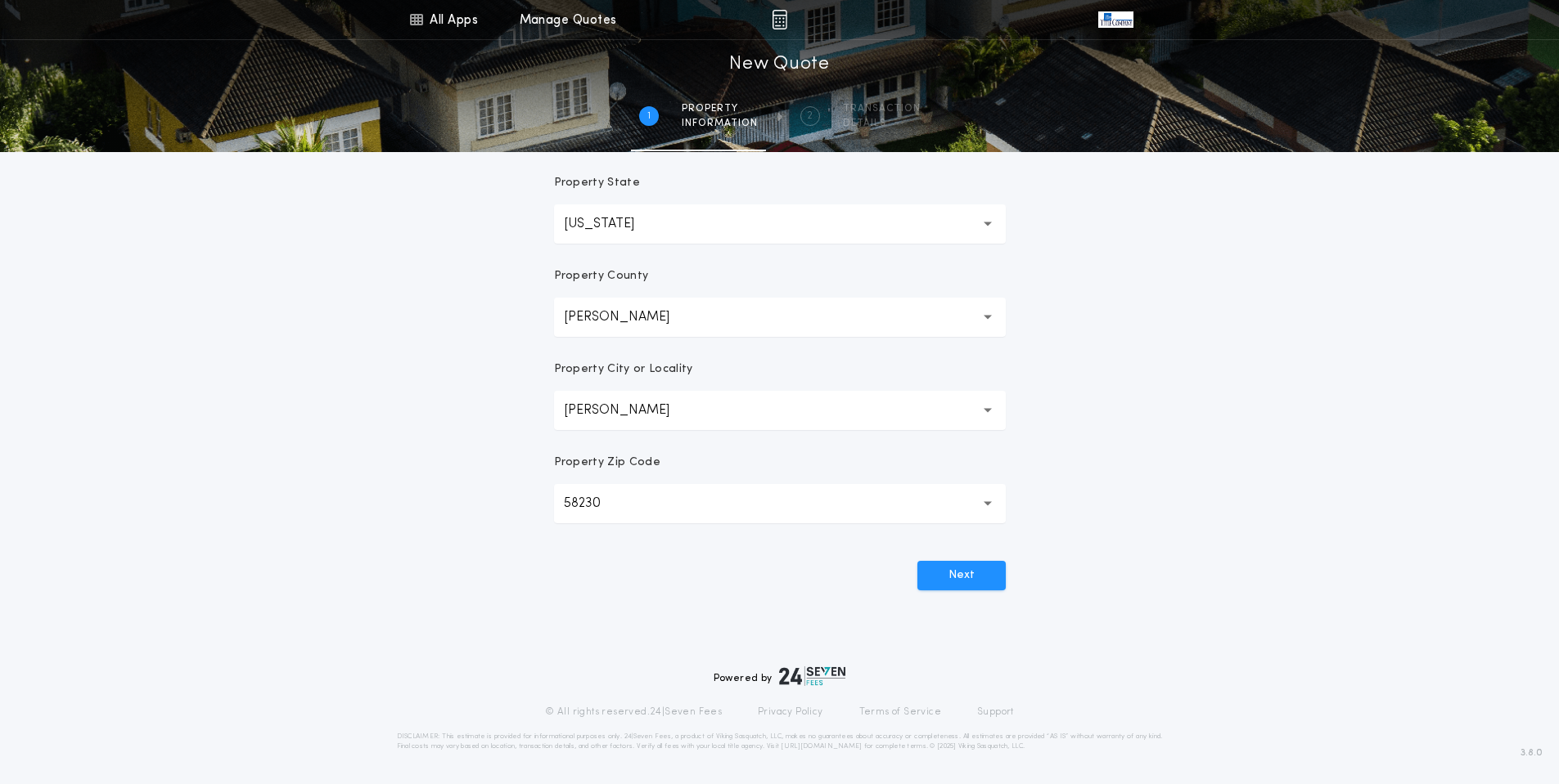
drag, startPoint x: 968, startPoint y: 568, endPoint x: 992, endPoint y: 532, distance: 43.3
click at [968, 567] on button "Next" at bounding box center [961, 576] width 88 height 30
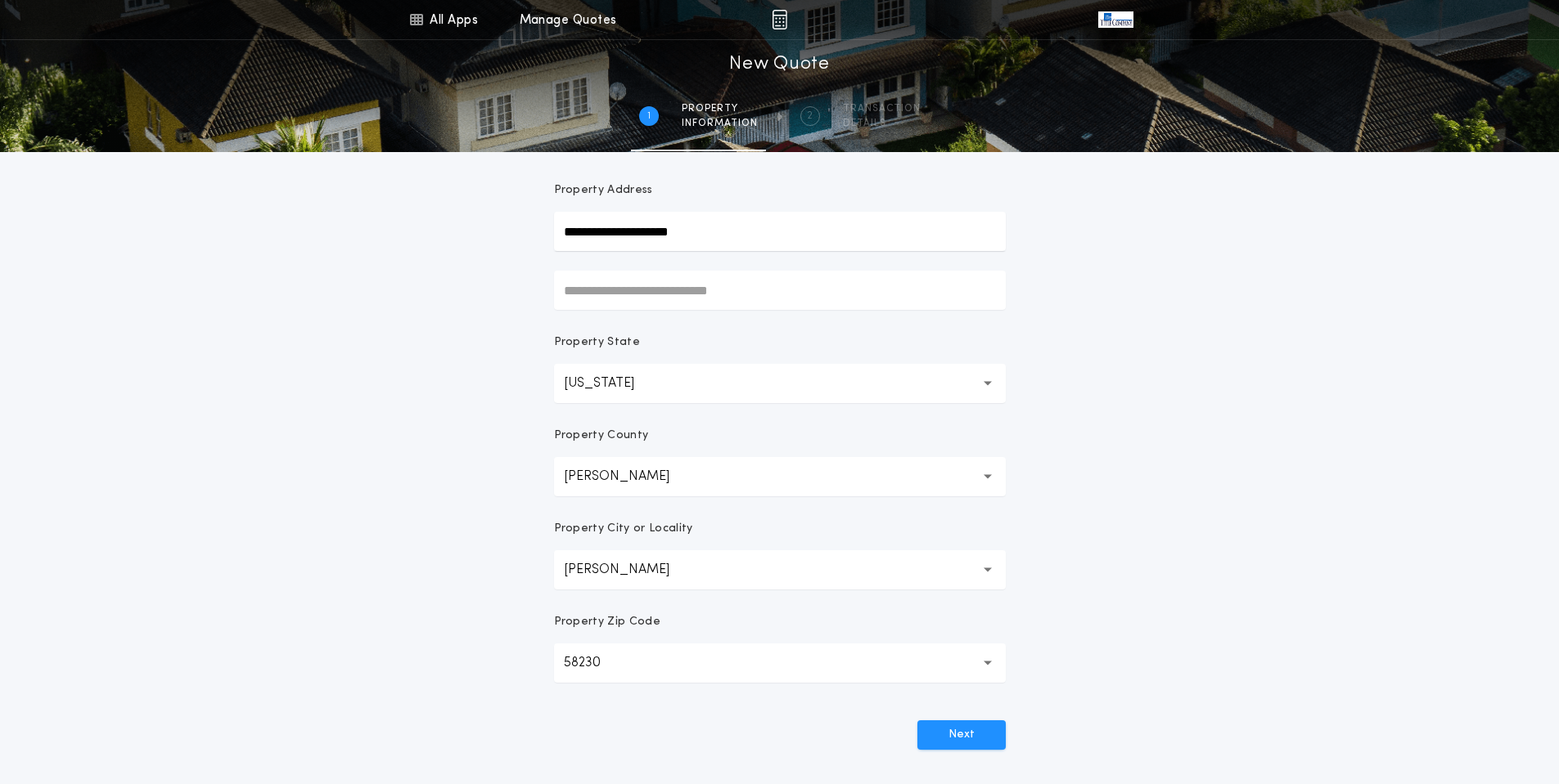
scroll to position [0, 0]
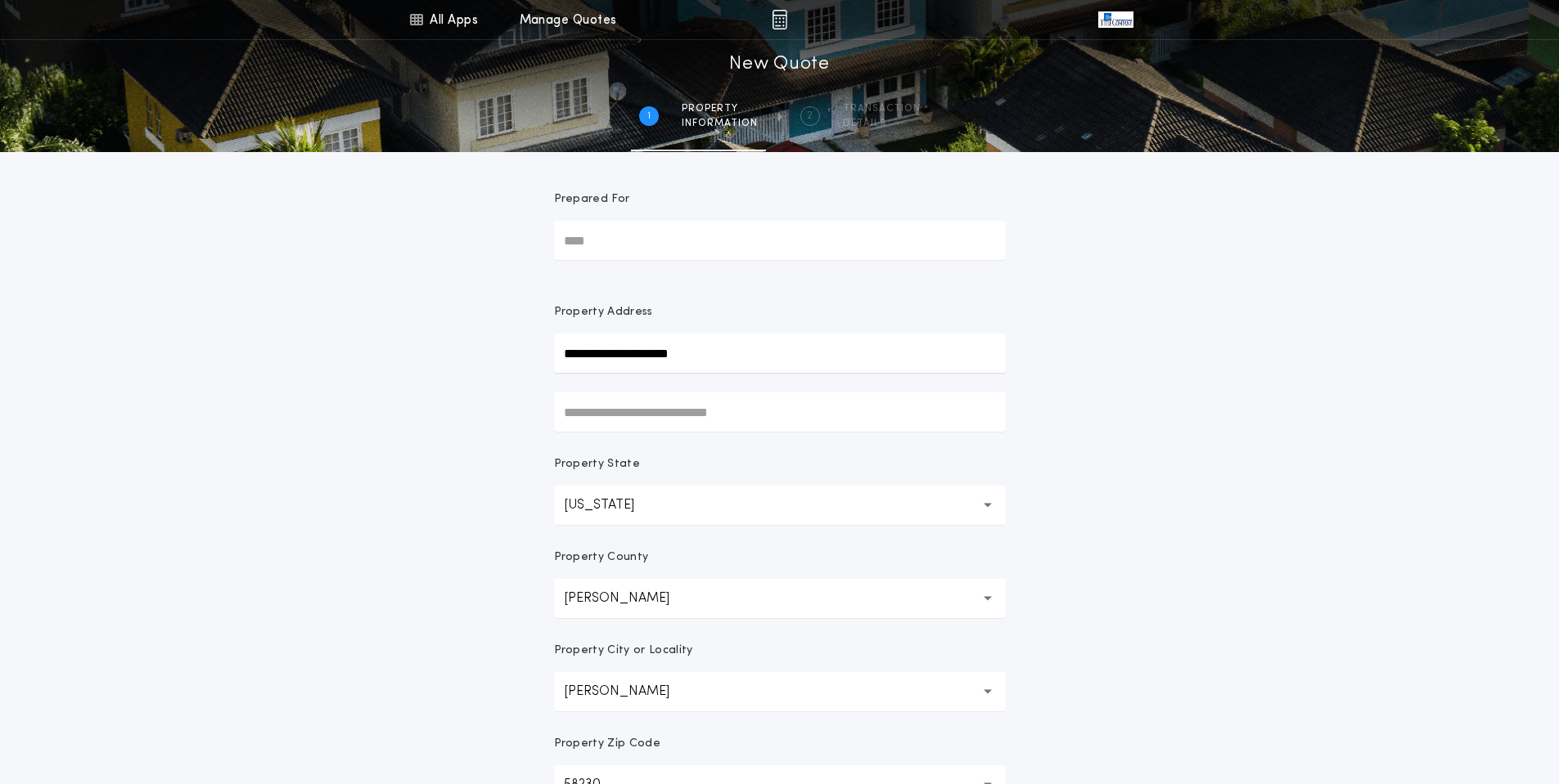
click at [722, 249] on input "Prepared For" at bounding box center [780, 241] width 451 height 39
type input "**********"
click at [811, 383] on button "[STREET_ADDRESS][PERSON_NAME][PERSON_NAME]" at bounding box center [780, 386] width 451 height 25
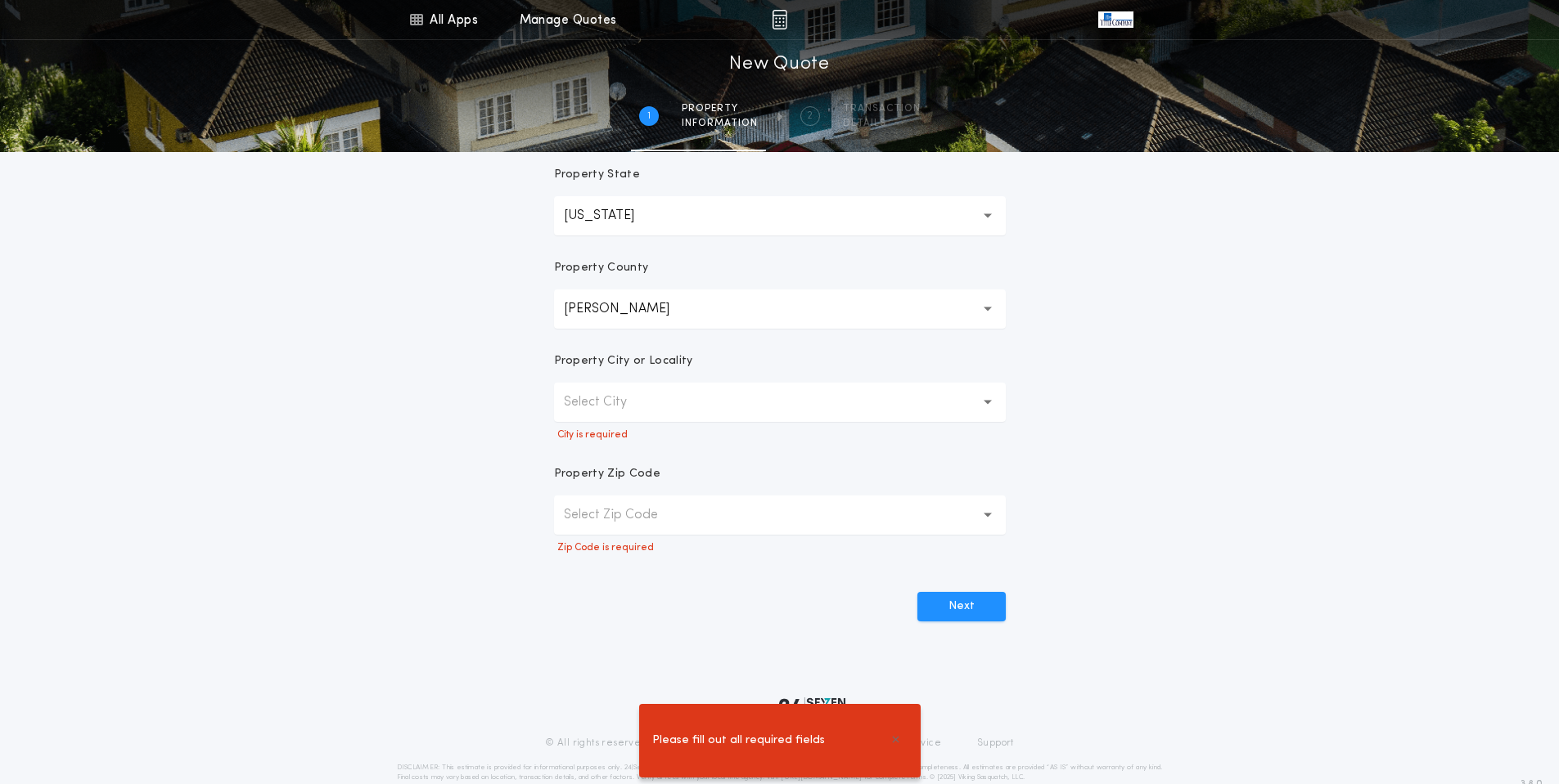
scroll to position [321, 0]
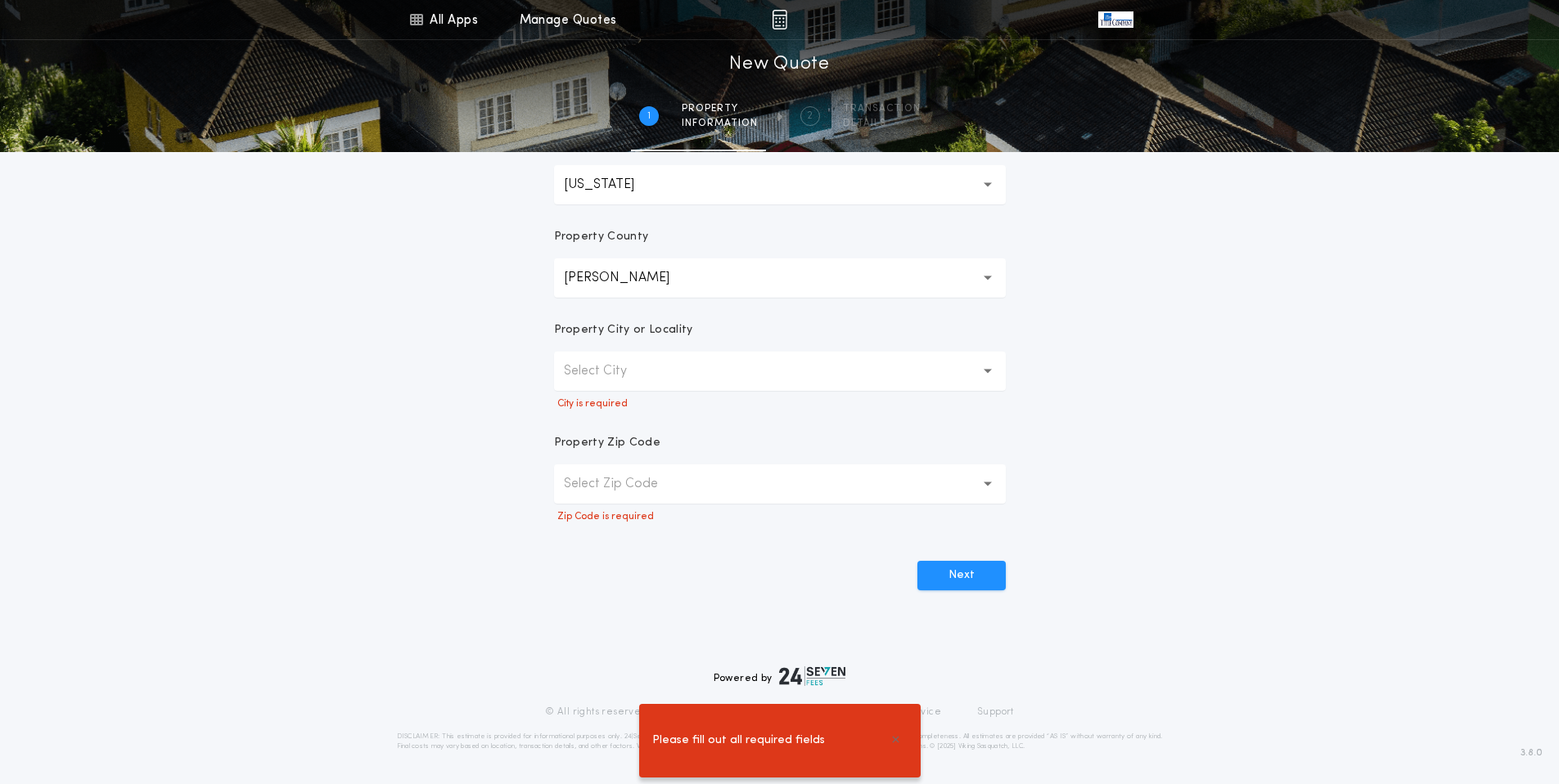
click at [708, 284] on button "[PERSON_NAME]" at bounding box center [780, 278] width 451 height 39
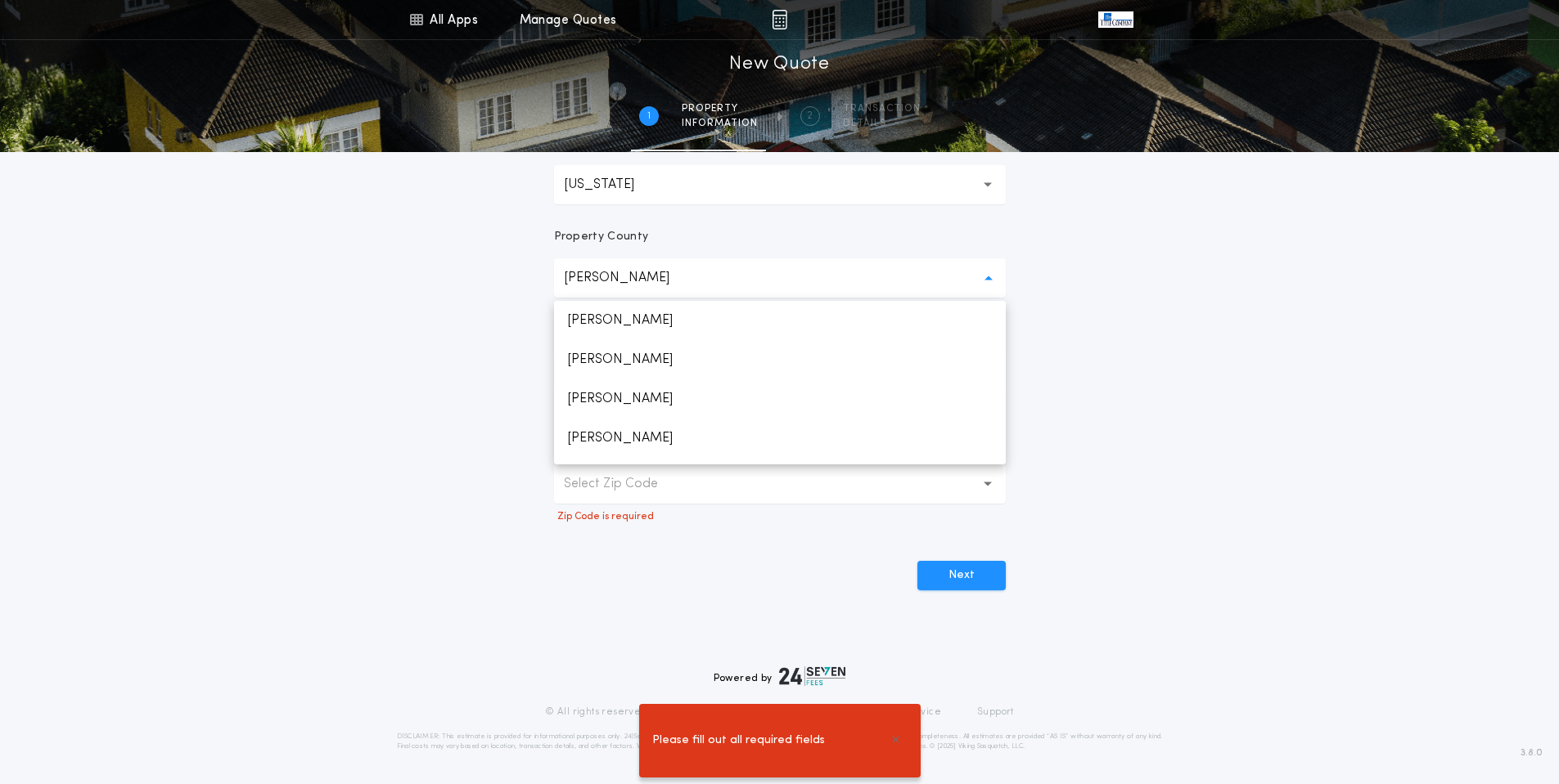
scroll to position [1642, 0]
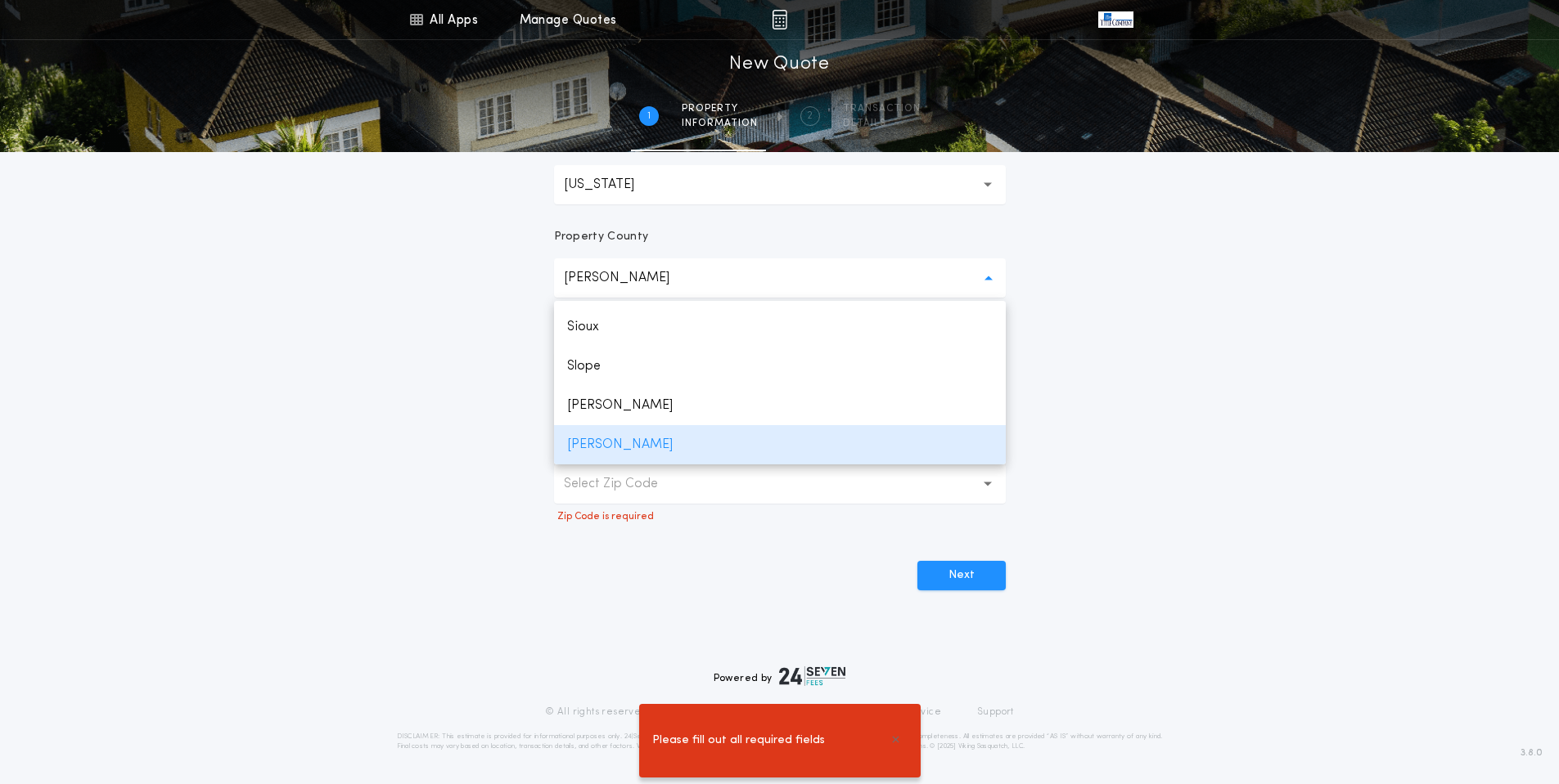
drag, startPoint x: 634, startPoint y: 442, endPoint x: 634, endPoint y: 427, distance: 15.0
click at [632, 442] on p "[PERSON_NAME]" at bounding box center [780, 445] width 451 height 39
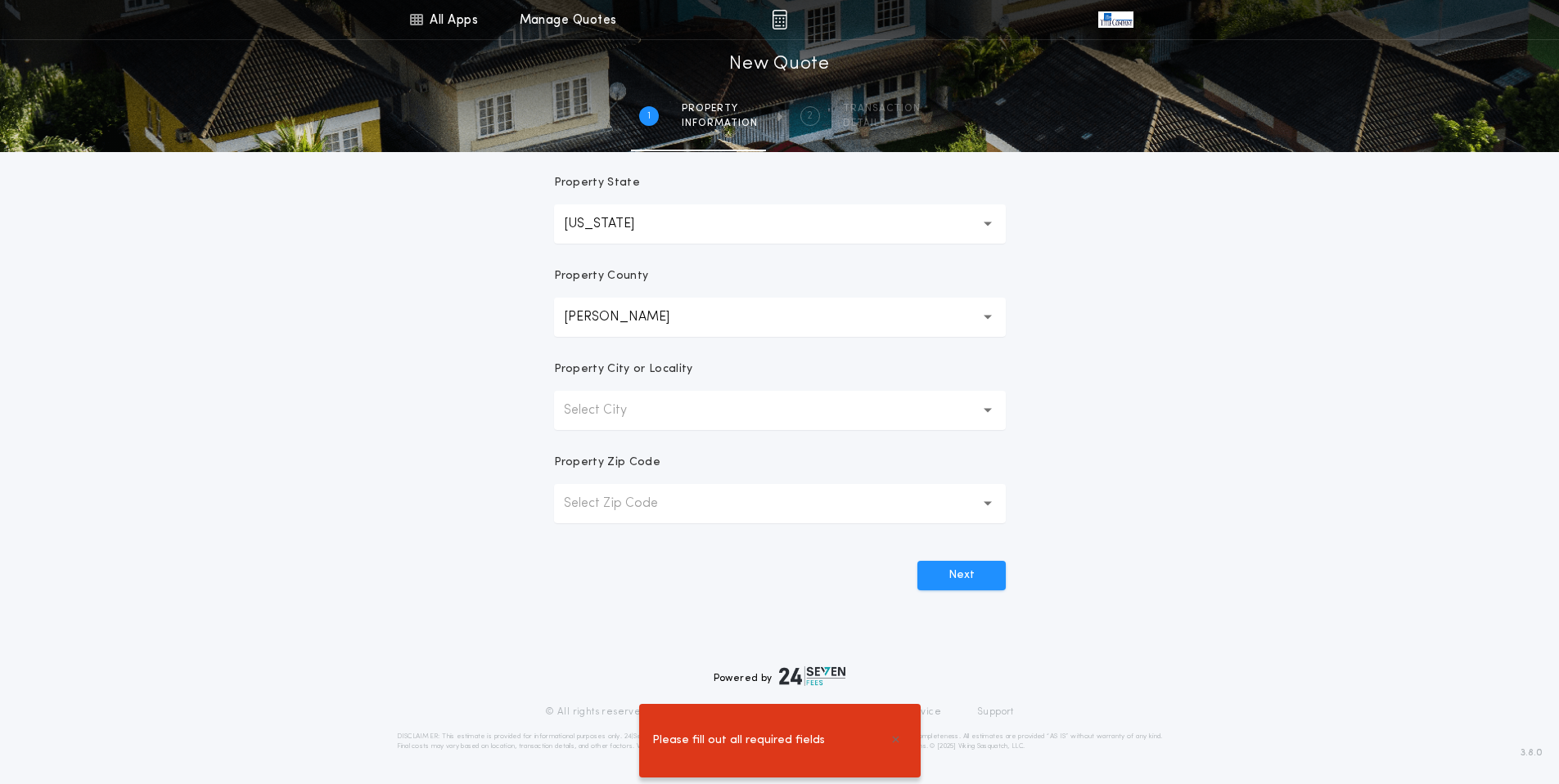
click at [634, 410] on p "Select City" at bounding box center [608, 411] width 89 height 20
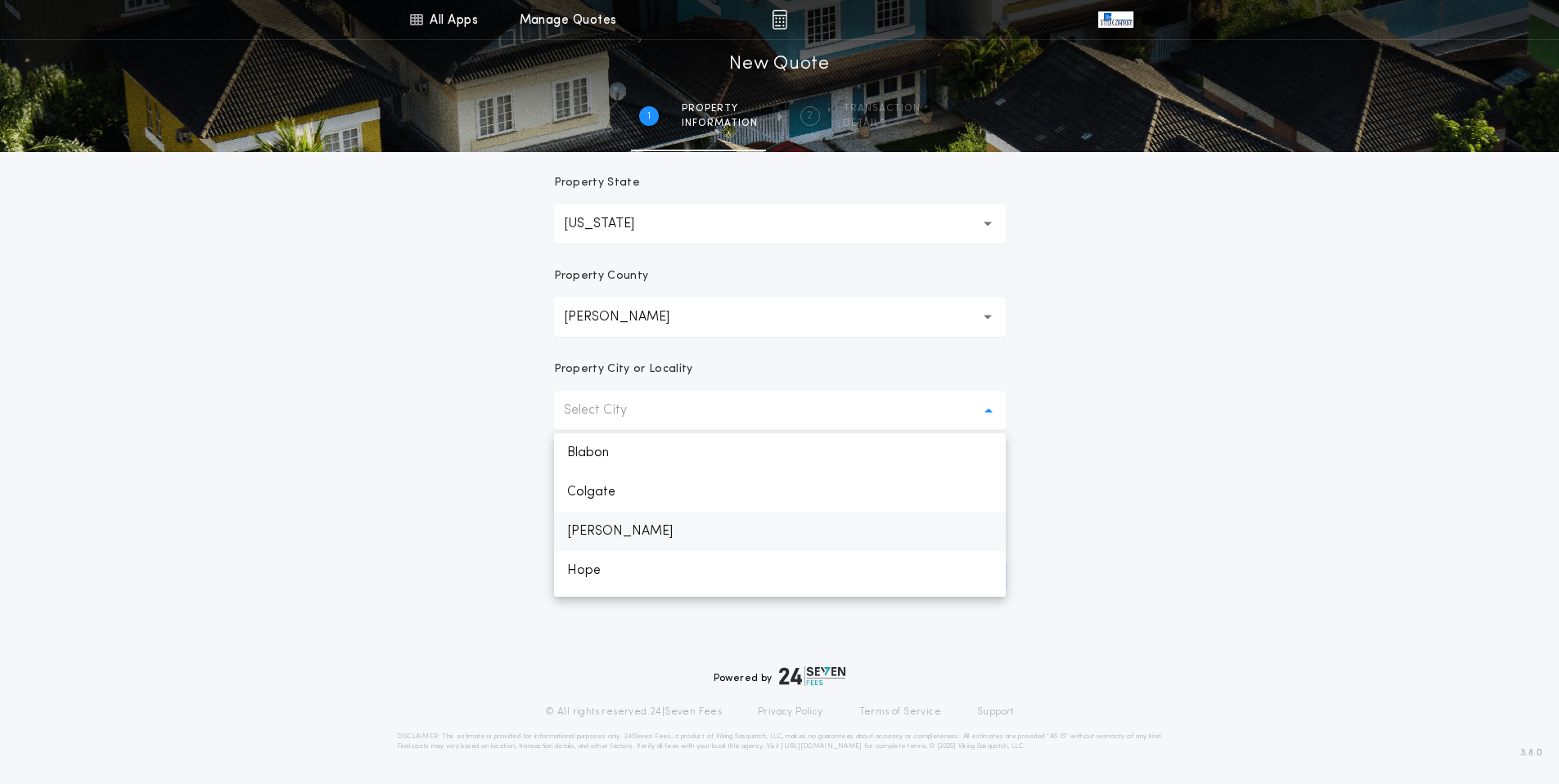
click at [608, 528] on p "[PERSON_NAME]" at bounding box center [780, 532] width 451 height 39
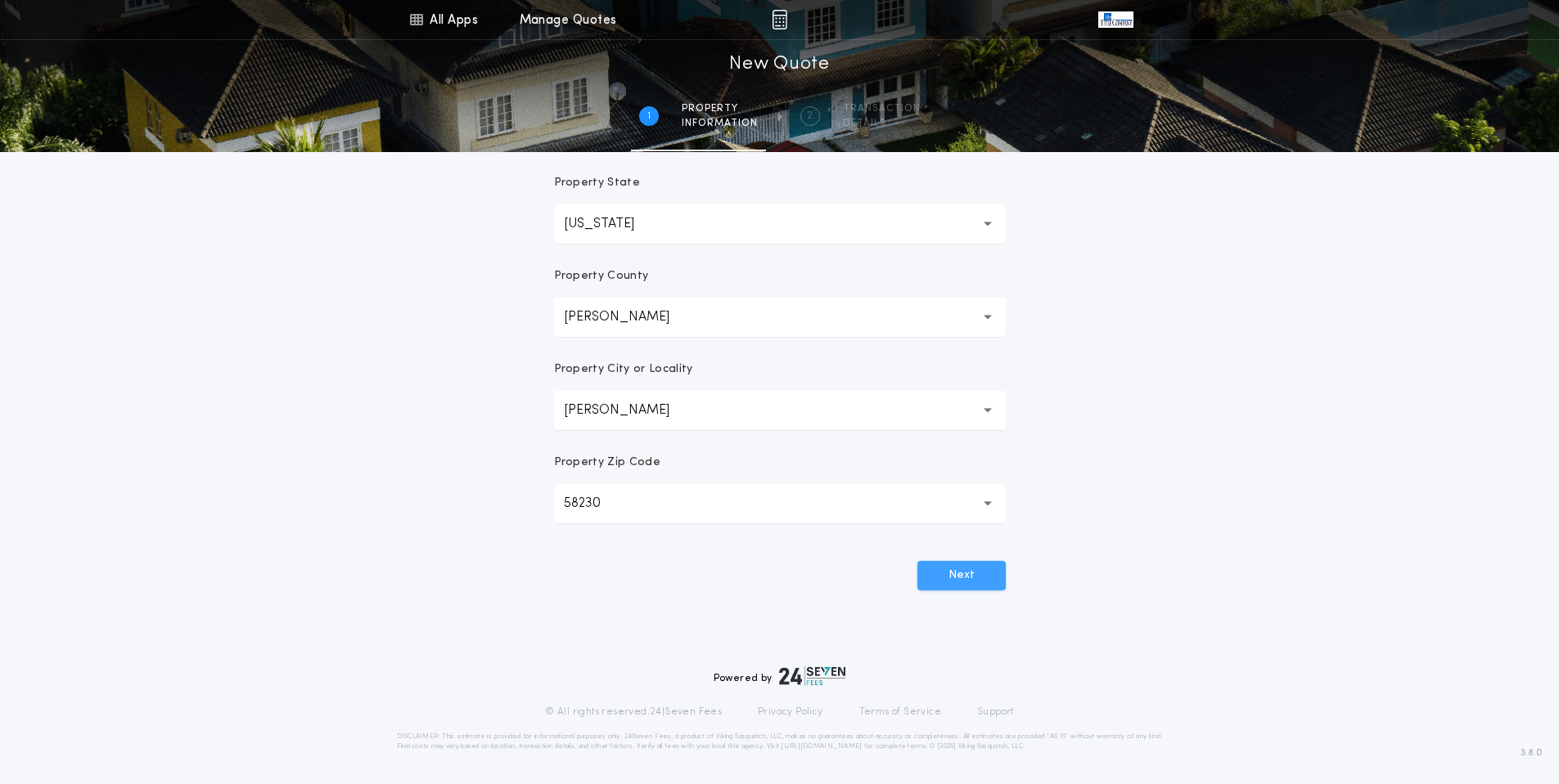
click at [981, 583] on button "Next" at bounding box center [961, 576] width 88 height 30
click at [763, 500] on button "58230 *****" at bounding box center [780, 504] width 451 height 39
click at [918, 561] on button "Next" at bounding box center [961, 576] width 88 height 30
click at [942, 609] on div "**********" at bounding box center [780, 262] width 491 height 782
click at [967, 567] on button "Next" at bounding box center [961, 576] width 88 height 30
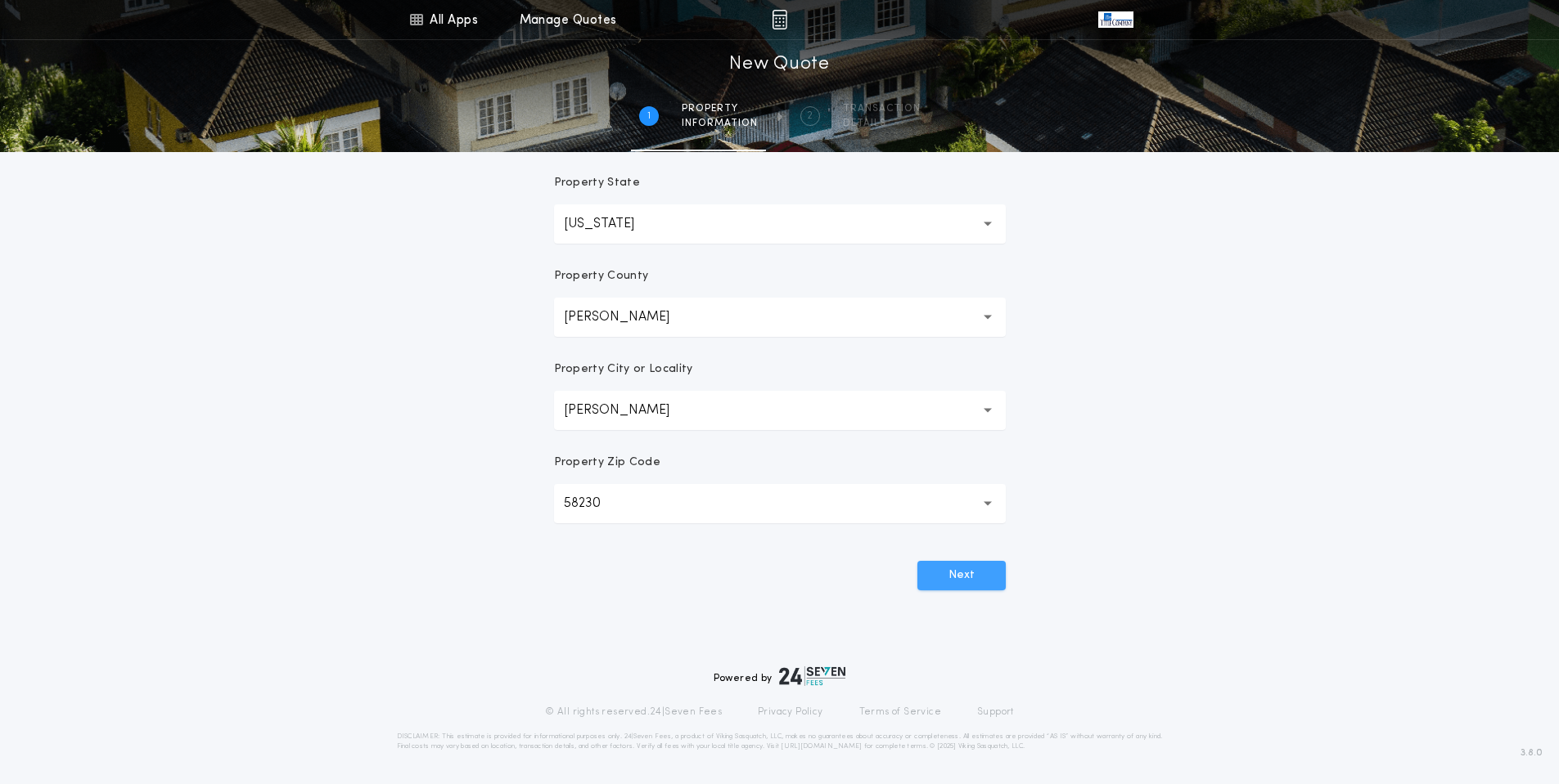
click at [966, 567] on button "Next" at bounding box center [961, 576] width 88 height 30
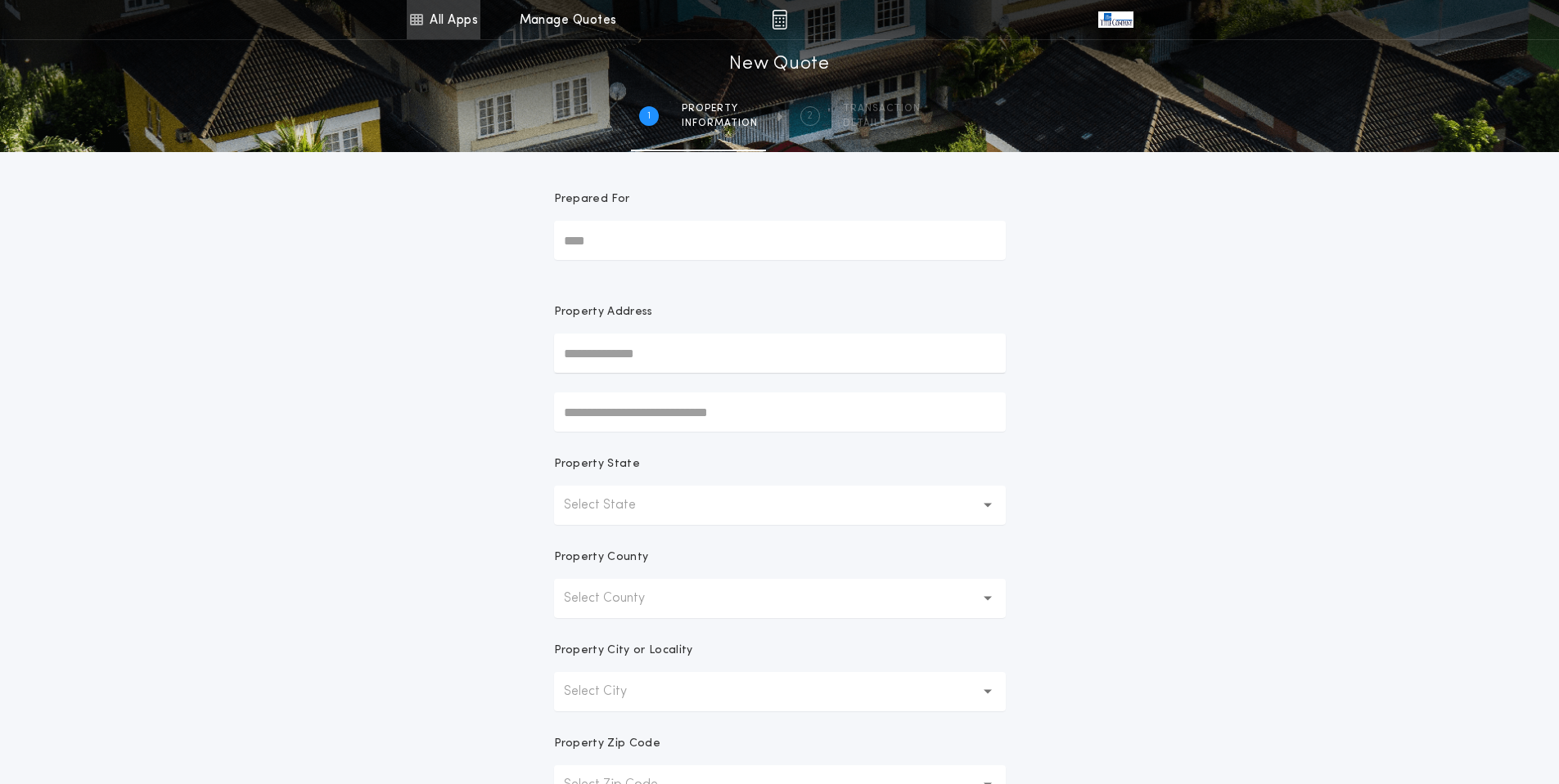
click at [438, 25] on link "All Apps" at bounding box center [444, 20] width 74 height 39
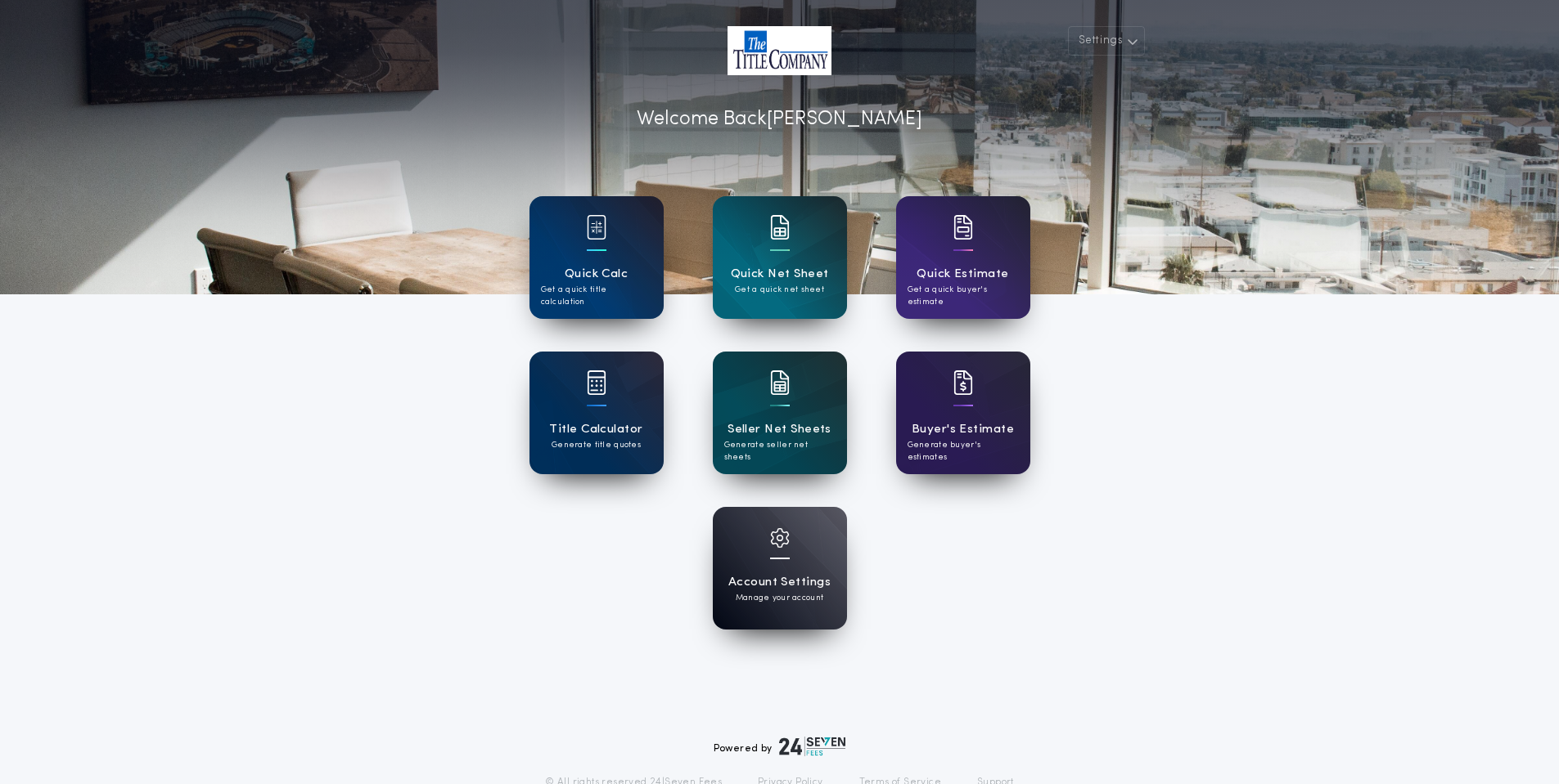
click at [617, 261] on div "Quick Calc Get a quick title calculation" at bounding box center [596, 257] width 134 height 122
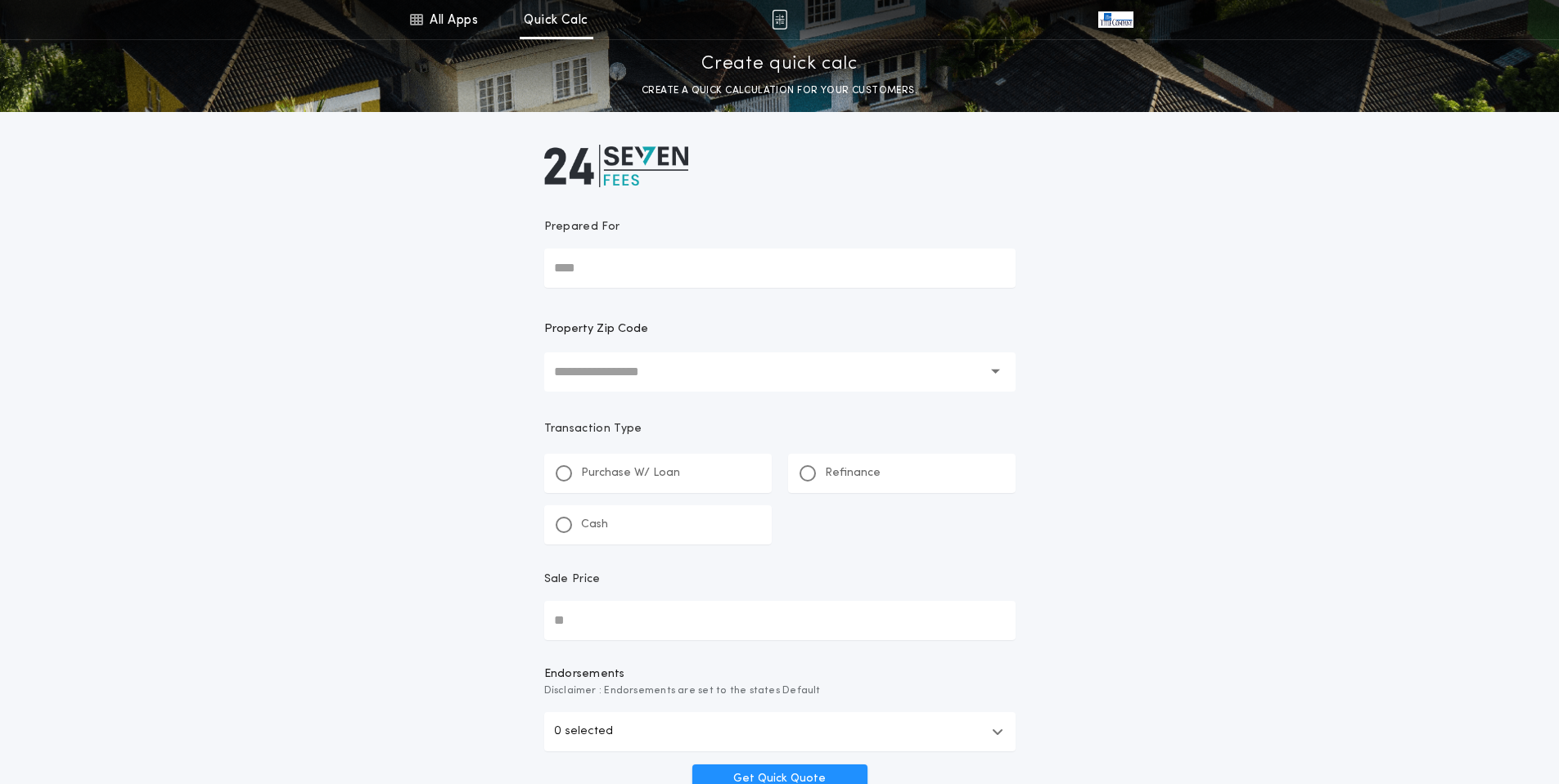
click at [625, 269] on input "Prepared For" at bounding box center [780, 269] width 471 height 39
type input "**********"
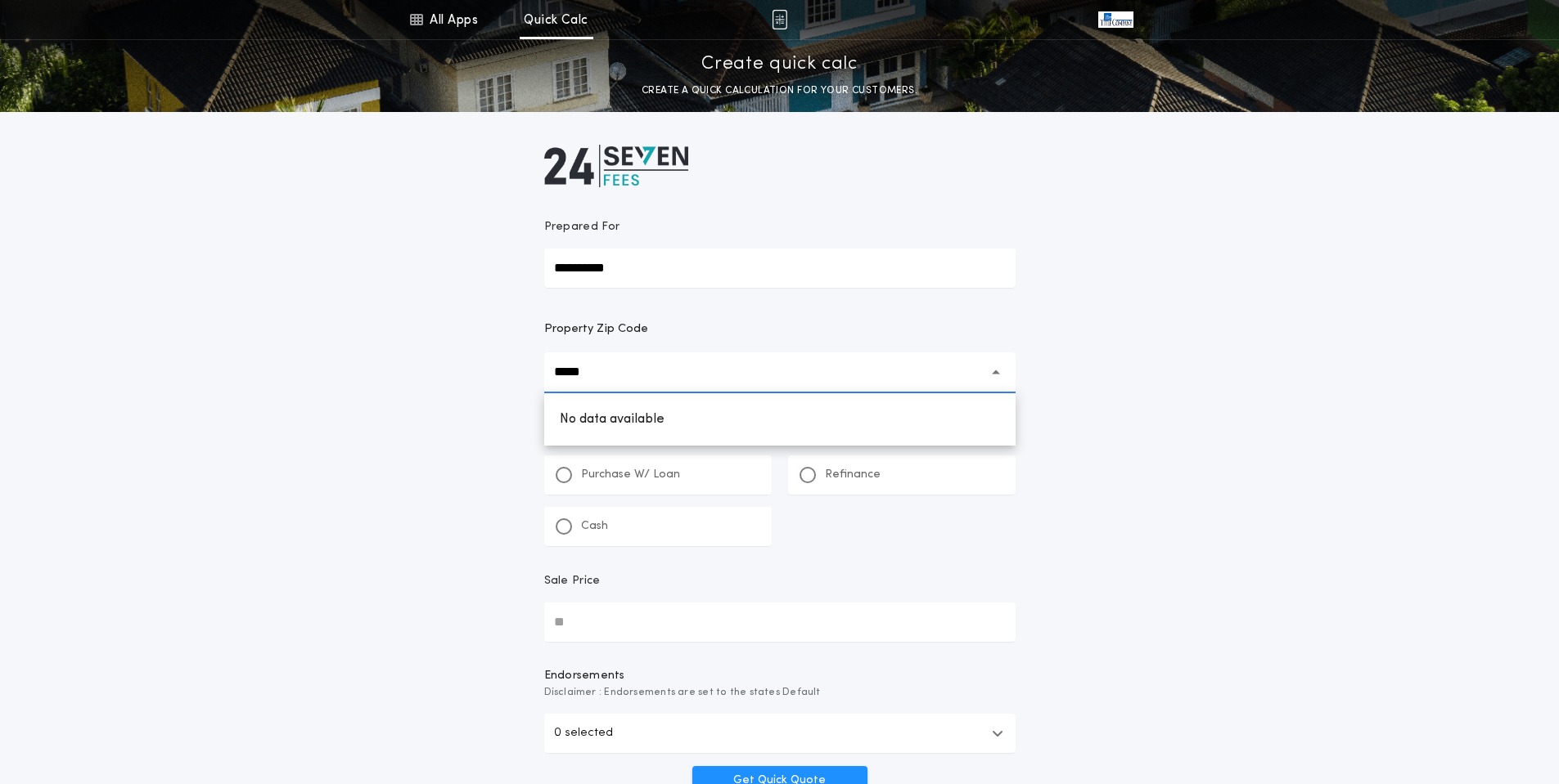
type input "*****"
click at [613, 518] on div "Cash" at bounding box center [658, 527] width 228 height 39
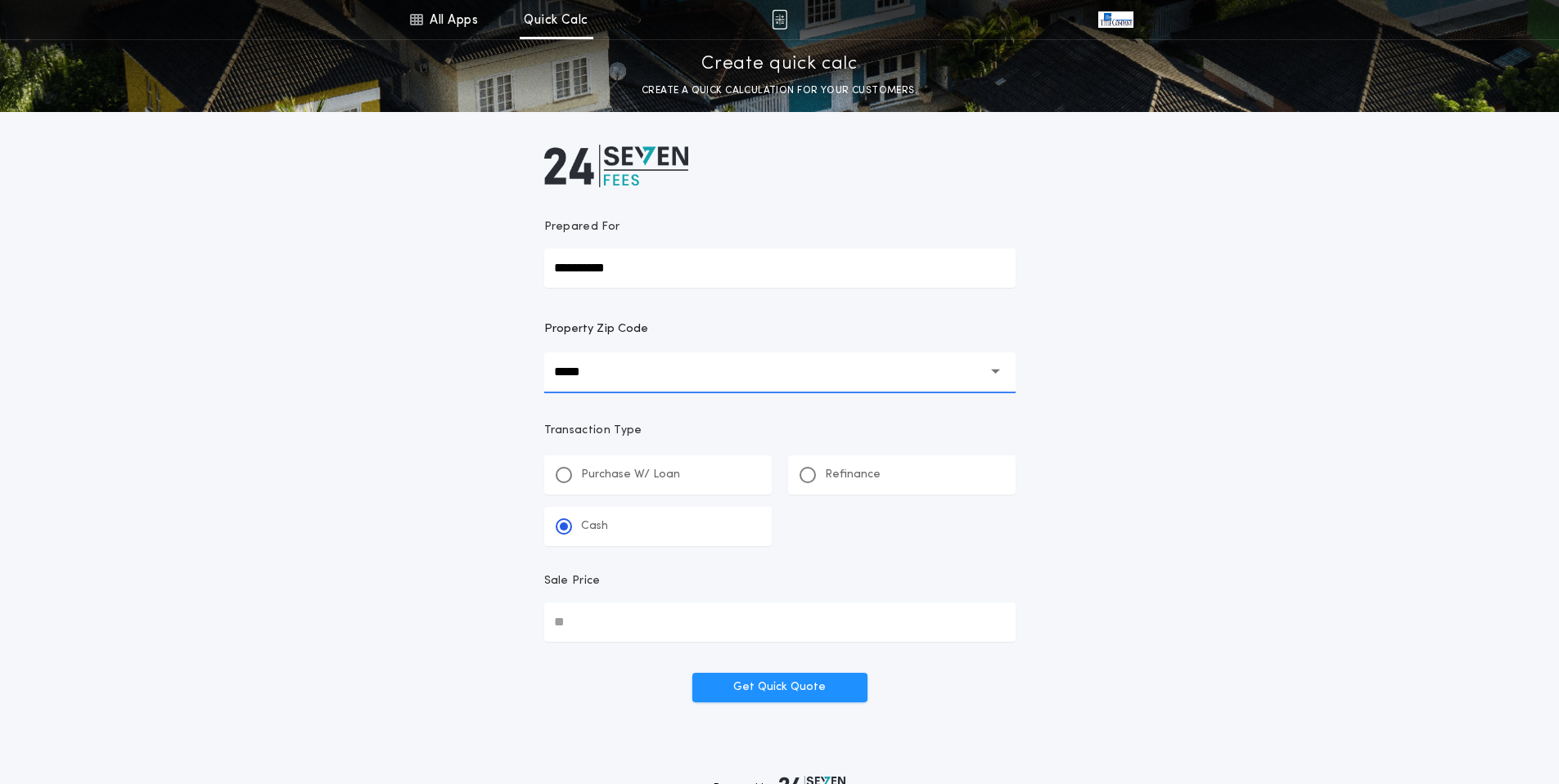
click at [602, 372] on input "*****" at bounding box center [768, 372] width 428 height 39
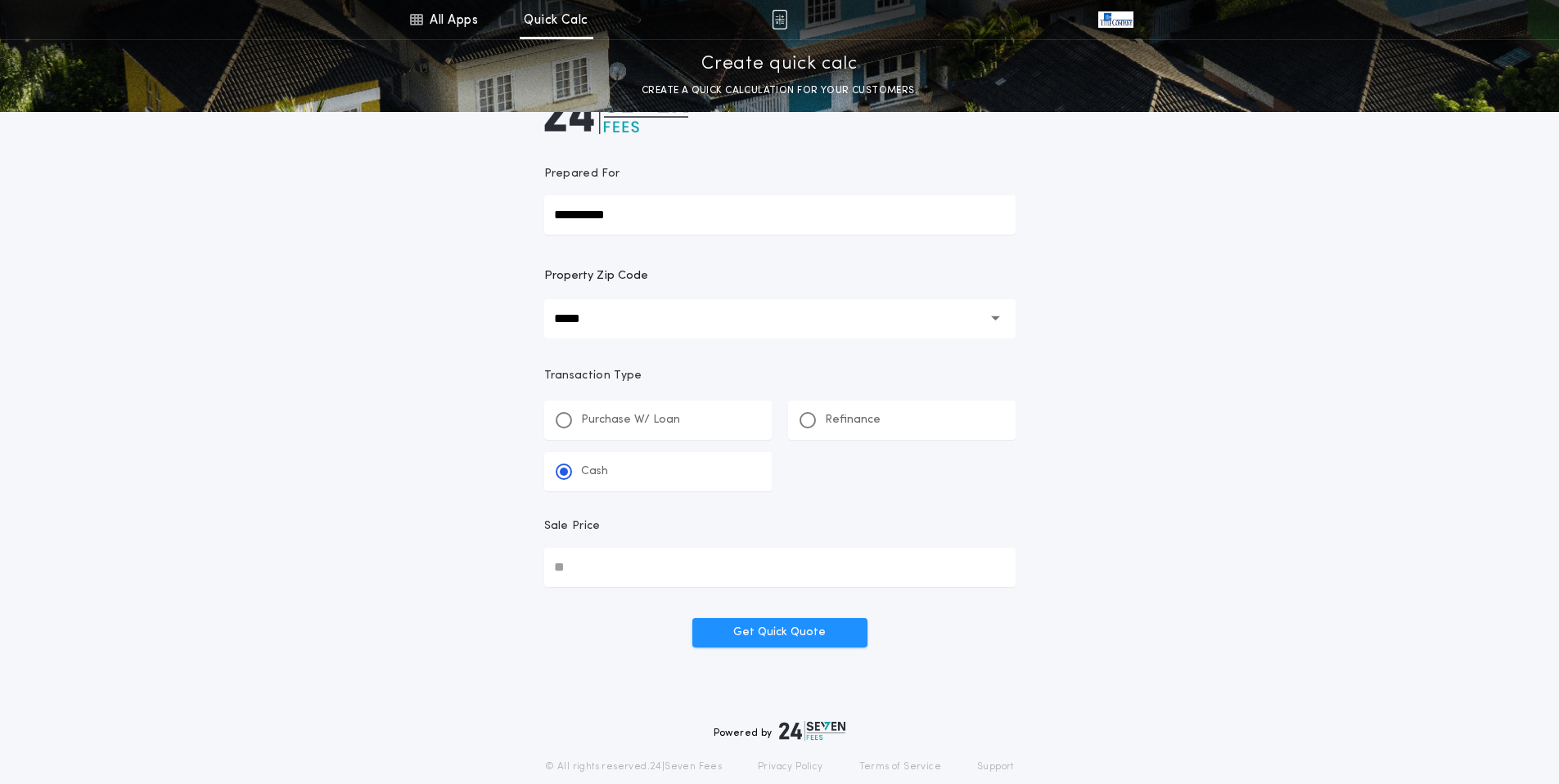
scroll to position [82, 0]
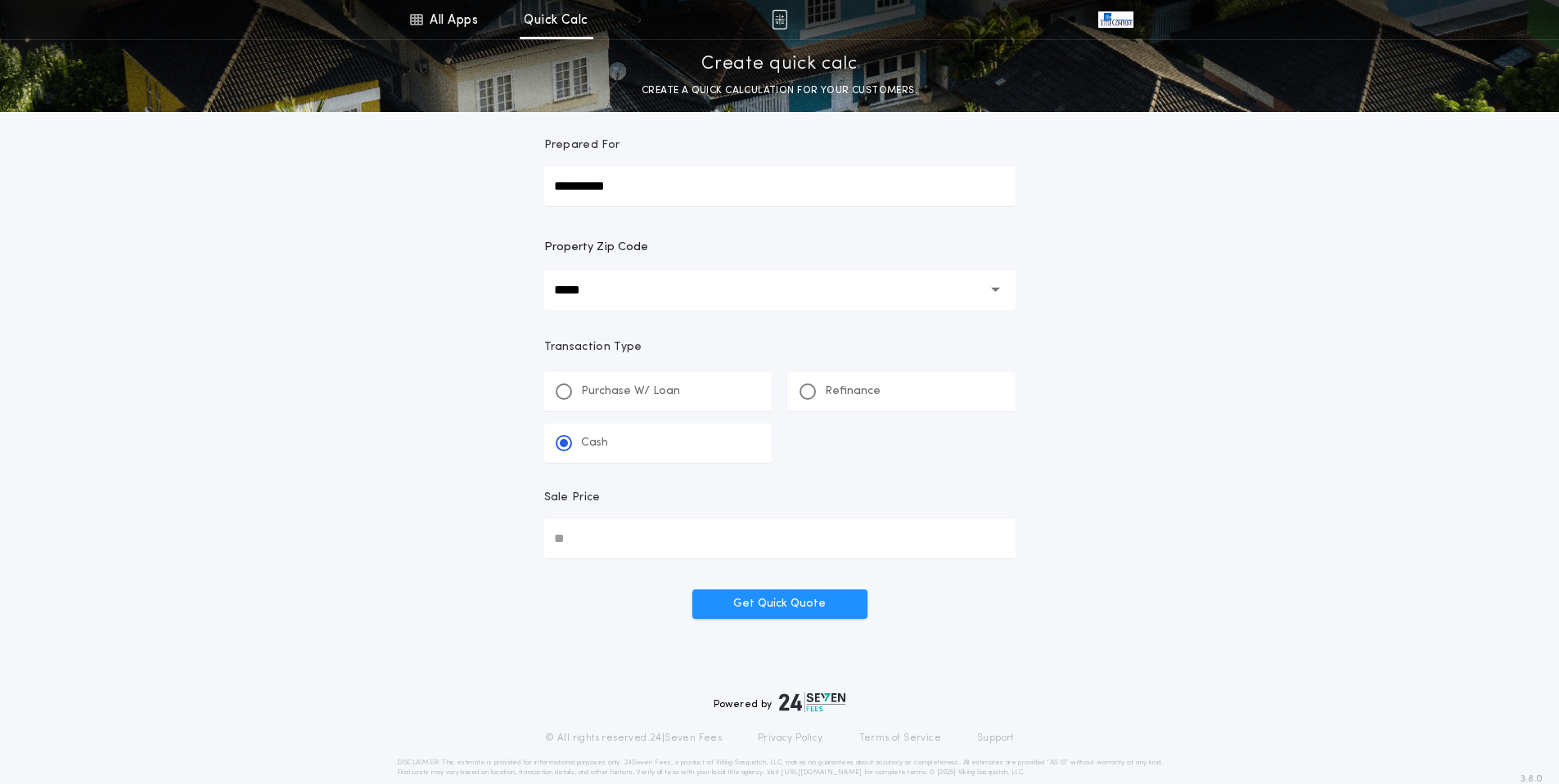
drag, startPoint x: 624, startPoint y: 536, endPoint x: 615, endPoint y: 536, distance: 9.0
click at [617, 536] on input "Sale Price" at bounding box center [780, 539] width 471 height 39
type input "********"
click at [757, 606] on button "Get Quick Quote" at bounding box center [780, 604] width 175 height 30
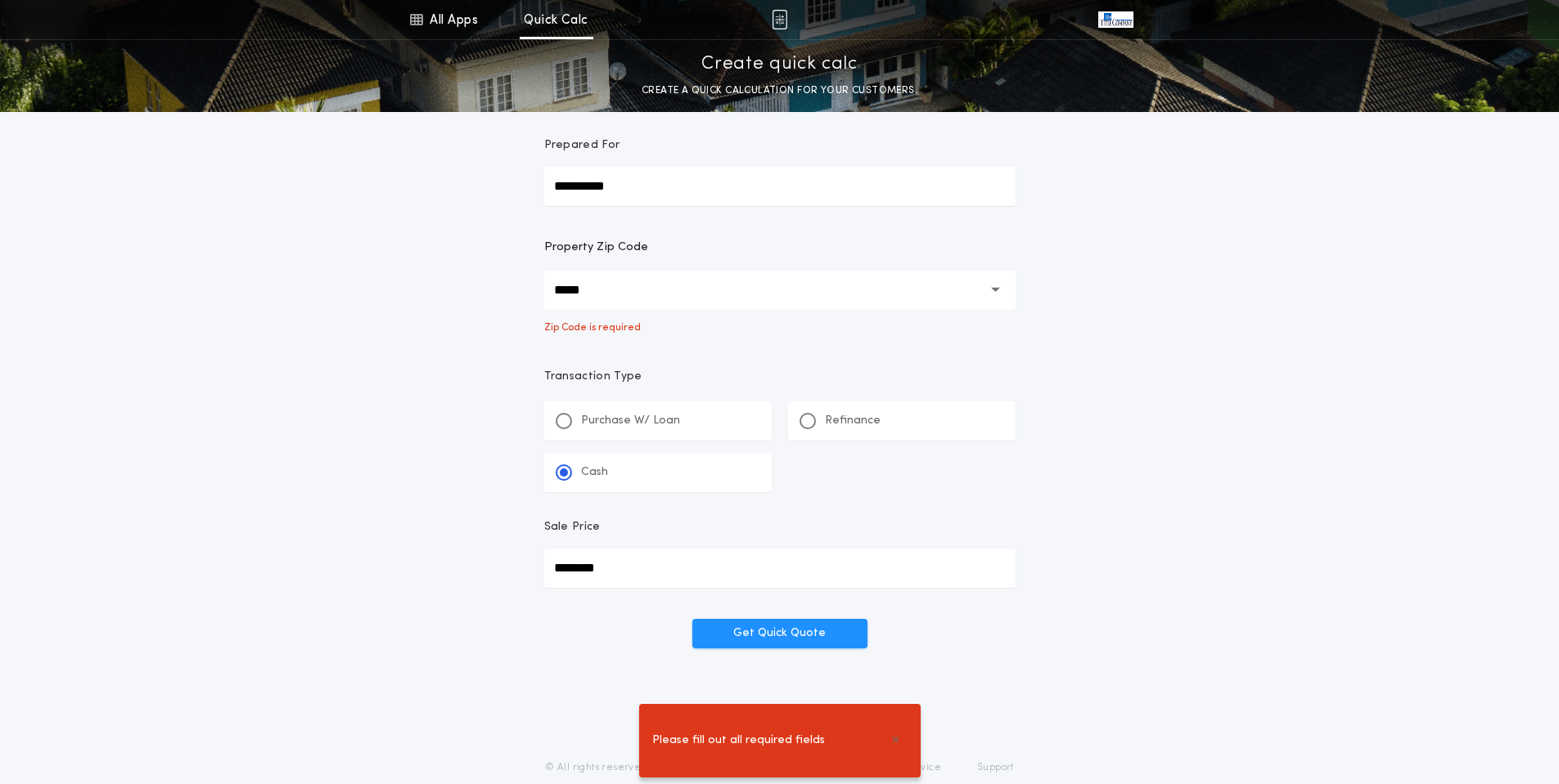
click at [657, 306] on input "*****" at bounding box center [768, 290] width 428 height 39
click at [662, 300] on input "*****" at bounding box center [768, 290] width 428 height 39
click at [493, 292] on div "**********" at bounding box center [780, 293] width 1559 height 750
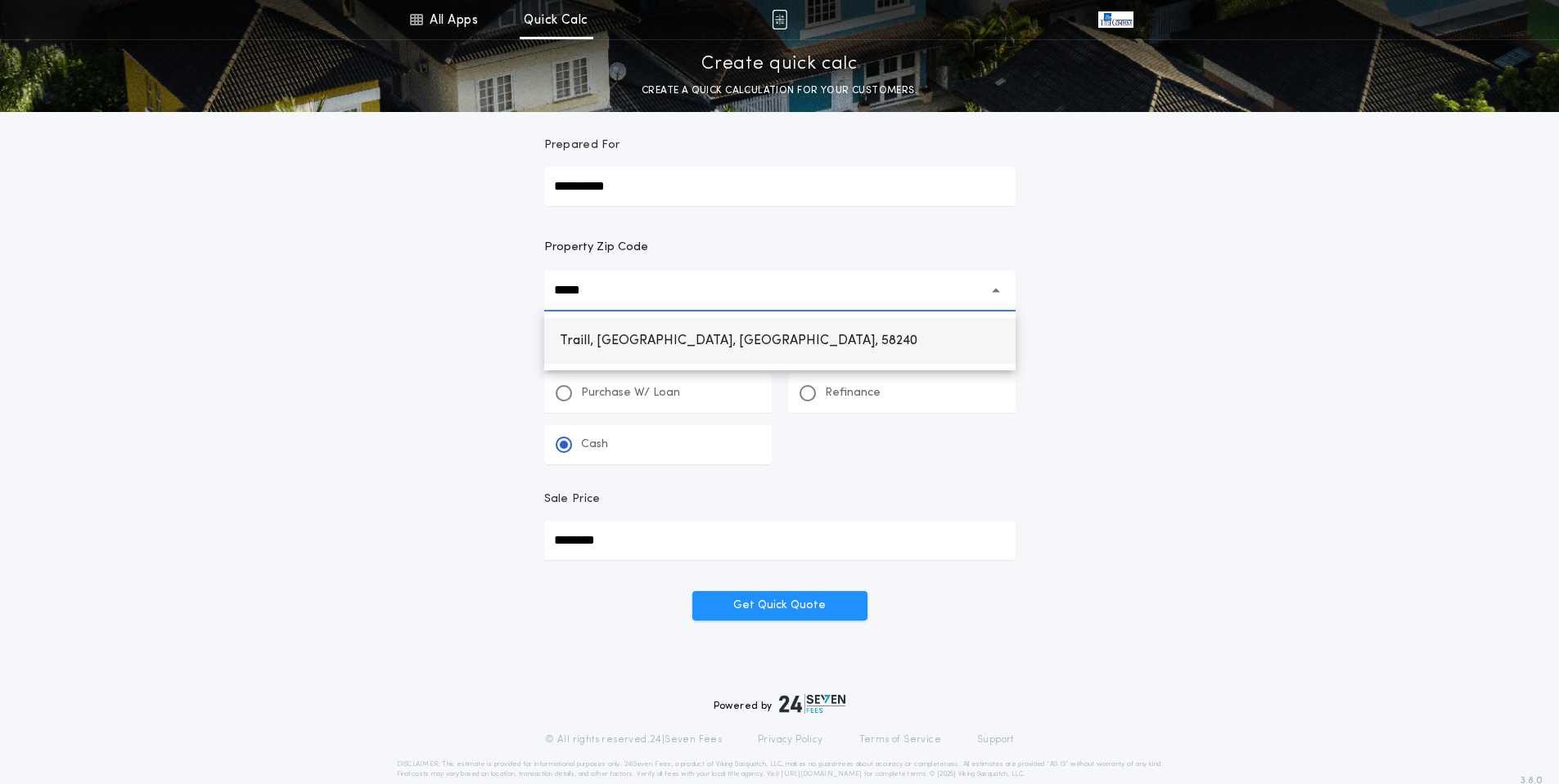
click at [633, 344] on h1 "Traill, Hatton, ND, 58240" at bounding box center [738, 341] width 384 height 39
type input "**********"
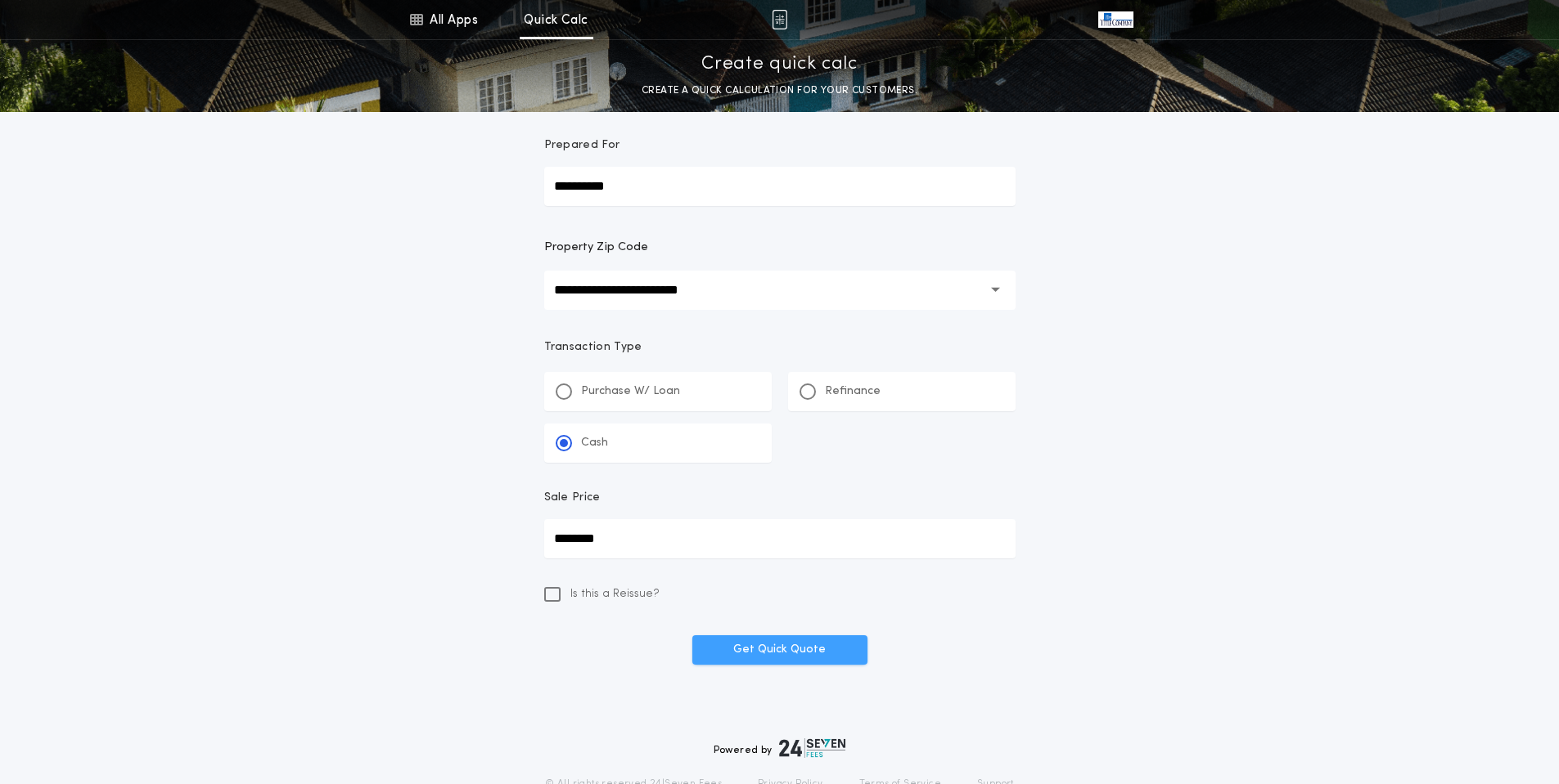
click at [774, 646] on button "Get Quick Quote" at bounding box center [780, 650] width 175 height 30
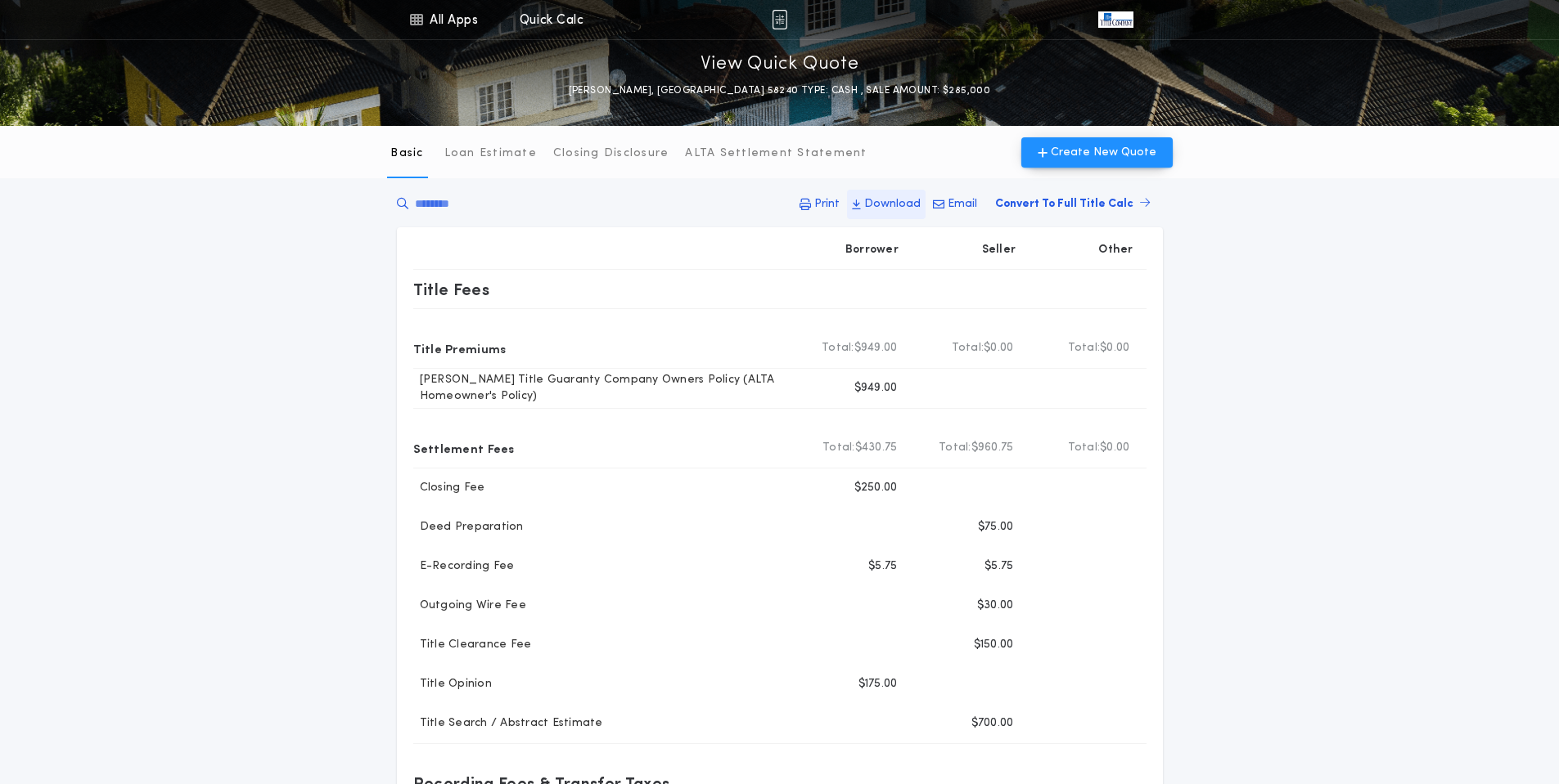
click at [894, 203] on p "Download" at bounding box center [892, 205] width 57 height 16
